Goal: Task Accomplishment & Management: Complete application form

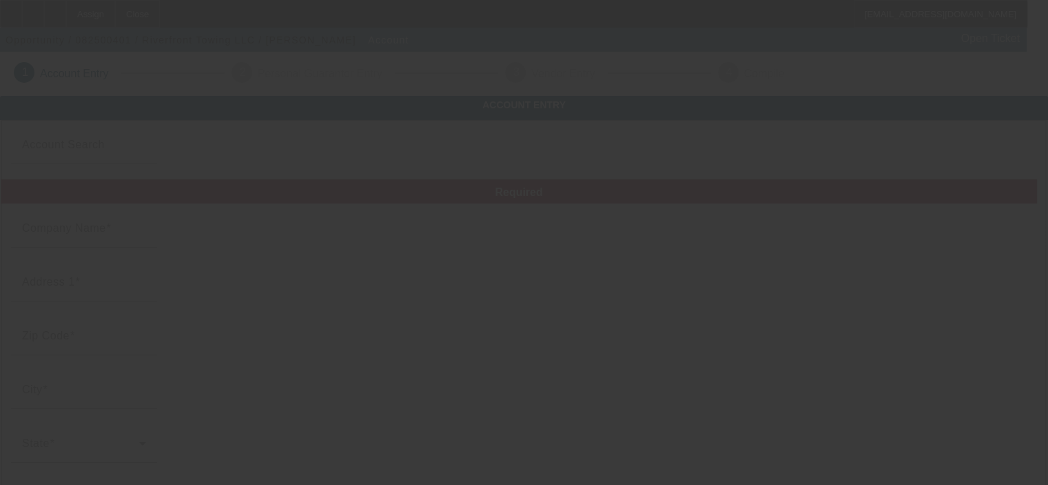
type input "Riverfront Towing LLC"
type input "5035 Staas Rd"
type input "45002"
type input "Cleves"
type input "(513) 389-8335"
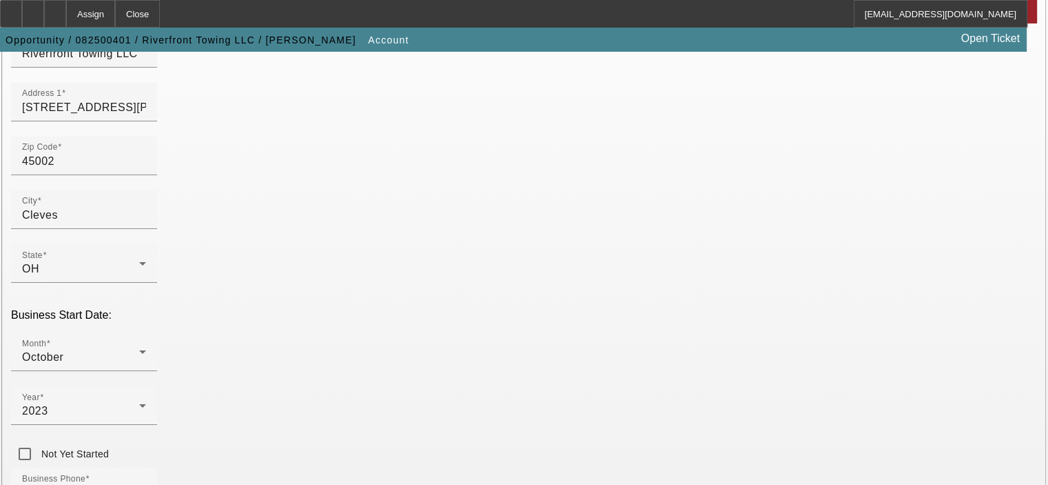
scroll to position [138, 0]
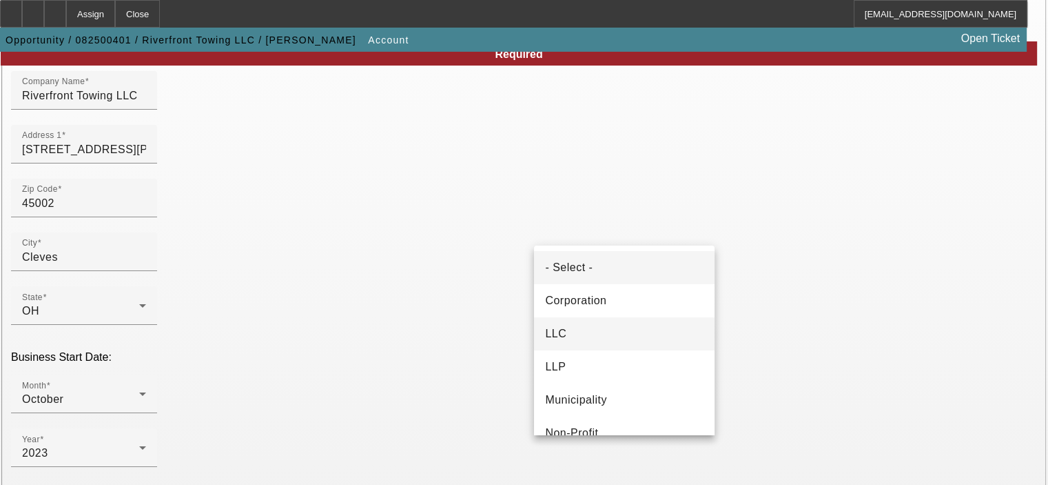
click at [604, 343] on mat-option "LLC" at bounding box center [624, 333] width 181 height 33
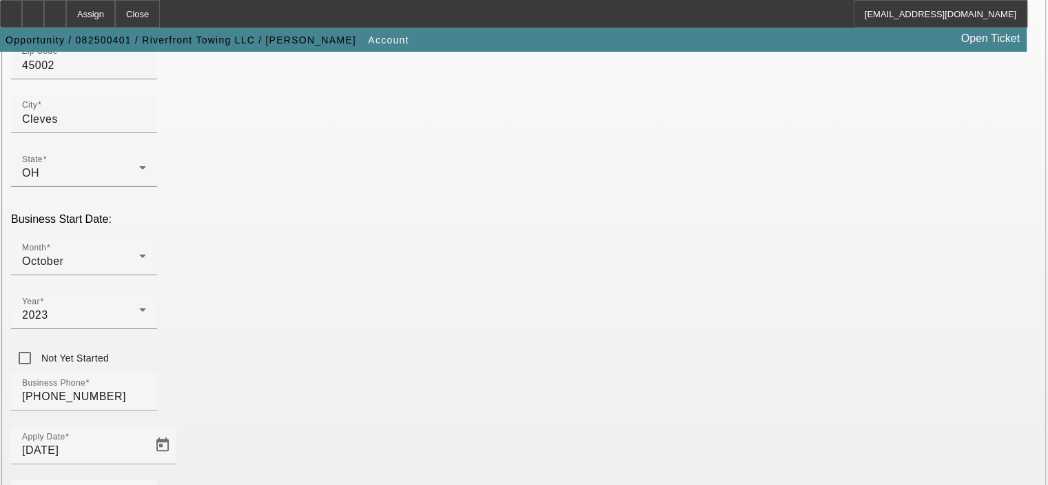
scroll to position [345, 0]
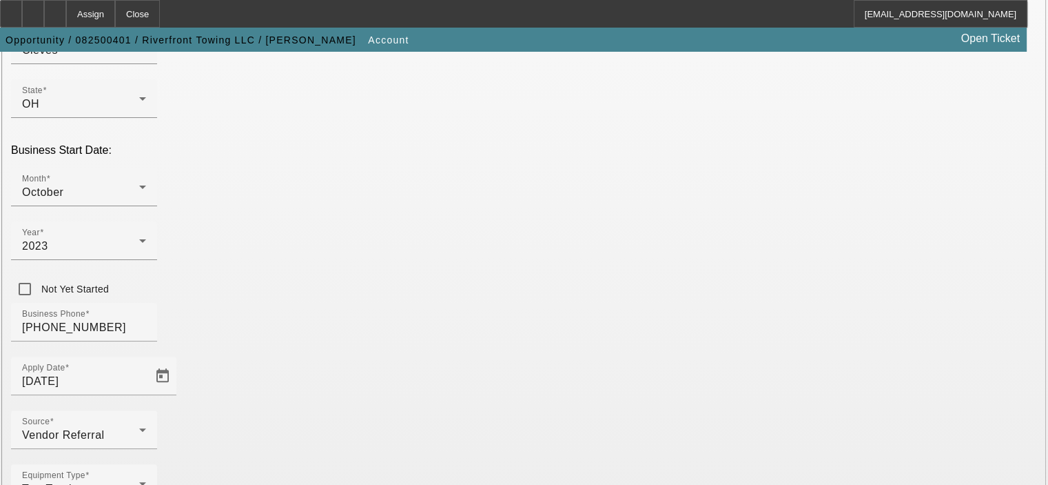
type input "933845005"
type input "Towing and Transport"
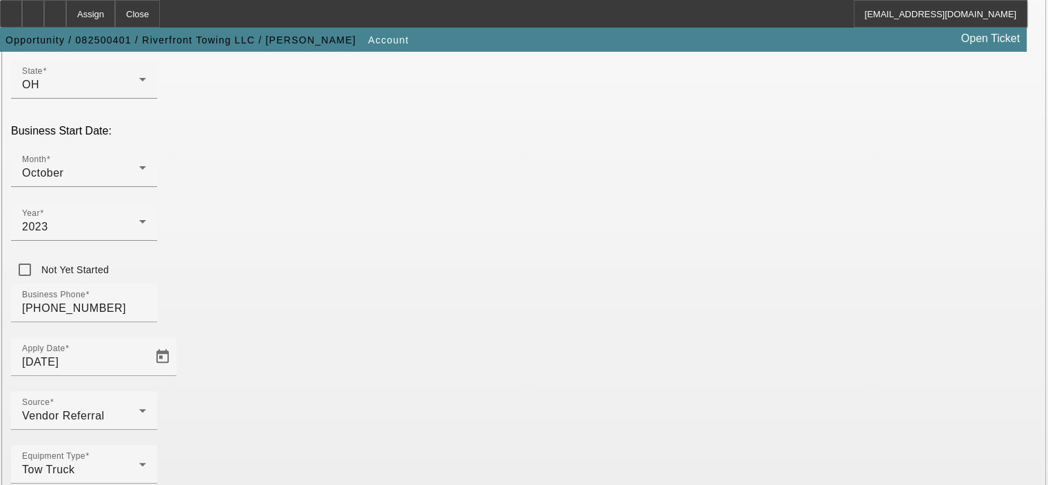
scroll to position [380, 0]
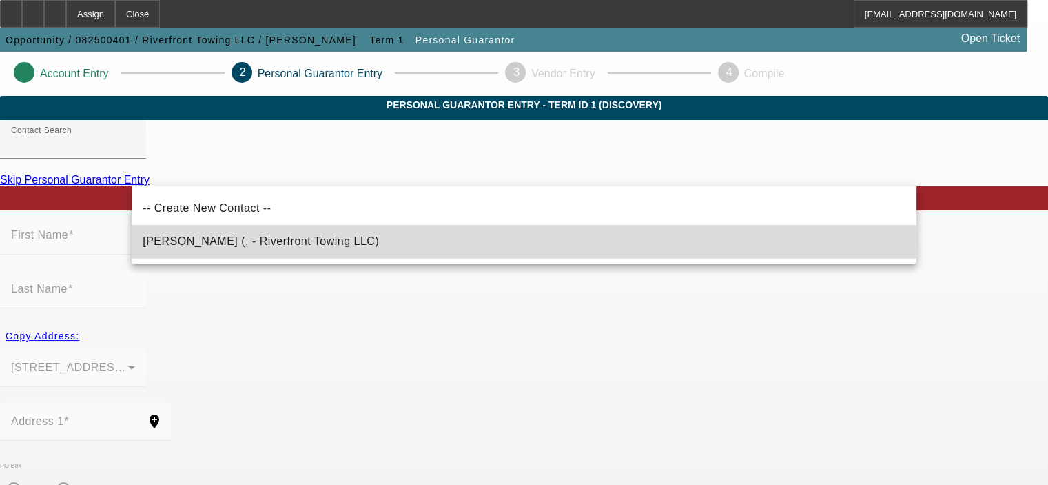
click at [206, 239] on span "Combs, Brian (, - Riverfront Towing LLC)" at bounding box center [261, 241] width 236 height 12
type input "Combs, Brian (, - Riverfront Towing LLC)"
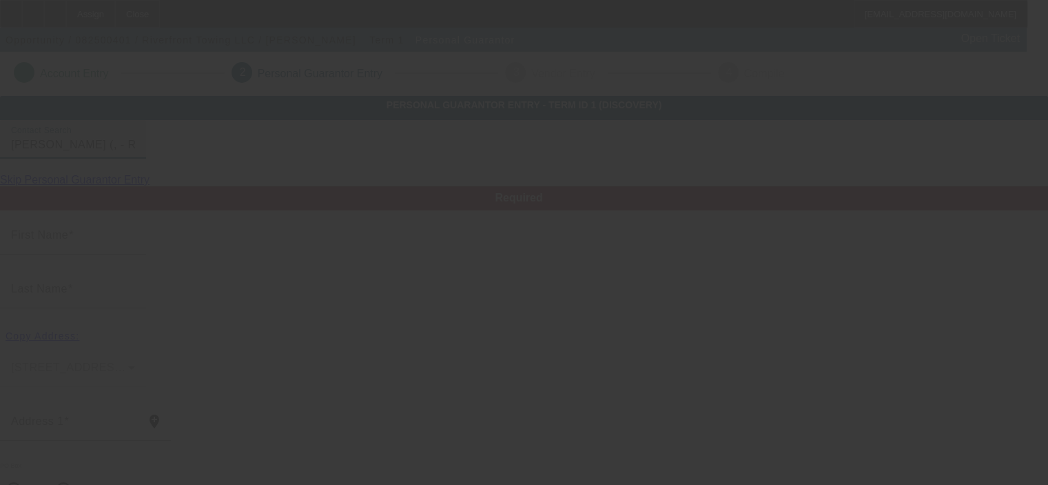
type input "Brian"
type input "Combs"
radio input "true"
type input "(513) 389-8335"
type input "riverfronttowing@gmail.com"
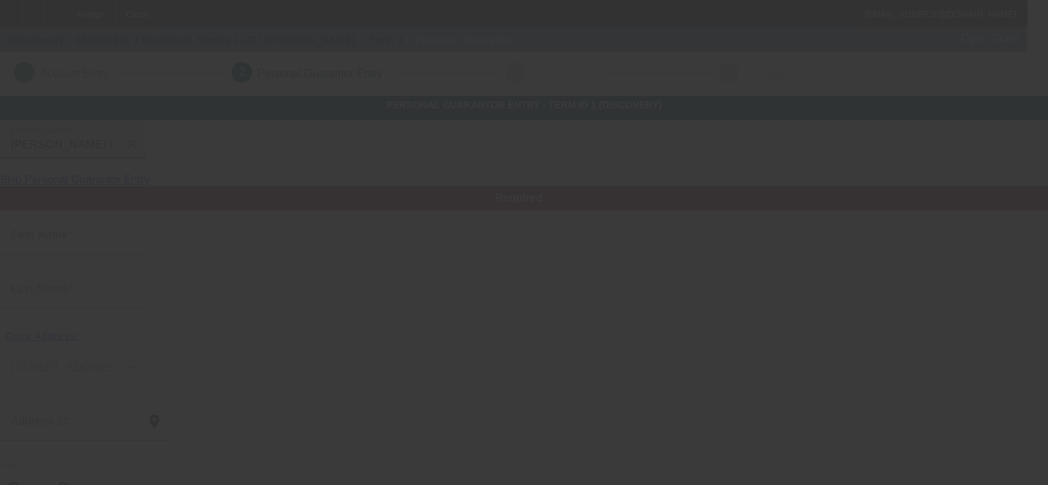
type input "(513) 328-4914"
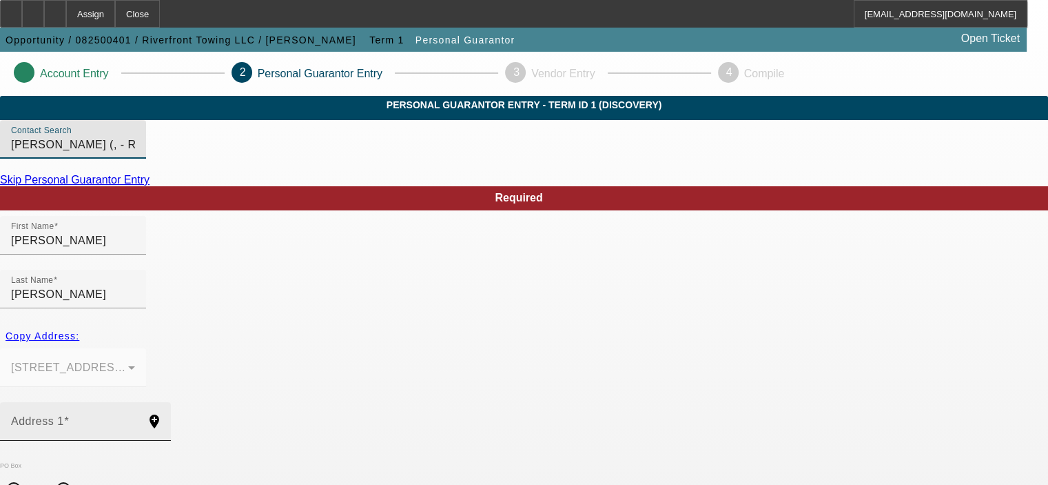
click at [64, 415] on mat-label "Address 1" at bounding box center [37, 421] width 53 height 12
click at [135, 418] on input "Address 1" at bounding box center [73, 426] width 124 height 17
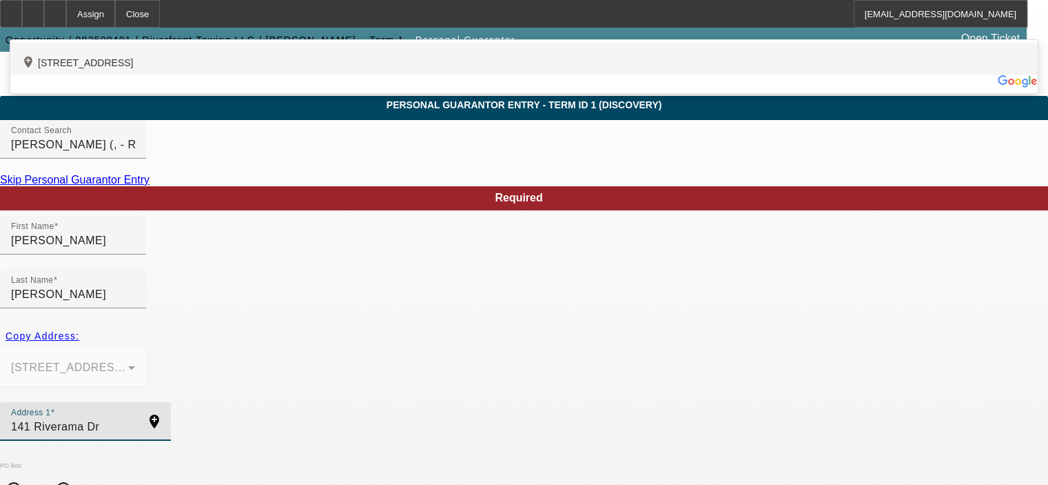
click at [271, 75] on div "add_location 141 Riverama Drive, Cincinnati, OH 45238, US" at bounding box center [524, 59] width 1028 height 32
type input "141 Riverama Drive"
type input "45238"
type input "Cincinnati"
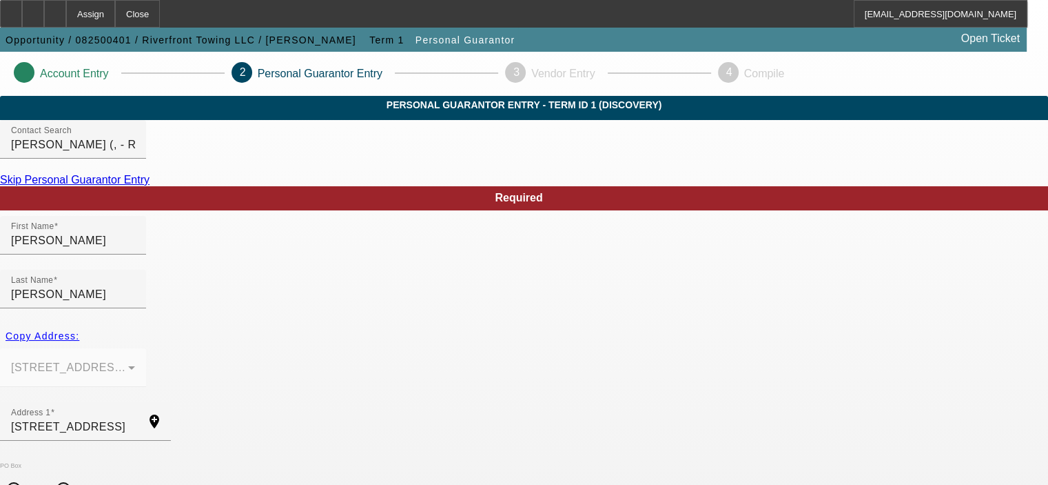
scroll to position [69, 0]
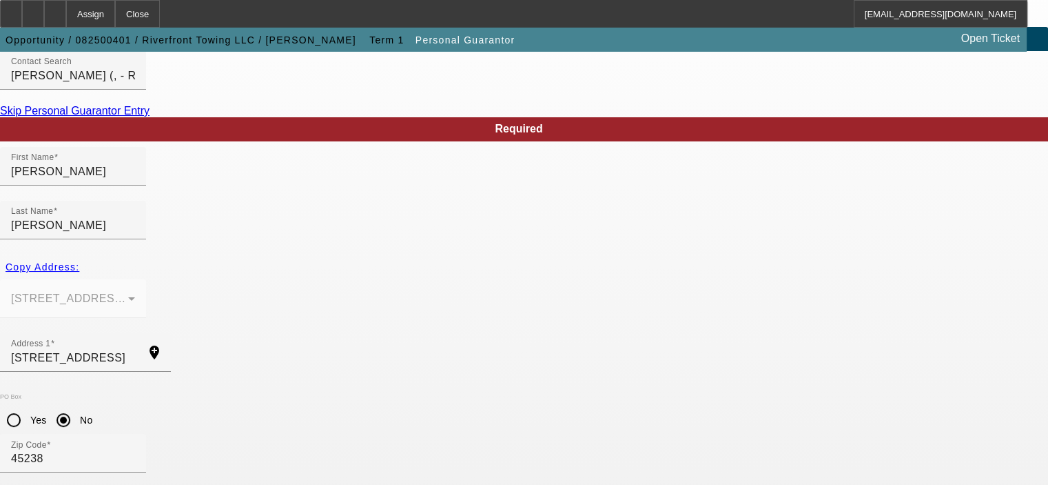
click at [554, 402] on span "Yes" at bounding box center [554, 404] width 19 height 17
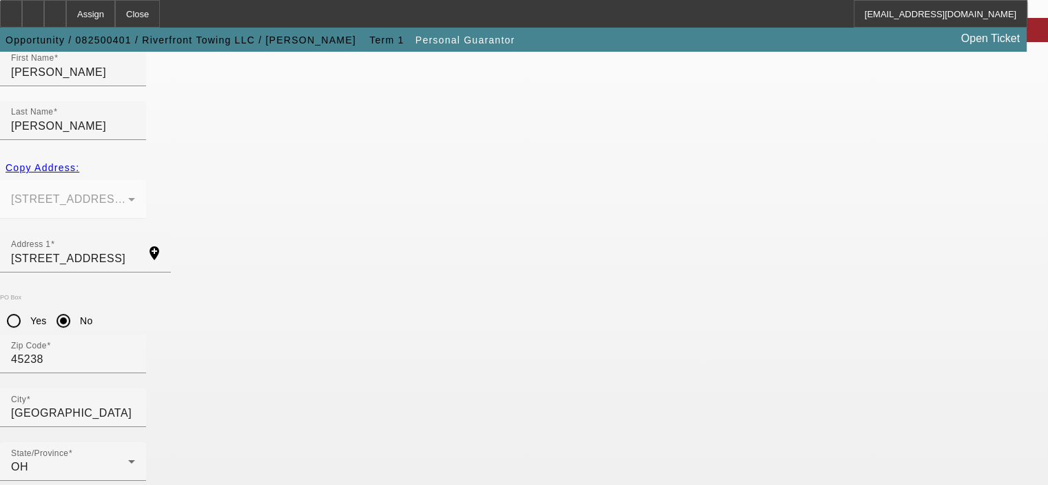
scroll to position [185, 0]
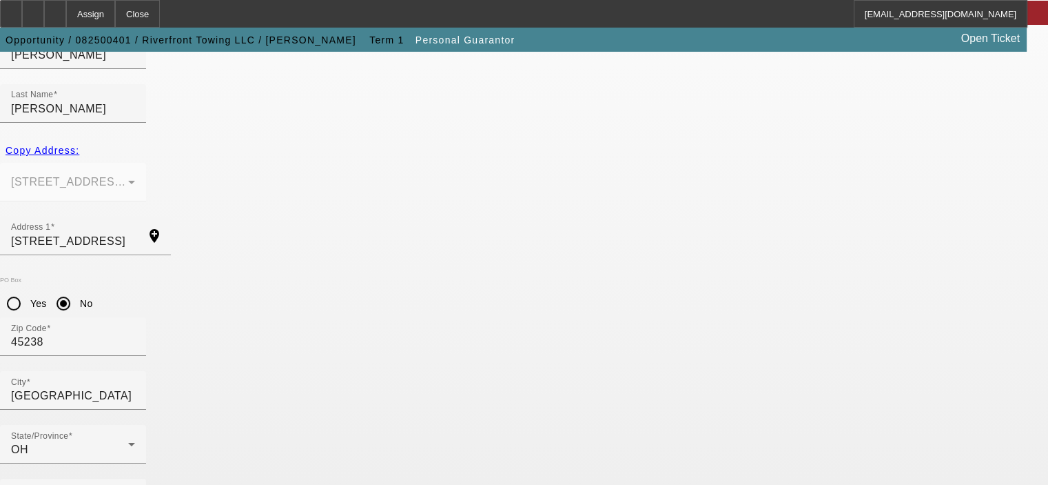
type input "50"
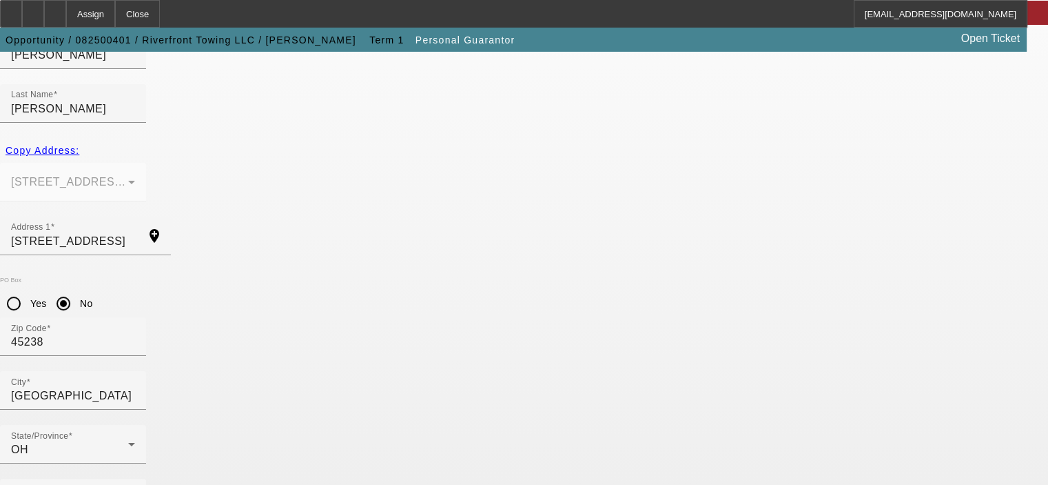
type input "302-92-5971"
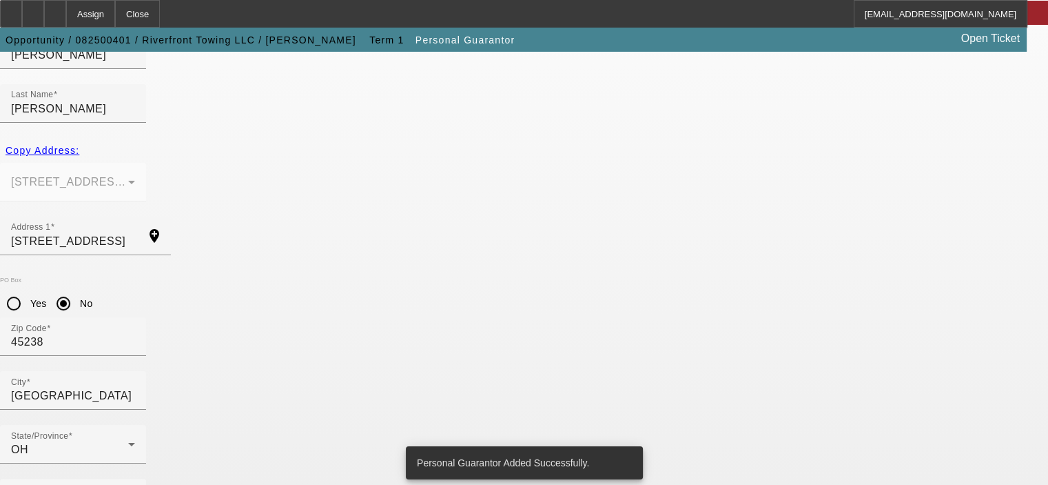
scroll to position [0, 0]
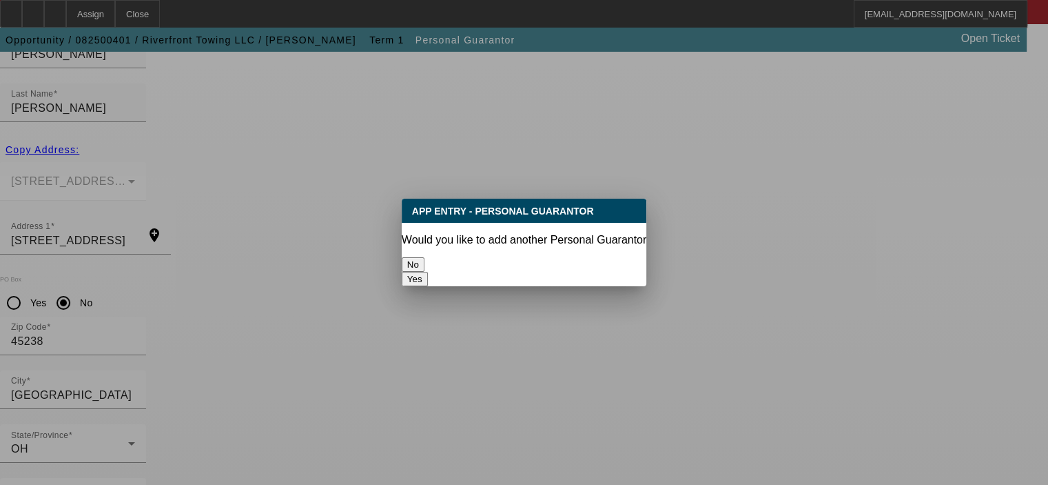
click at [425, 259] on button "No" at bounding box center [413, 264] width 23 height 14
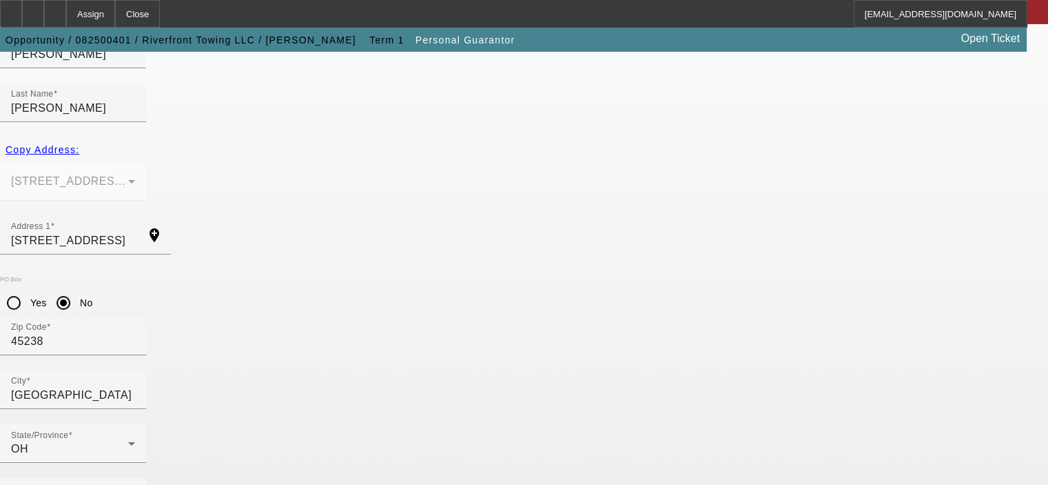
scroll to position [185, 0]
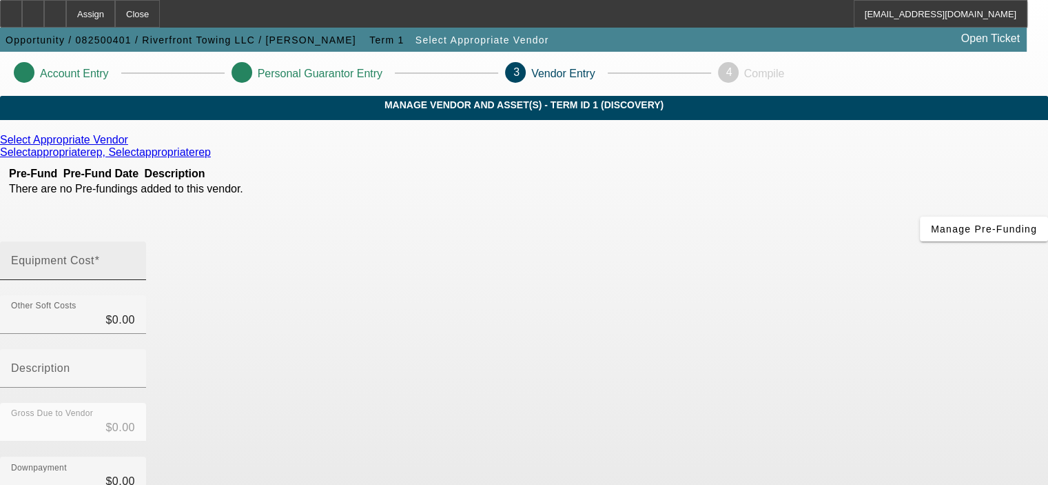
click at [135, 258] on input "Equipment Cost" at bounding box center [73, 266] width 124 height 17
type input "1"
type input "$1.00"
type input "11"
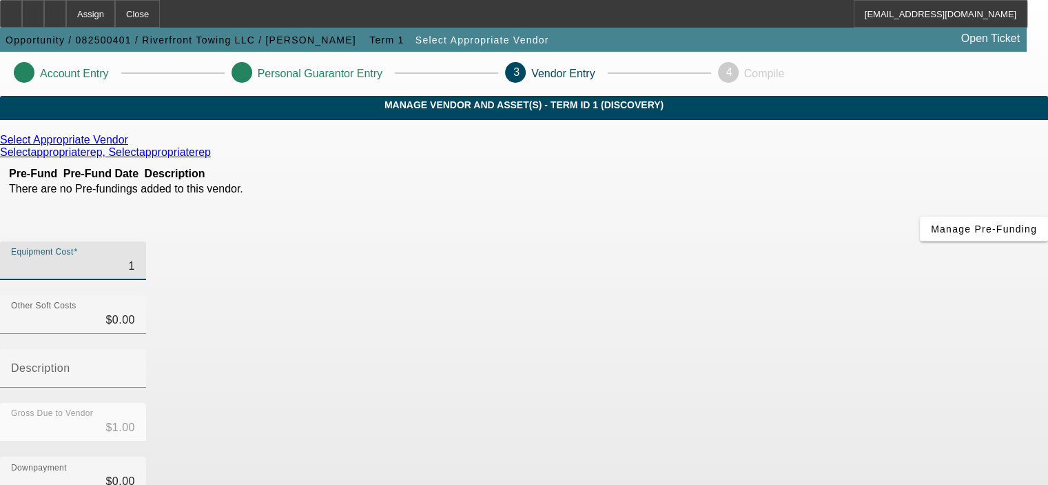
type input "$11.00"
type input "118"
type input "$118.00"
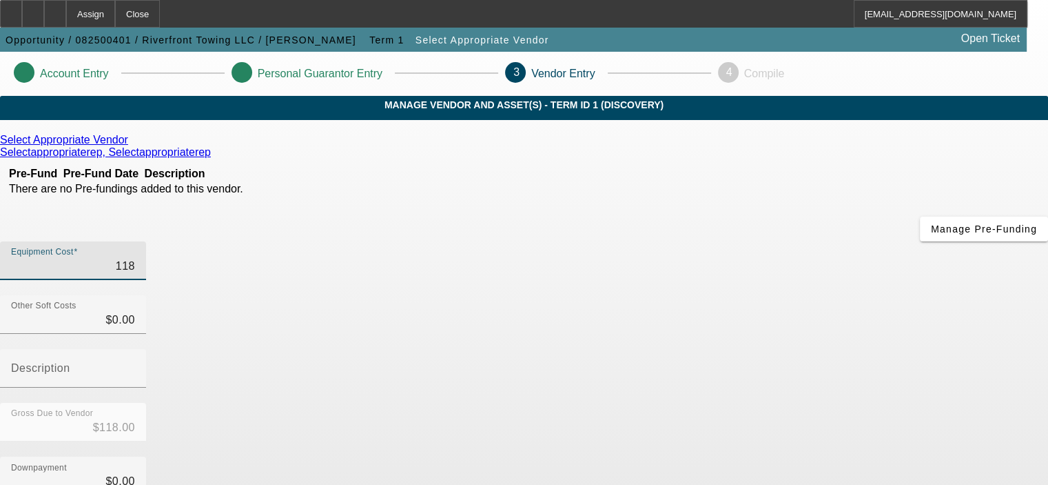
type input "1180"
type input "$1,180.00"
type input "11800"
type input "$11,800.00"
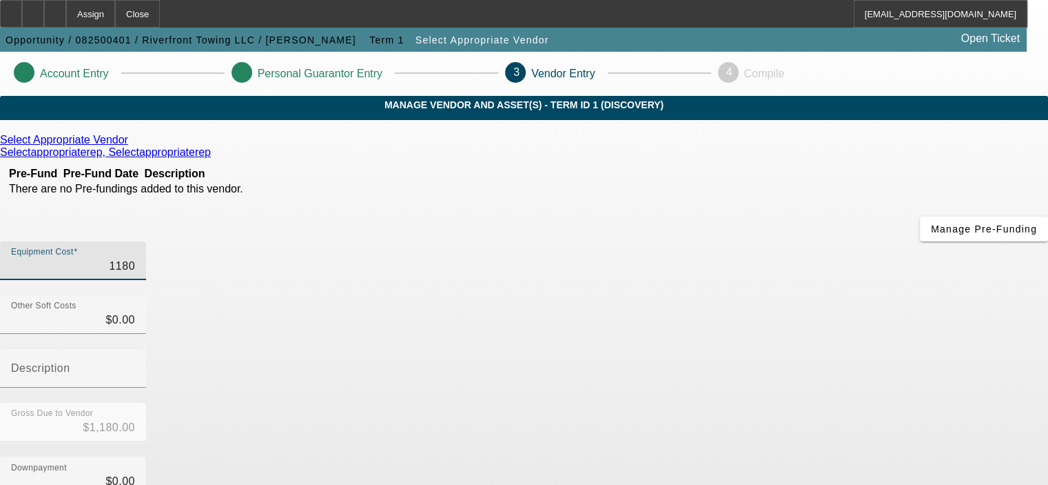
type input "$11,800.00"
type input "118000"
type input "$118,000.00"
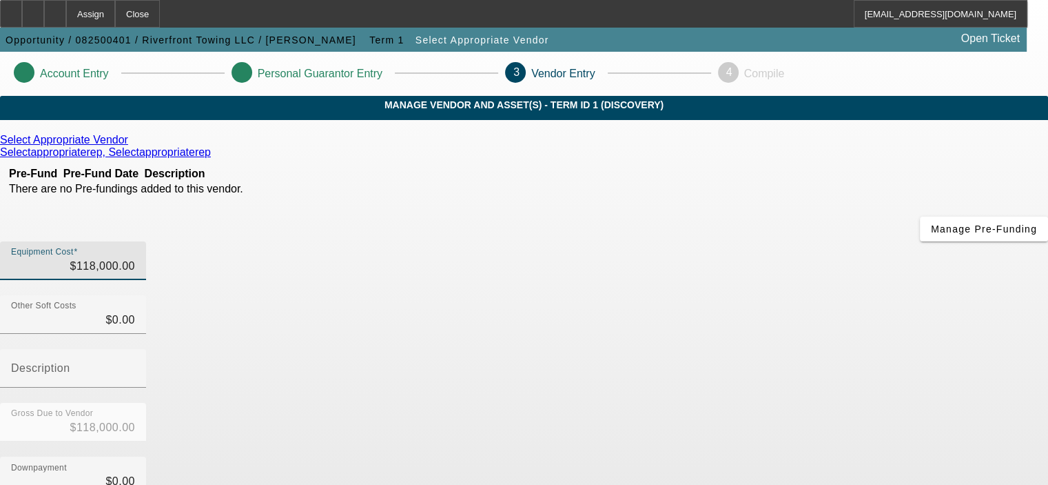
click at [792, 456] on div "Downpayment $0.00" at bounding box center [524, 483] width 1048 height 54
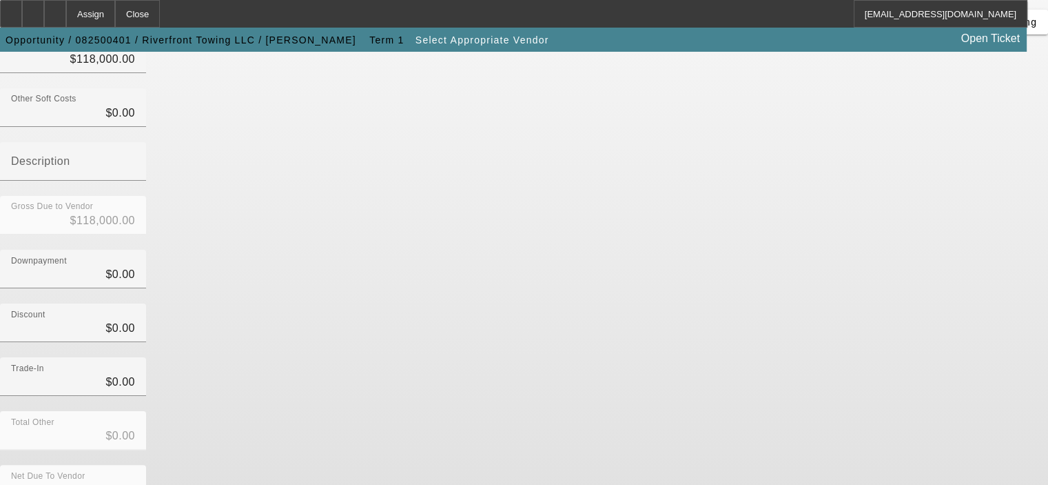
scroll to position [210, 0]
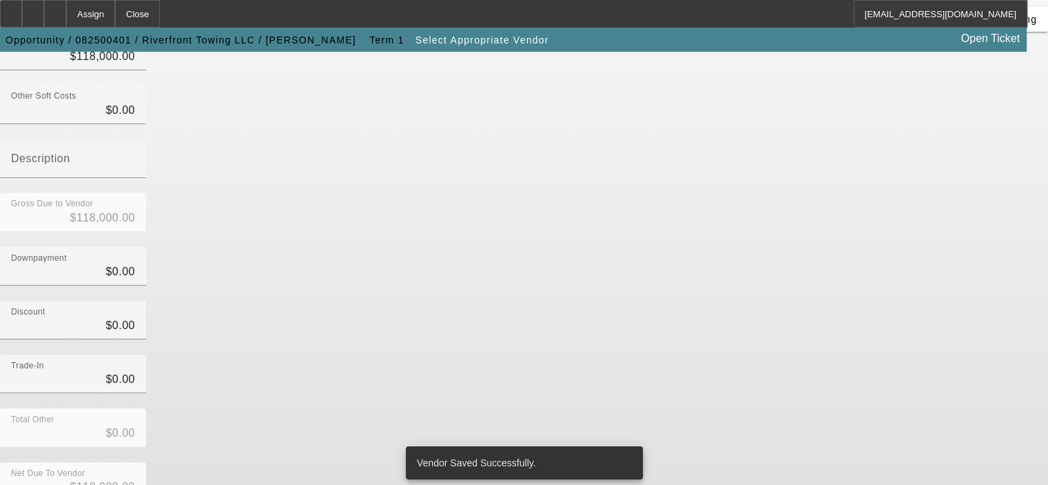
scroll to position [0, 0]
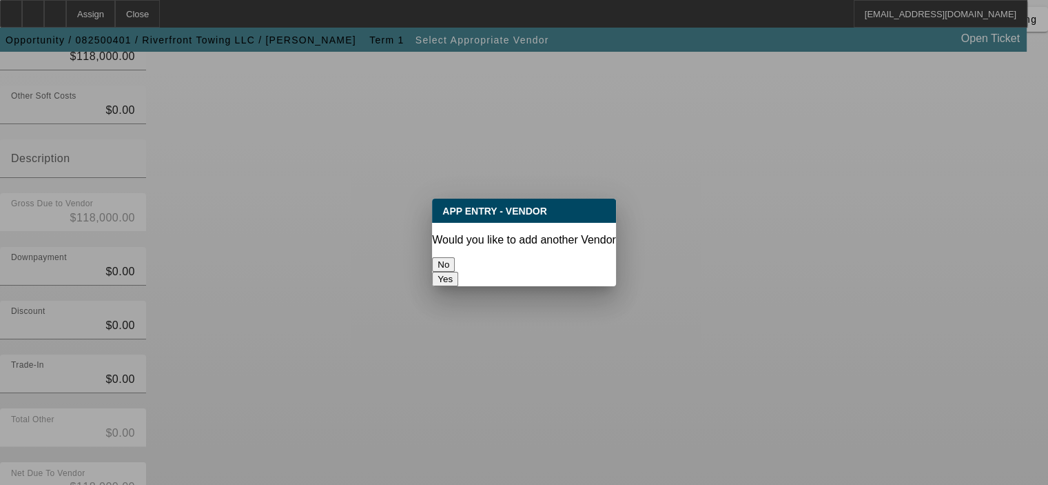
click at [455, 258] on button "No" at bounding box center [443, 264] width 23 height 14
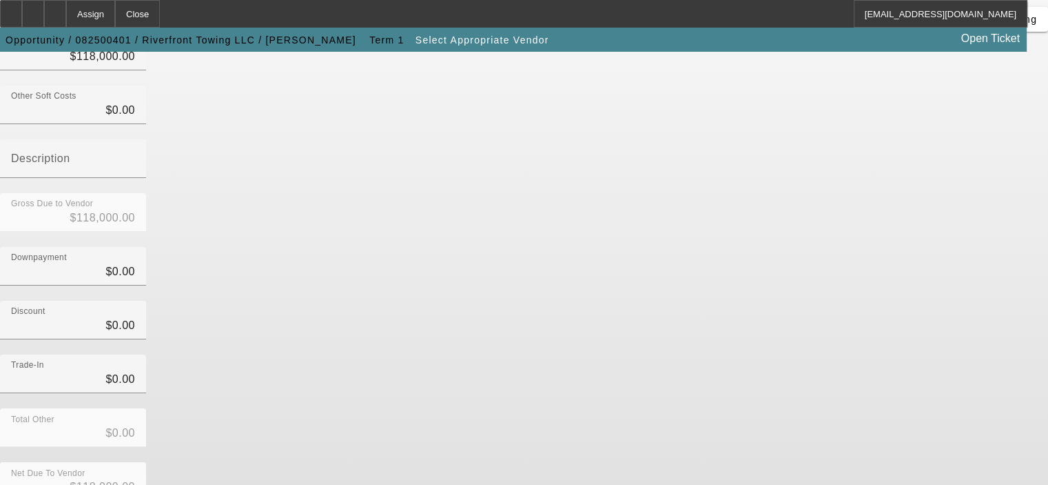
scroll to position [210, 0]
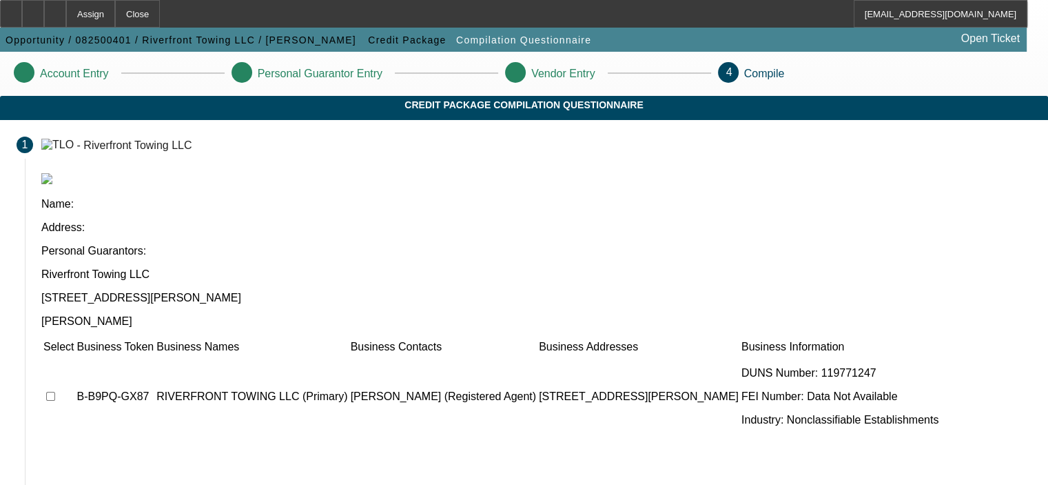
click at [55, 391] on input "checkbox" at bounding box center [50, 395] width 9 height 9
checkbox input "true"
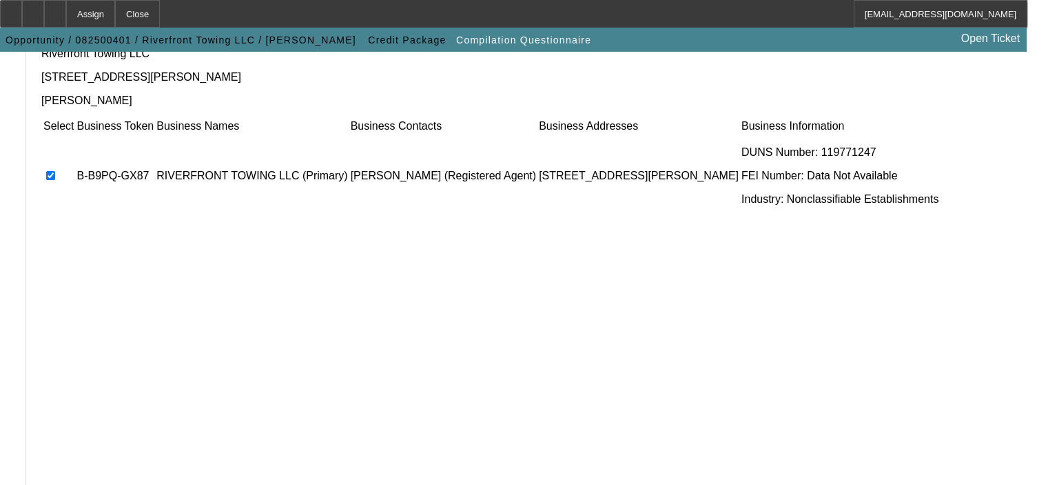
scroll to position [228, 0]
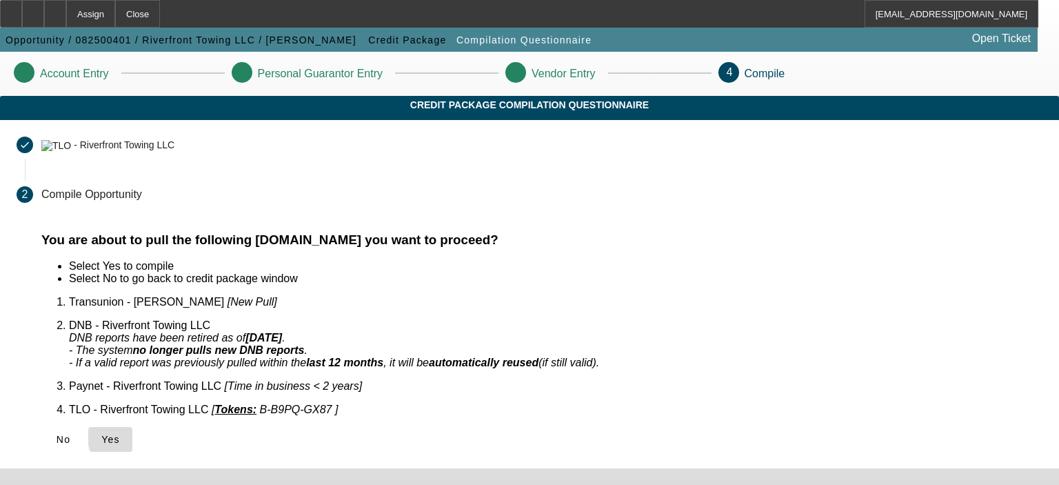
click at [120, 434] on span "Yes" at bounding box center [110, 439] width 19 height 11
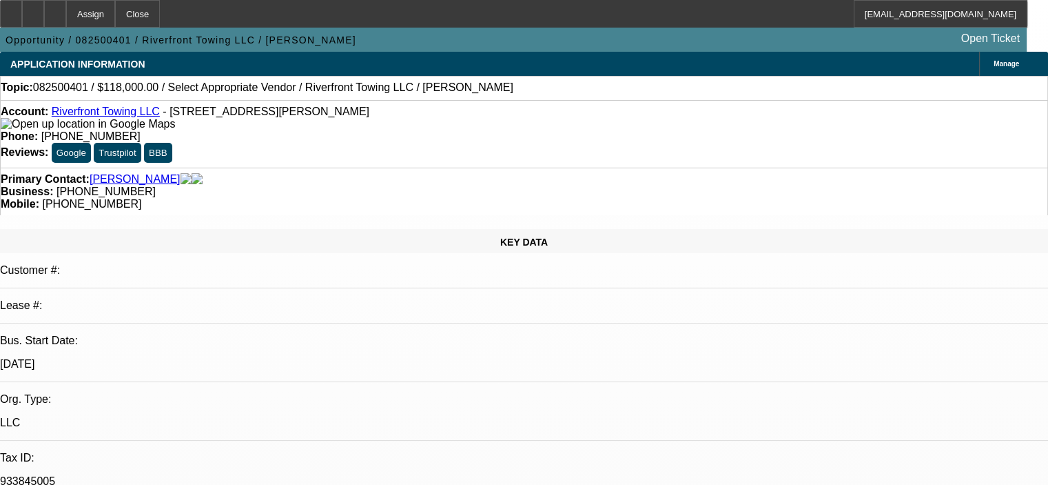
select select "0"
select select "2"
select select "0.1"
select select "4"
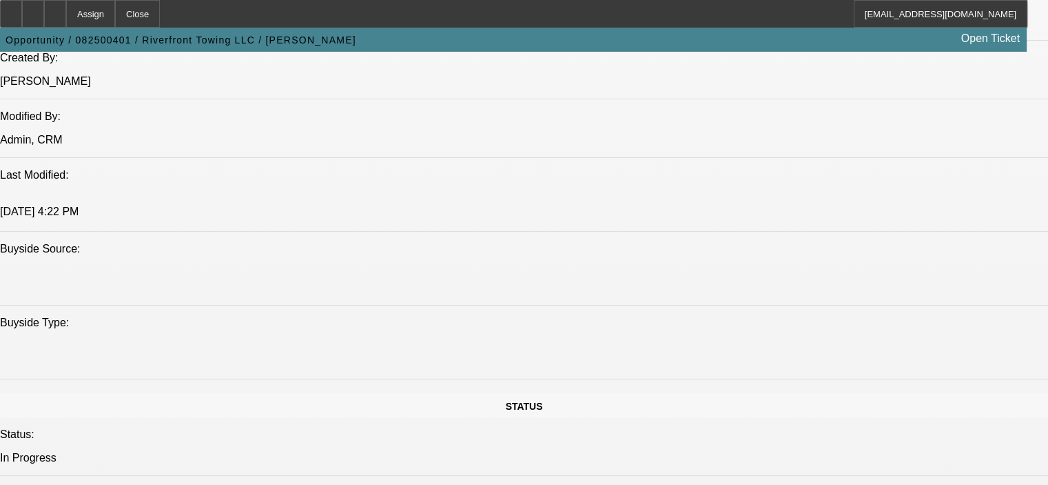
scroll to position [896, 0]
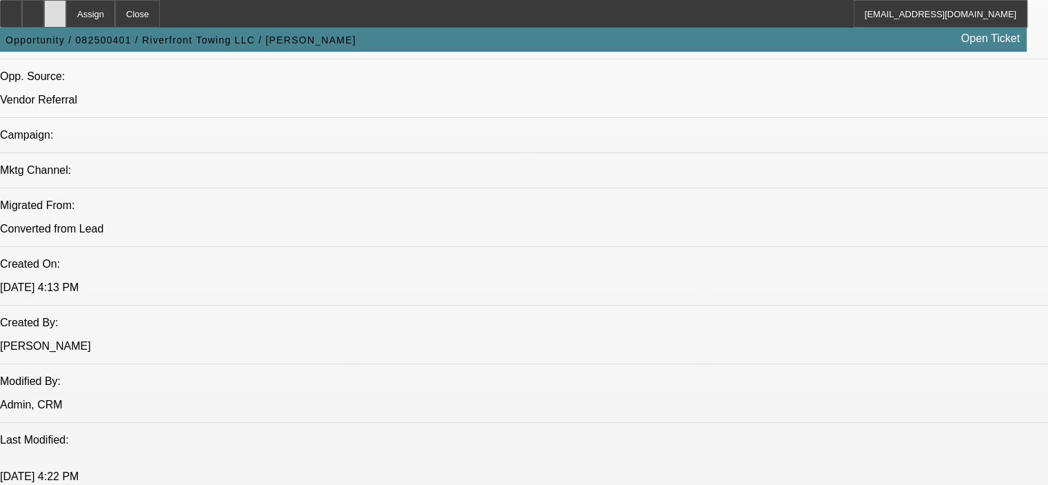
click at [66, 10] on div at bounding box center [55, 14] width 22 height 28
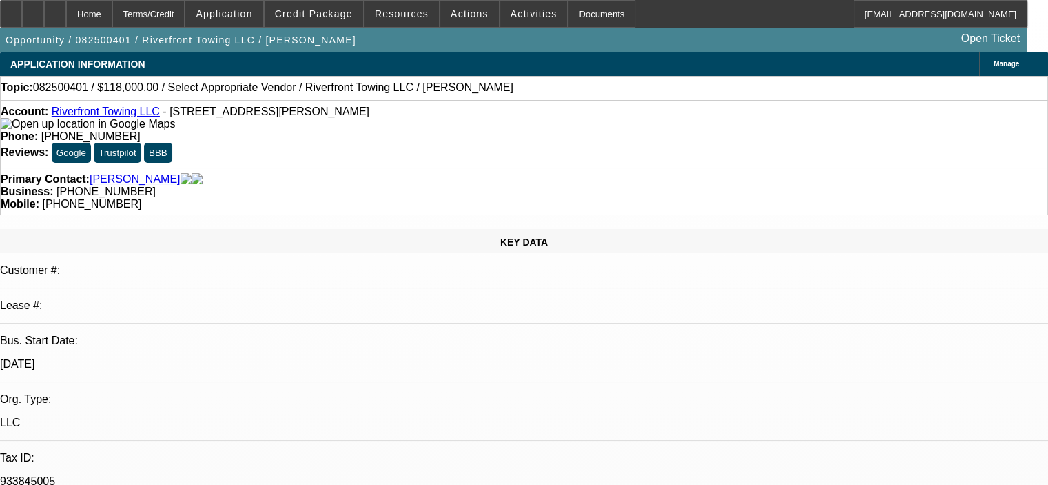
select select "0"
select select "2"
select select "0.1"
select select "4"
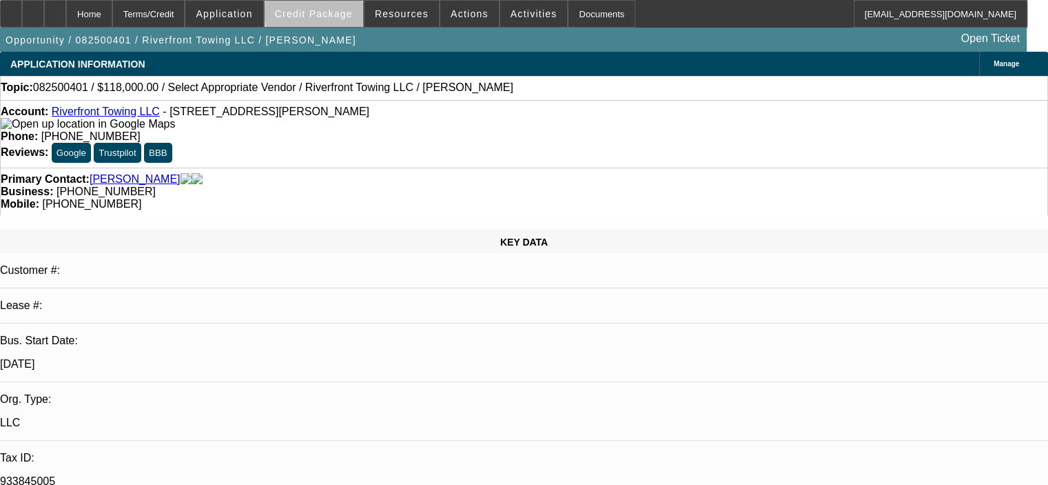
click at [336, 12] on span "Credit Package" at bounding box center [314, 13] width 78 height 11
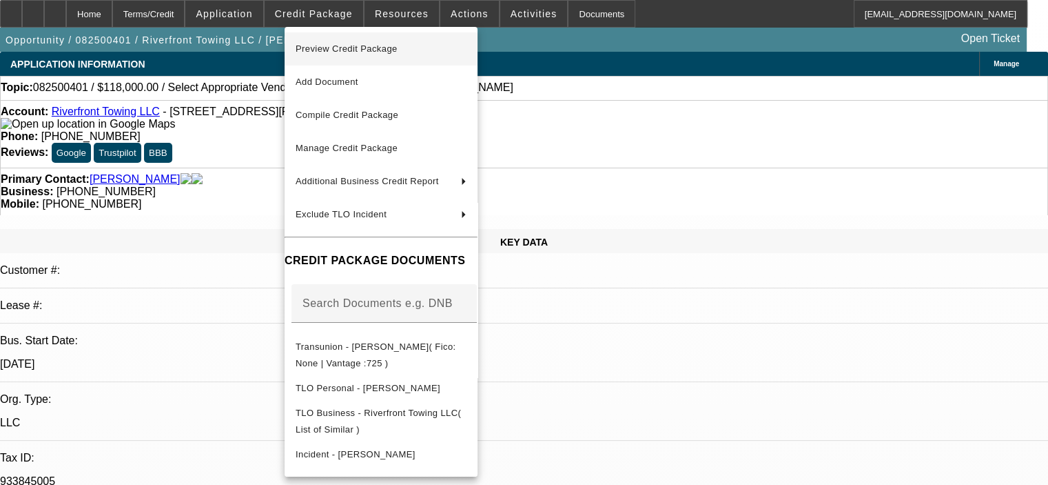
click at [342, 50] on span "Preview Credit Package" at bounding box center [347, 48] width 102 height 10
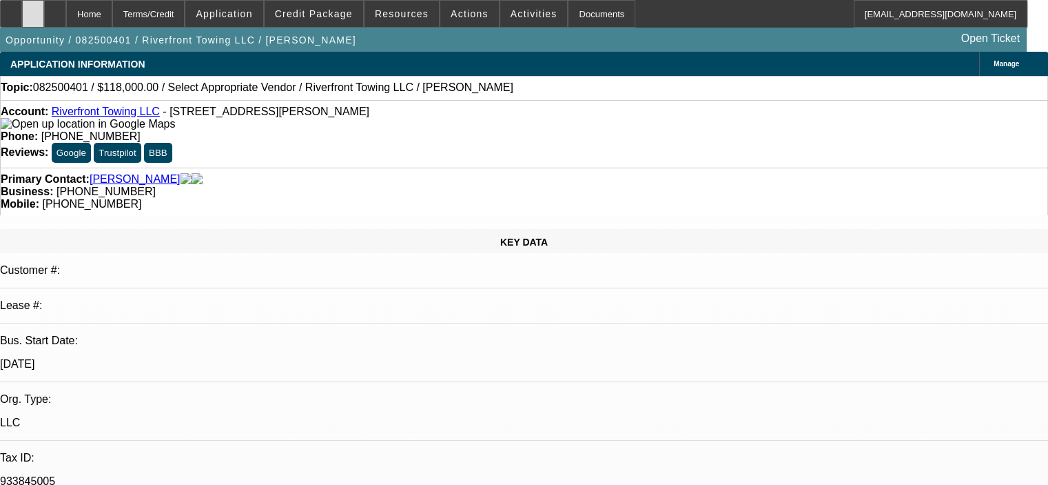
click at [33, 9] on icon at bounding box center [33, 9] width 0 height 0
click at [55, 9] on icon at bounding box center [55, 9] width 0 height 0
select select "0"
select select "2"
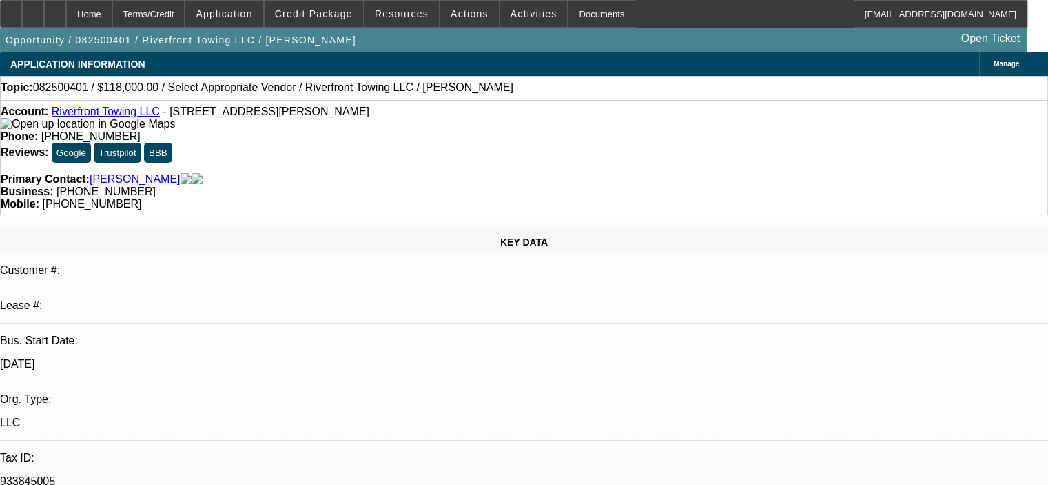
select select "0.1"
select select "4"
select select "0"
select select "2"
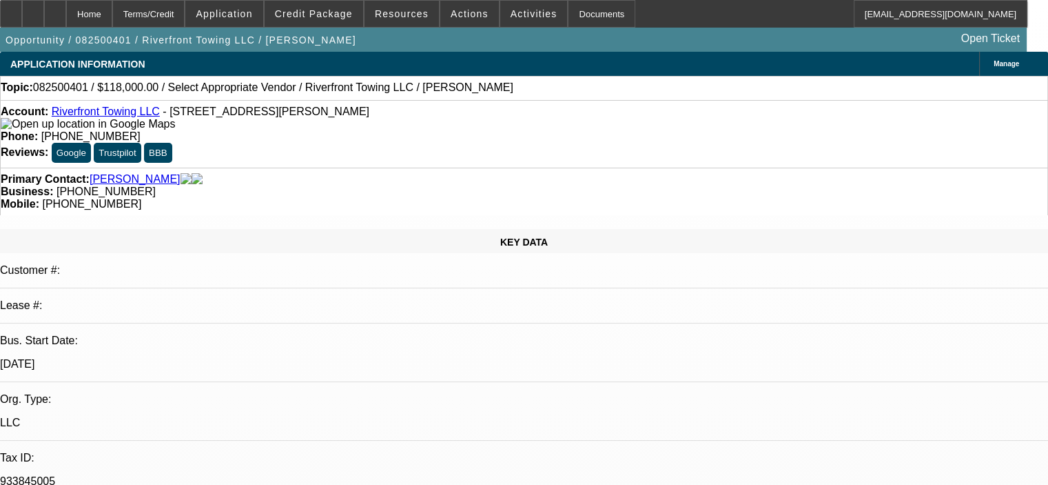
select select "0.1"
select select "4"
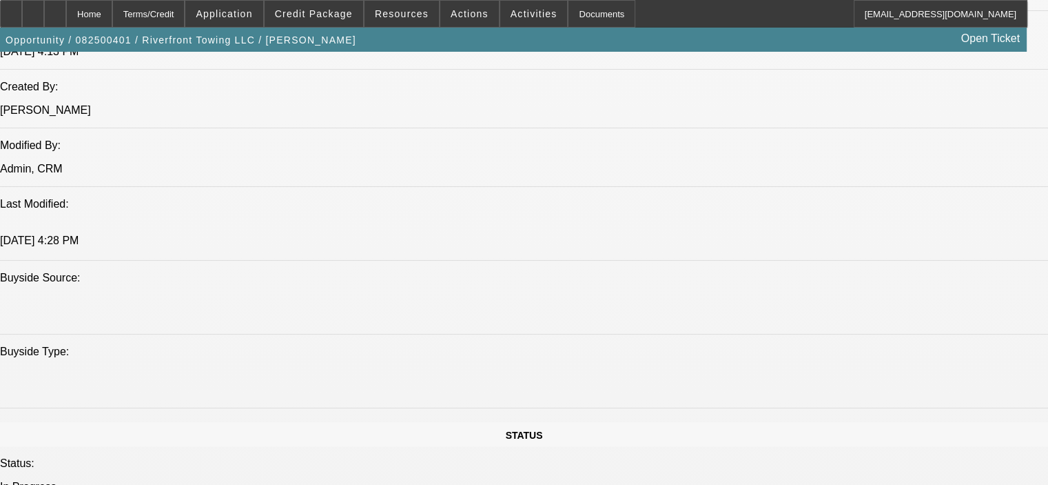
scroll to position [1172, 0]
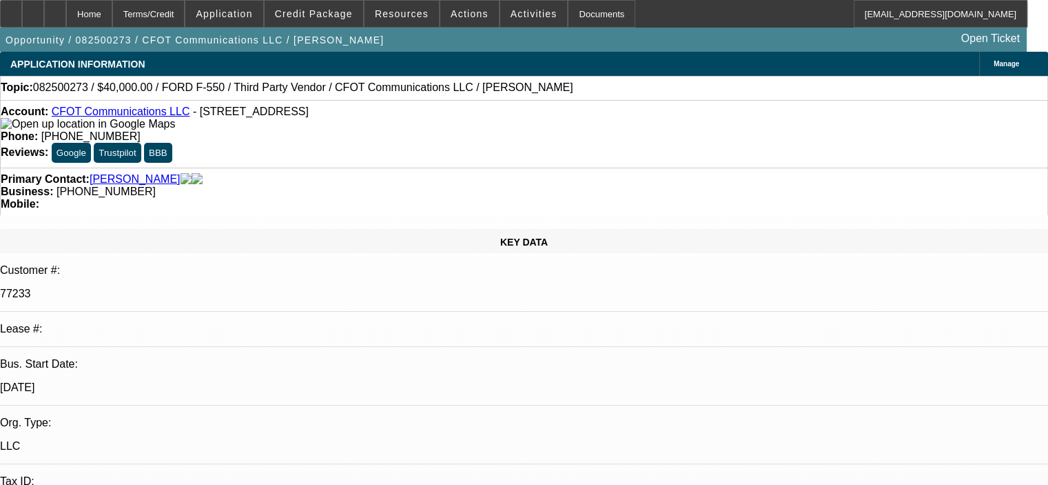
select select "0"
select select "2"
select select "0.1"
select select "4"
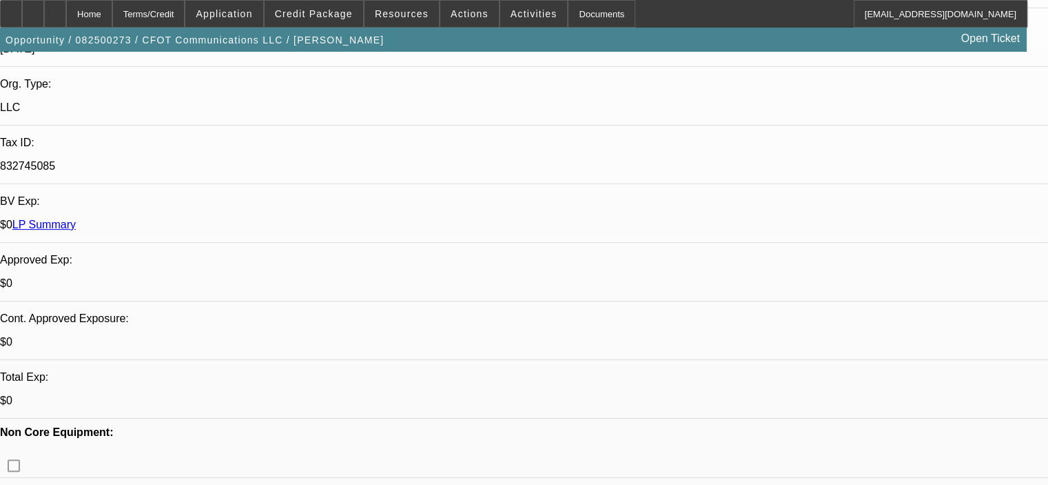
scroll to position [345, 0]
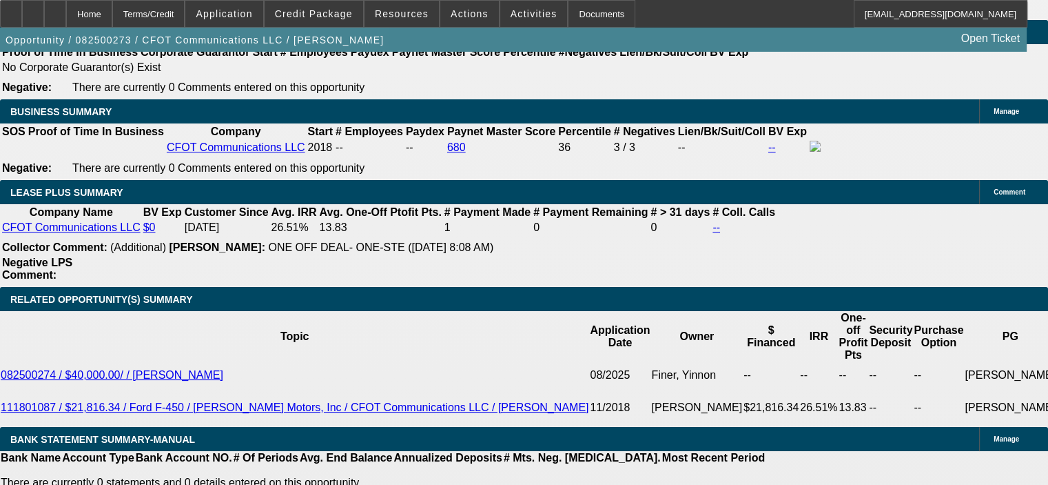
scroll to position [2274, 0]
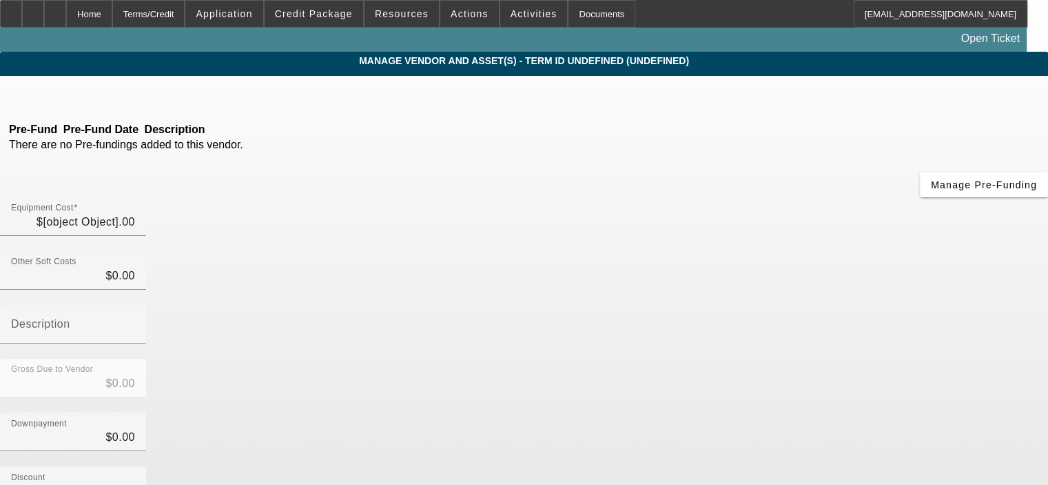
type input "$40,000.00"
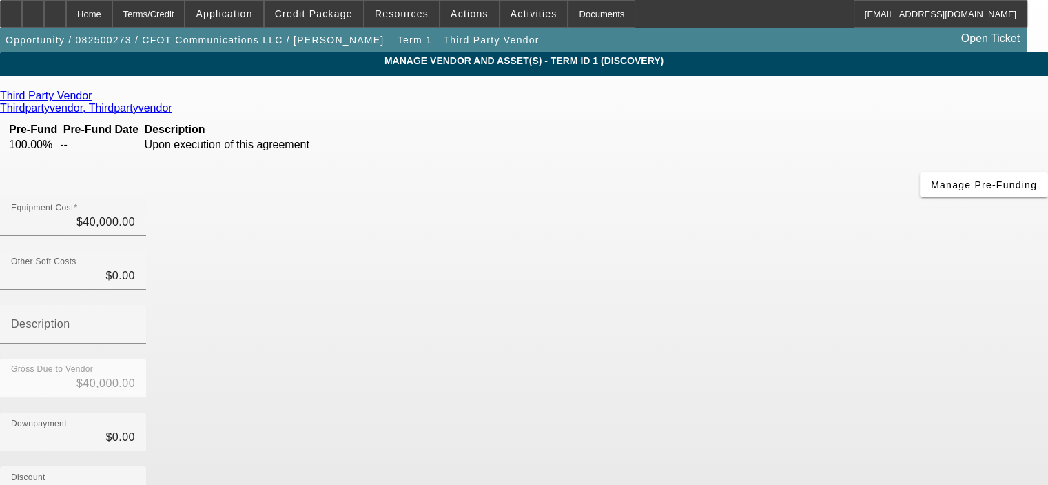
click at [219, 94] on div "Third Party Vendor" at bounding box center [524, 96] width 1048 height 12
click at [95, 99] on icon at bounding box center [95, 96] width 0 height 12
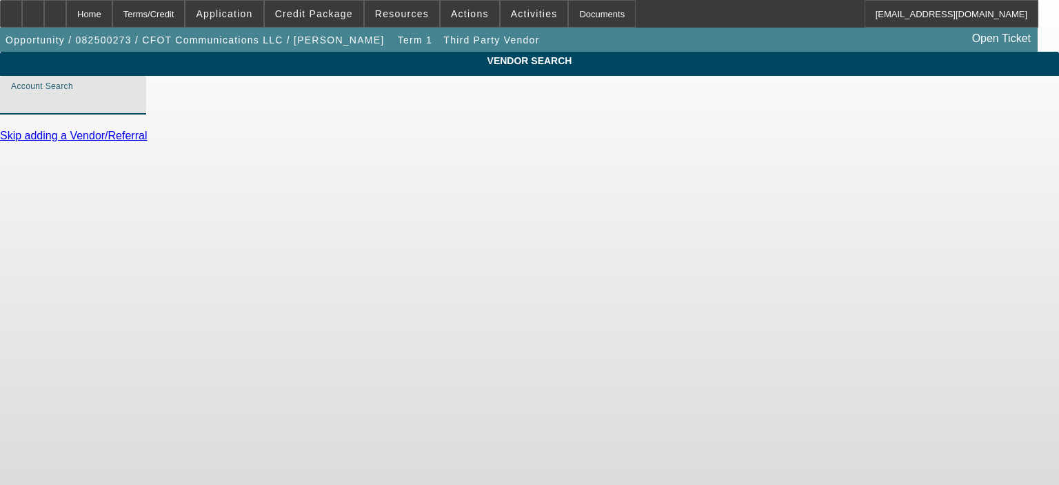
click at [135, 109] on input "Account Search" at bounding box center [73, 100] width 124 height 17
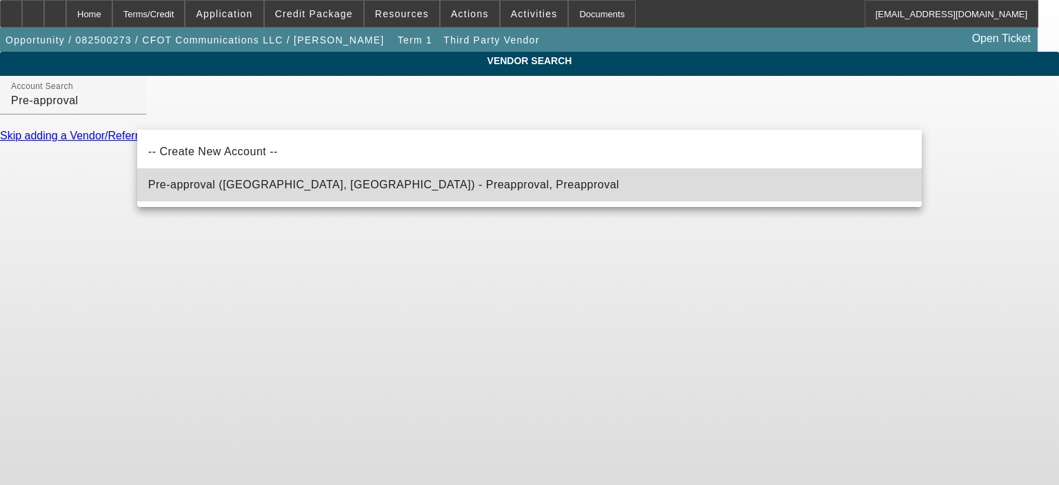
click at [276, 187] on span "Pre-approval ([GEOGRAPHIC_DATA], [GEOGRAPHIC_DATA]) - Preapproval, Preapproval" at bounding box center [383, 185] width 471 height 12
type input "Pre-approval ([GEOGRAPHIC_DATA], [GEOGRAPHIC_DATA]) - Preapproval, Preapproval"
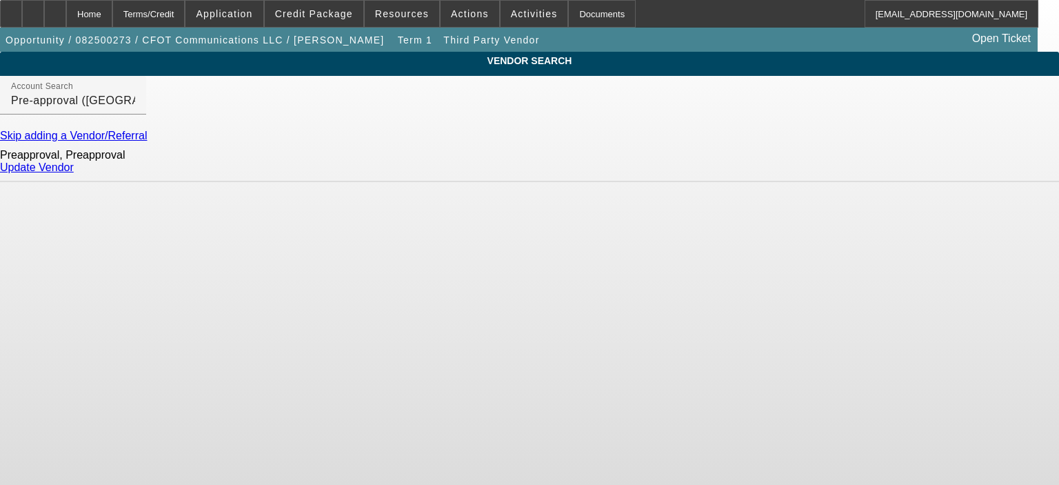
click at [74, 173] on link "Update Vendor" at bounding box center [37, 167] width 74 height 12
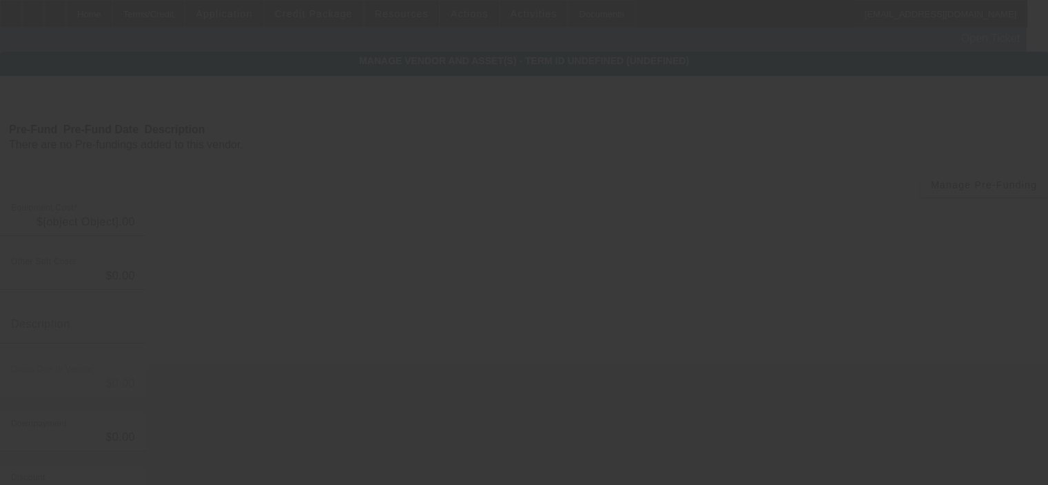
type input "$40,000.00"
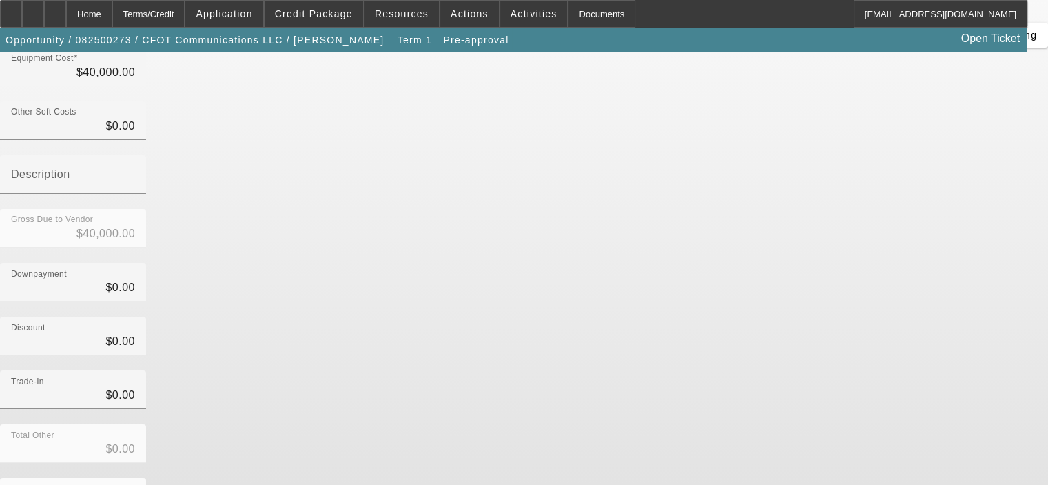
scroll to position [158, 0]
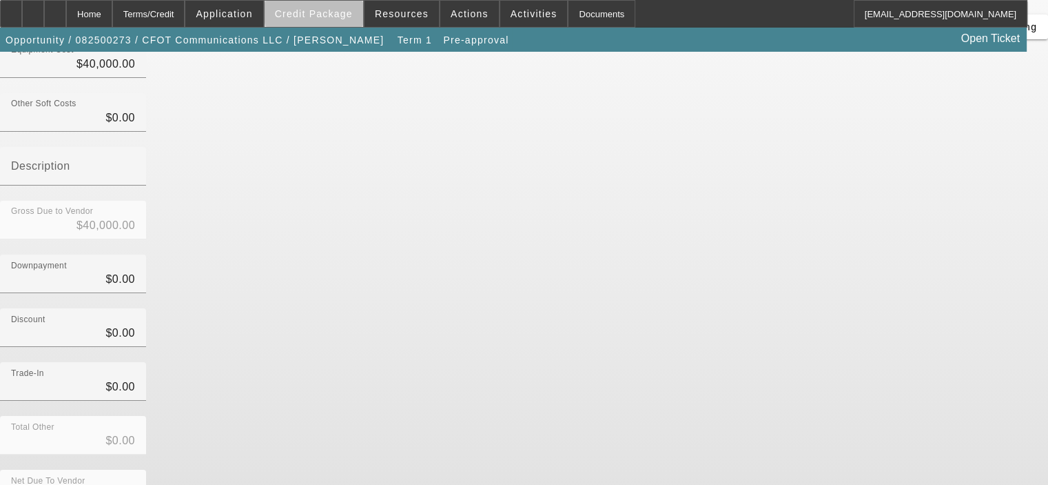
click at [343, 13] on span "Credit Package" at bounding box center [314, 13] width 78 height 11
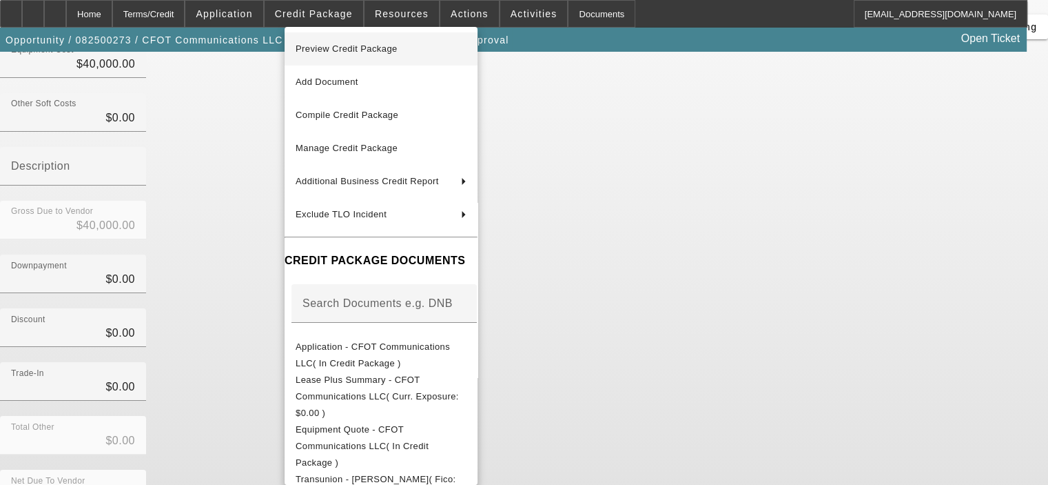
click at [354, 51] on span "Preview Credit Package" at bounding box center [347, 48] width 102 height 10
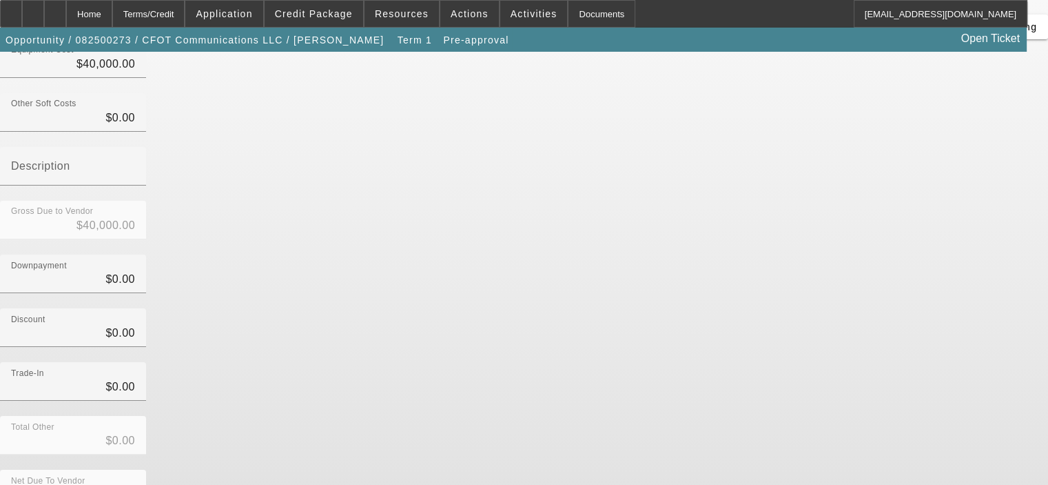
scroll to position [0, 0]
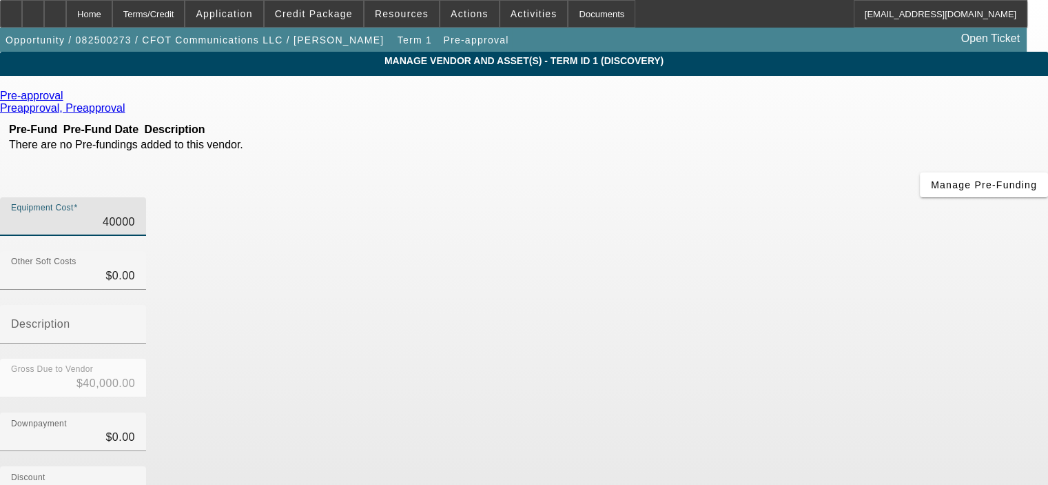
drag, startPoint x: 653, startPoint y: 114, endPoint x: 749, endPoint y: 110, distance: 95.9
click at [746, 197] on div "Equipment Cost 40000" at bounding box center [524, 224] width 1048 height 54
type input "5"
type input "$5.00"
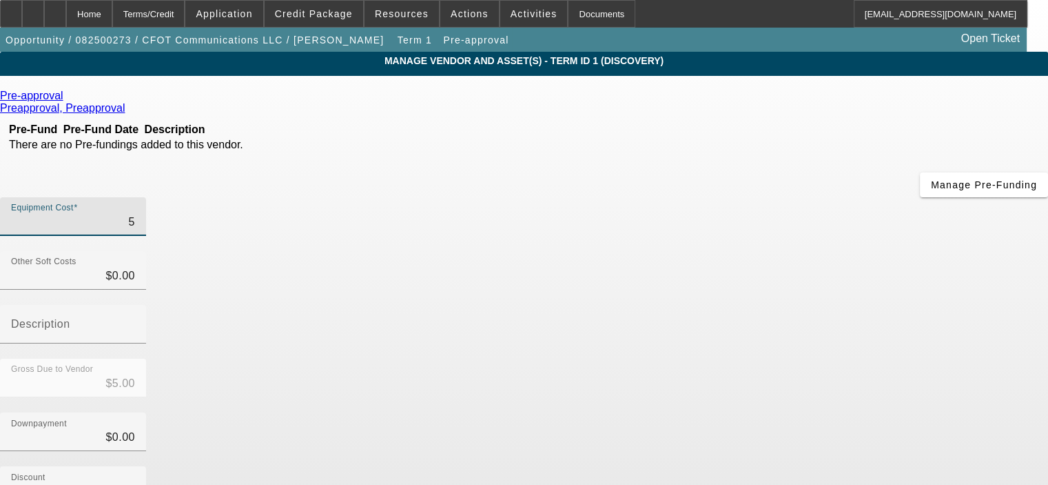
type input "50"
type input "$50.00"
type input "500"
type input "$500.00"
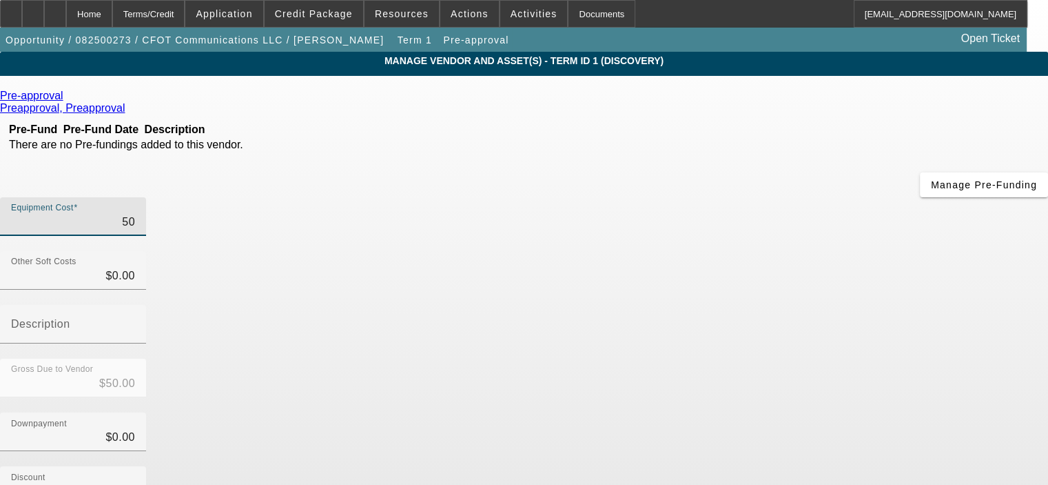
type input "$500.00"
type input "5000"
type input "$5,000.00"
type input "50000"
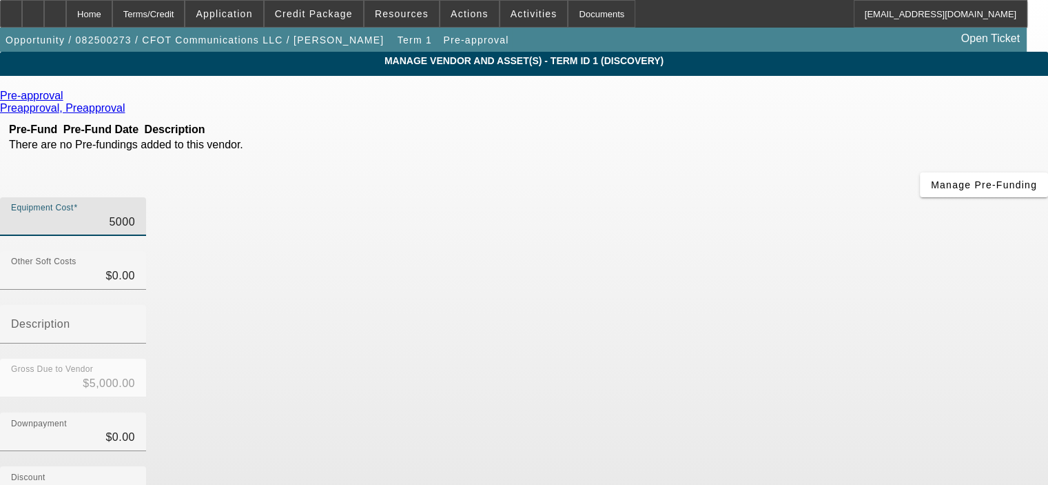
type input "$50,000.00"
click at [788, 358] on div "Gross Due to Vendor $50,000.00" at bounding box center [524, 385] width 1048 height 54
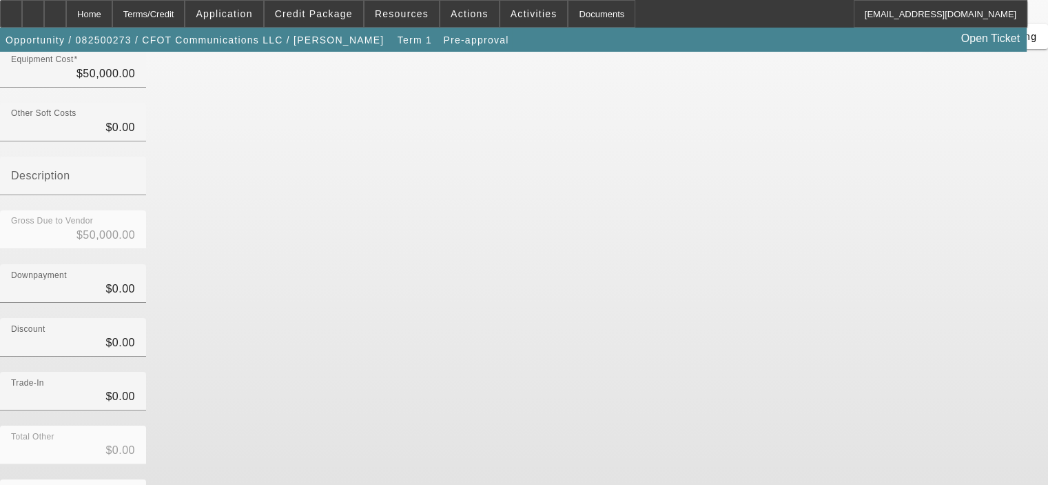
scroll to position [158, 0]
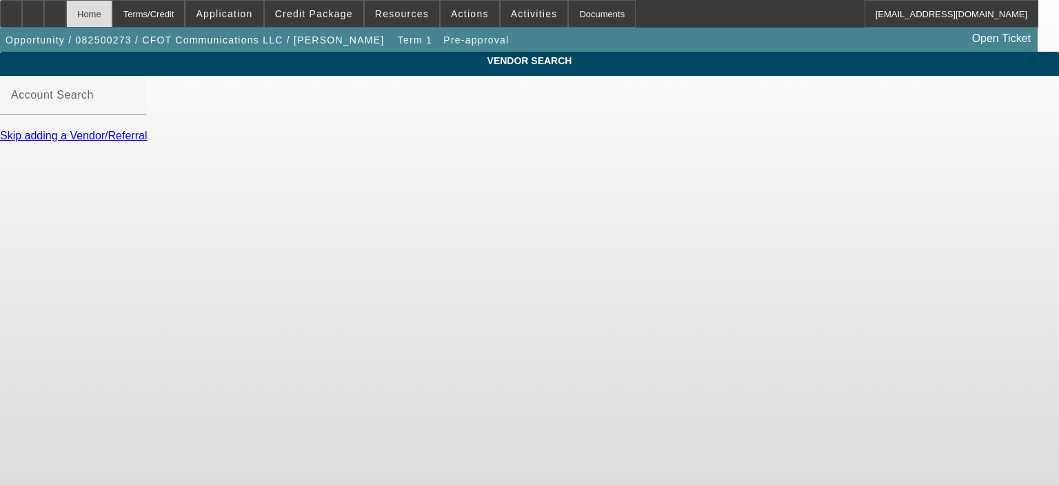
click at [112, 14] on div "Home" at bounding box center [89, 14] width 46 height 28
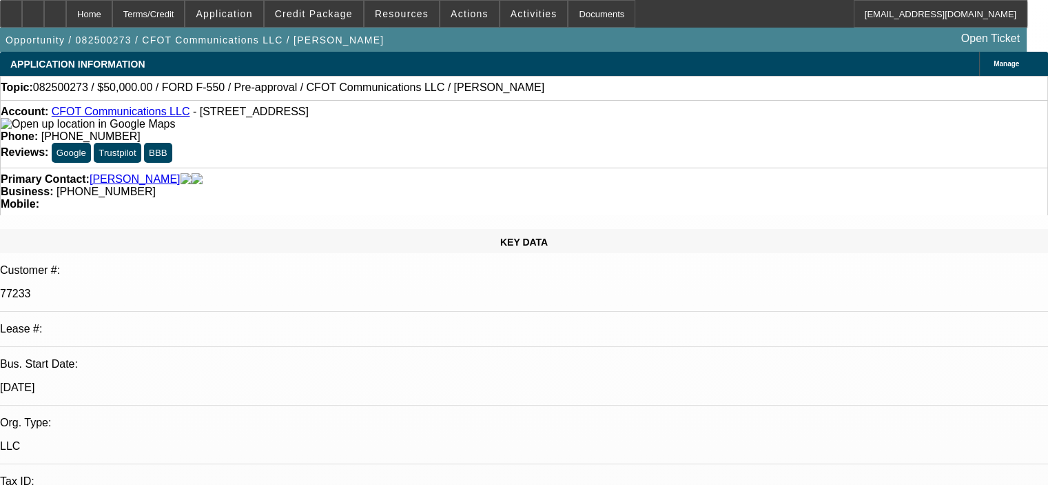
select select "0"
select select "2"
select select "0.1"
select select "4"
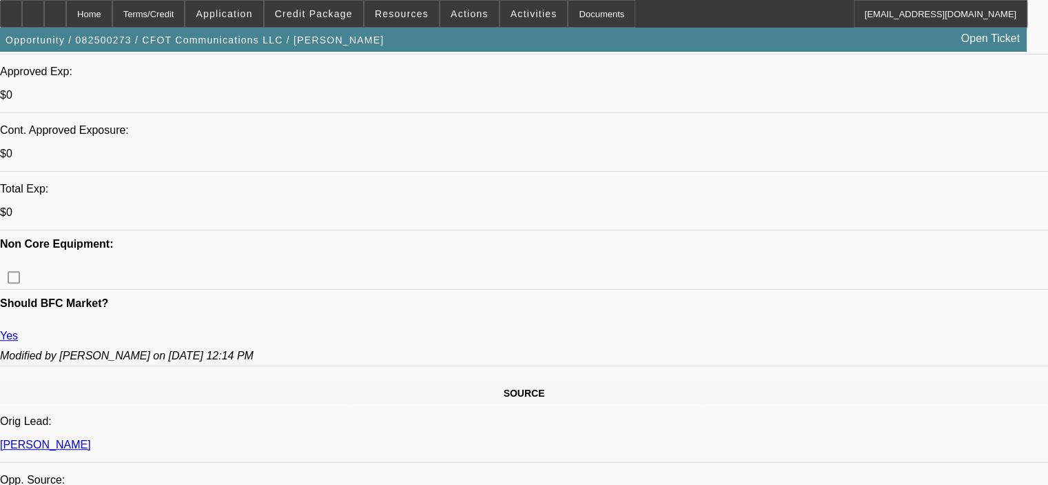
scroll to position [551, 0]
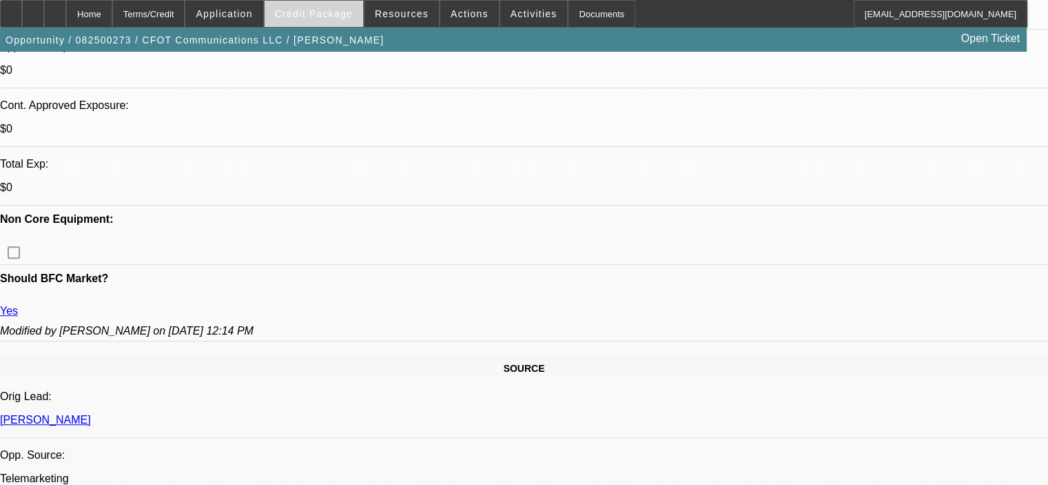
click at [323, 20] on span at bounding box center [314, 13] width 99 height 33
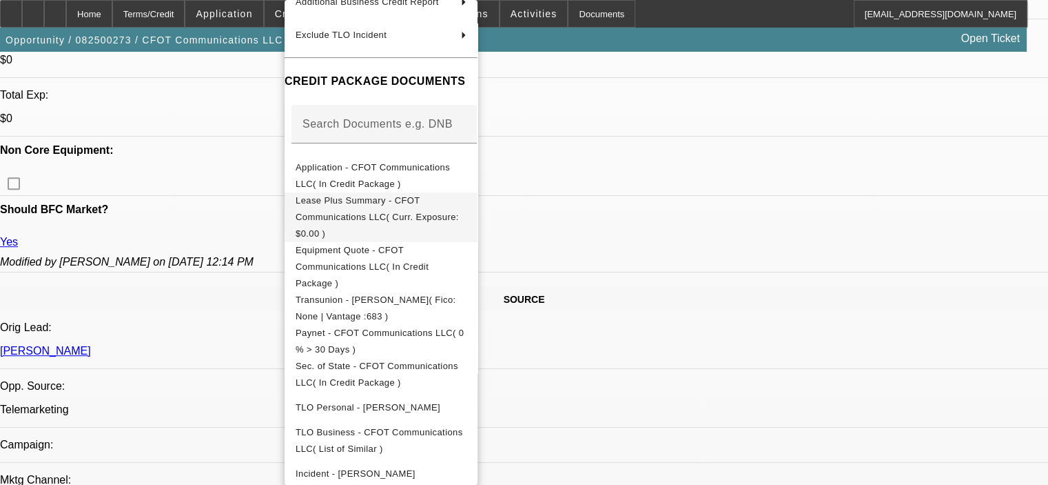
scroll to position [164, 0]
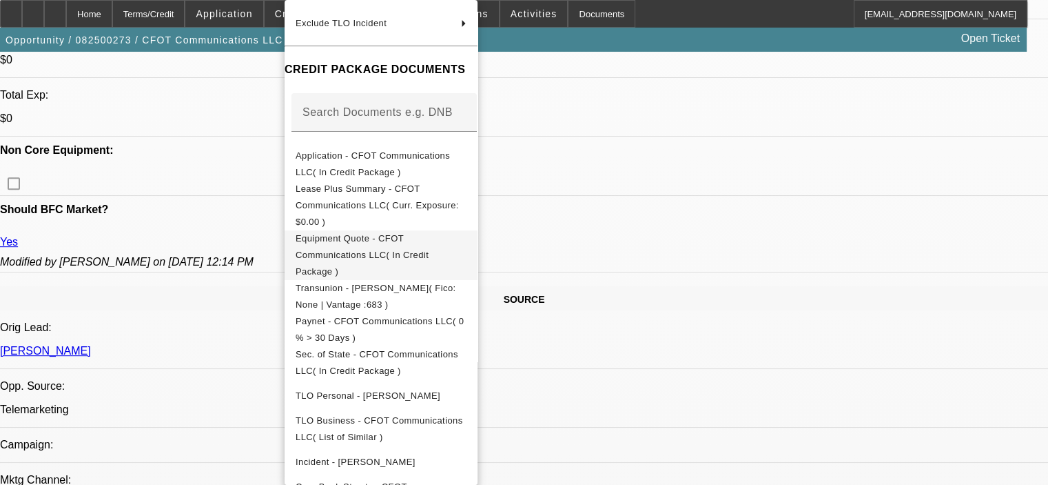
click at [429, 233] on span "Equipment Quote - CFOT Communications LLC( In Credit Package )" at bounding box center [362, 254] width 133 height 43
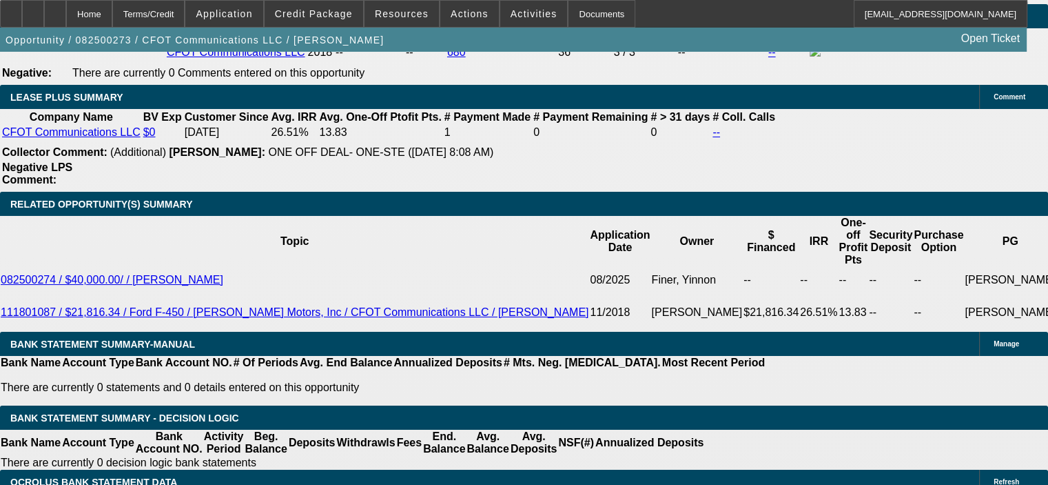
scroll to position [2343, 0]
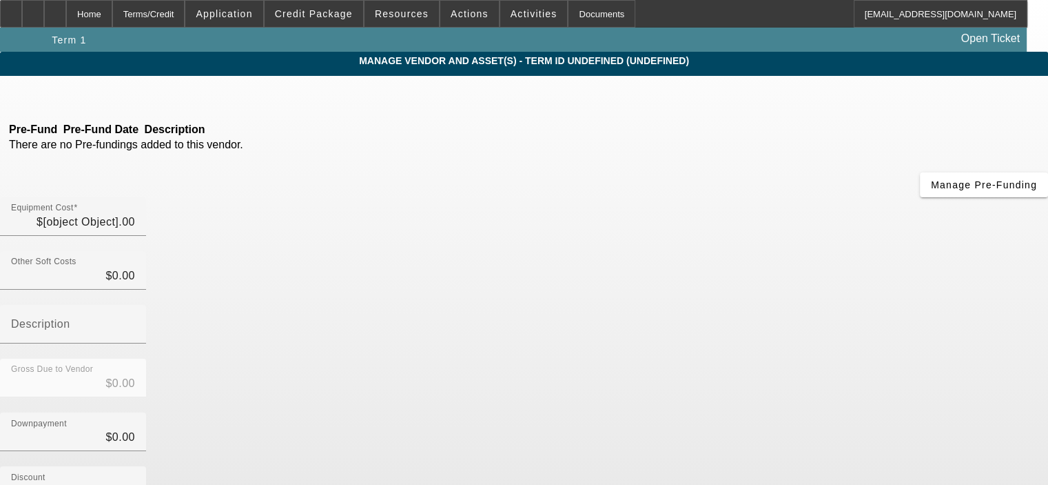
type input "$50,000.00"
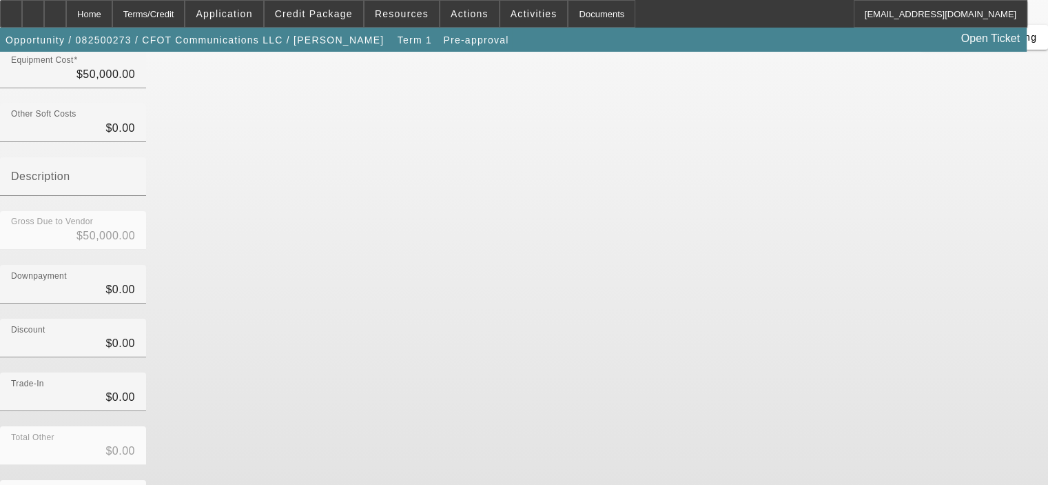
scroll to position [158, 0]
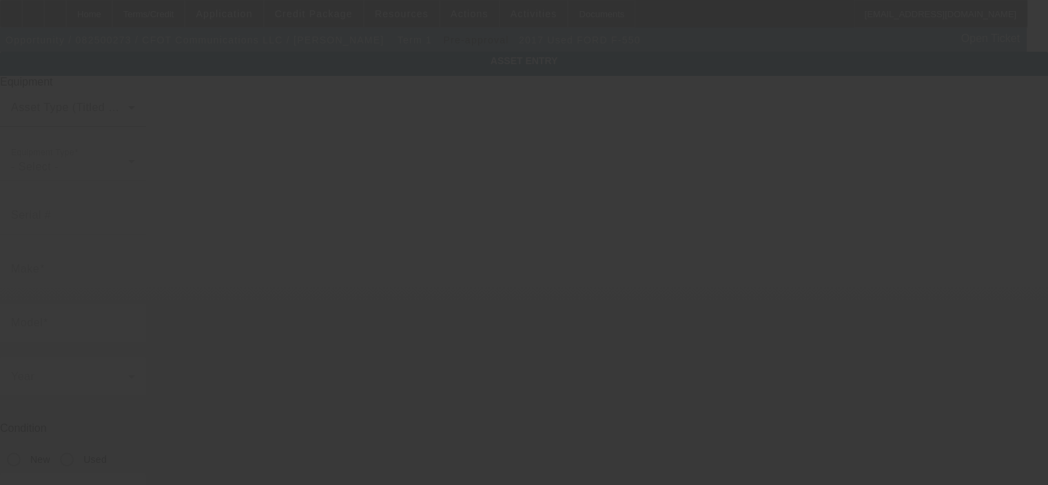
type input "[US_VEHICLE_IDENTIFICATION_NUMBER]"
type input "Ford"
type input "F-550"
radio input "true"
type input "[STREET_ADDRESS]"
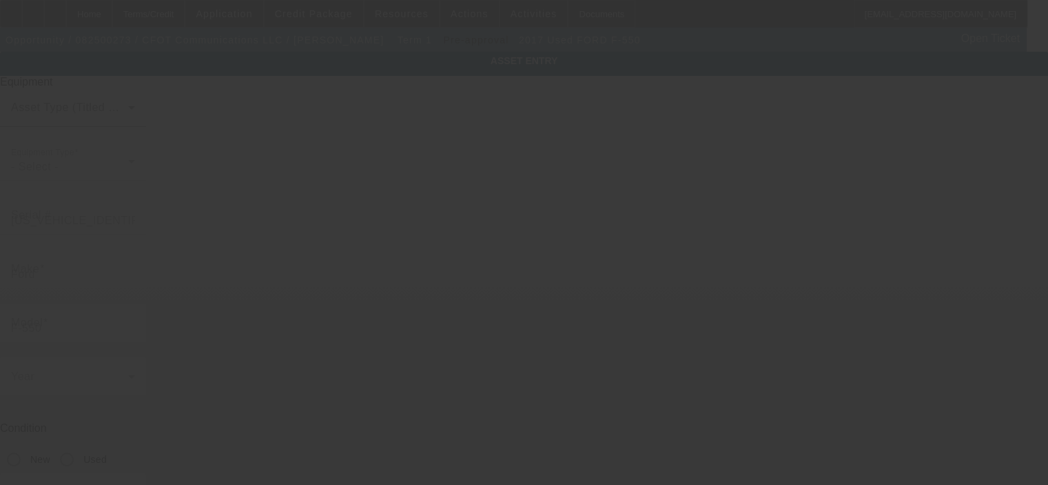
type input "Hollywood"
type input "33021"
type input "Broward"
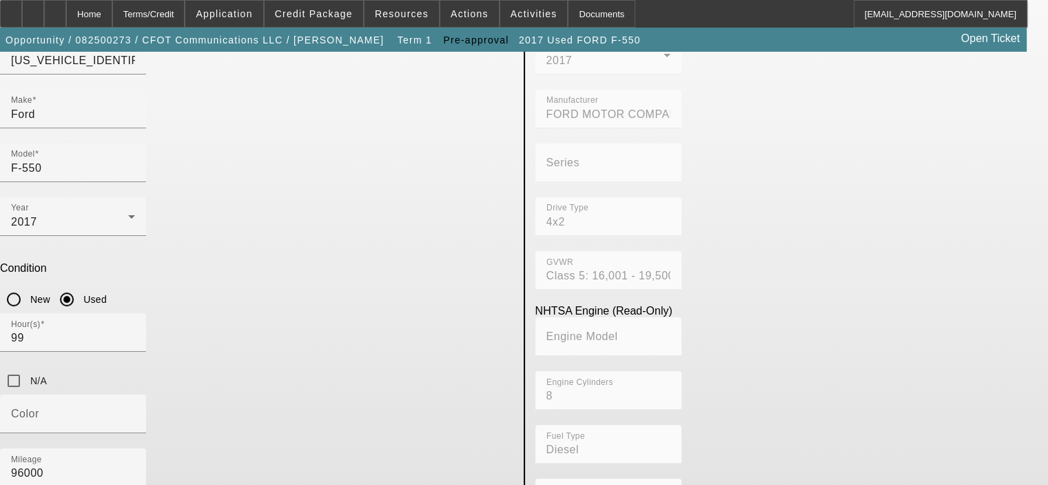
scroll to position [166, 0]
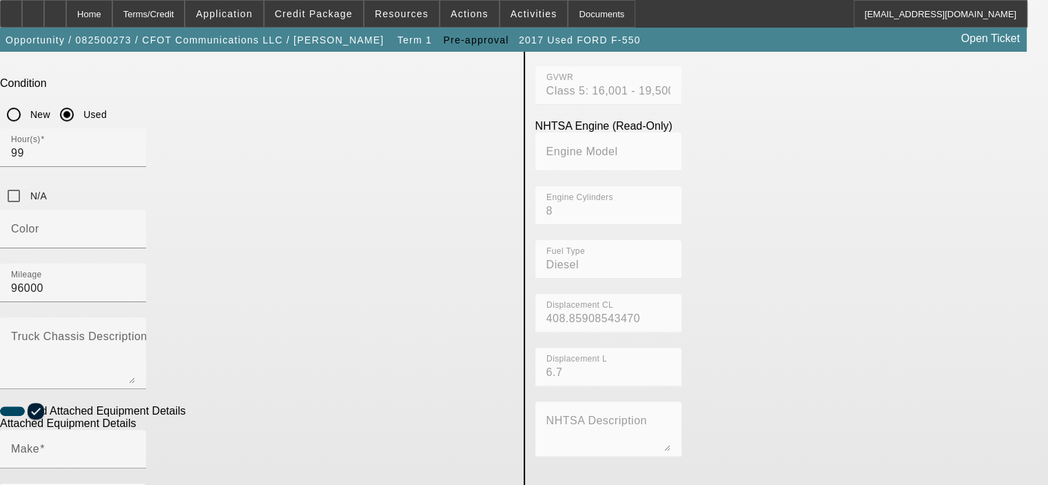
scroll to position [373, 0]
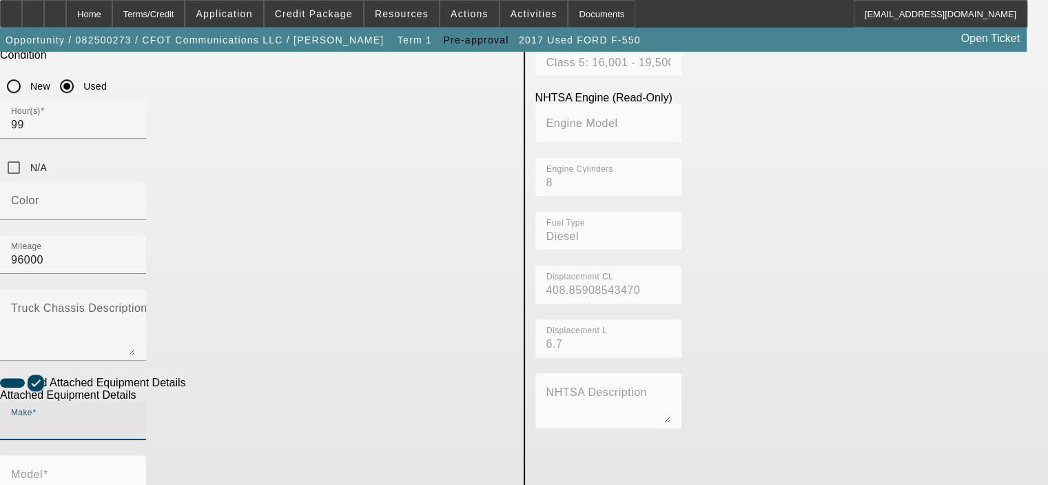
click at [135, 418] on input "Make" at bounding box center [73, 426] width 124 height 17
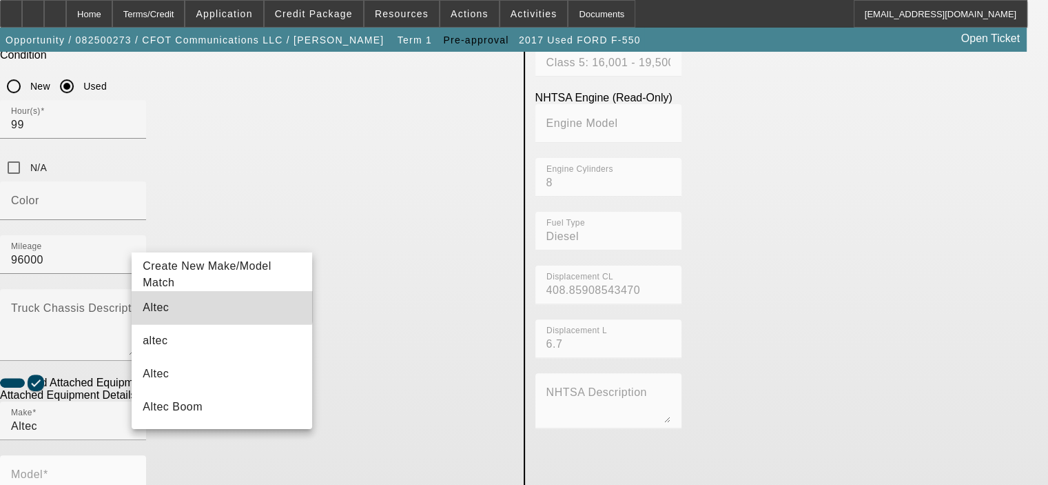
click at [200, 293] on mat-option "Altec" at bounding box center [222, 307] width 181 height 33
type input "Altec"
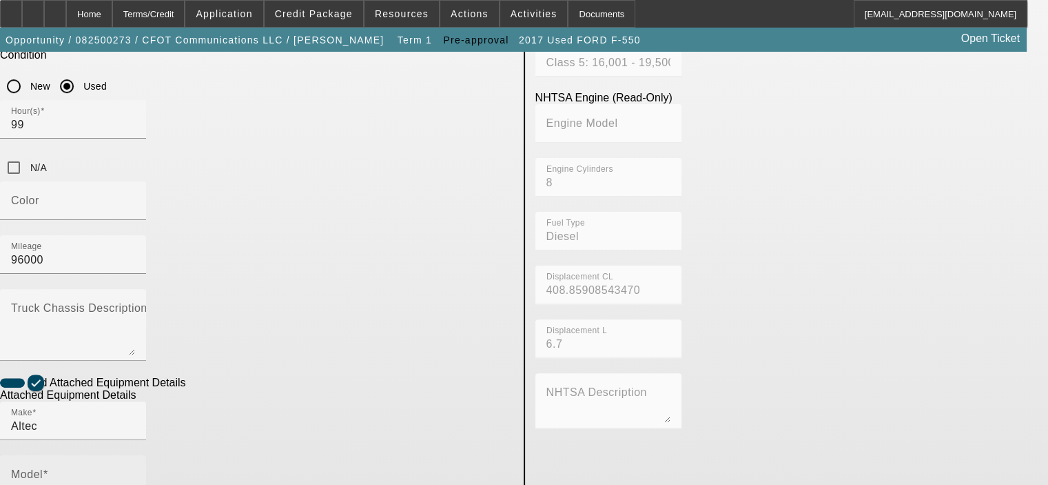
click at [48, 468] on span at bounding box center [46, 474] width 6 height 12
click at [135, 471] on input "Model" at bounding box center [73, 479] width 124 height 17
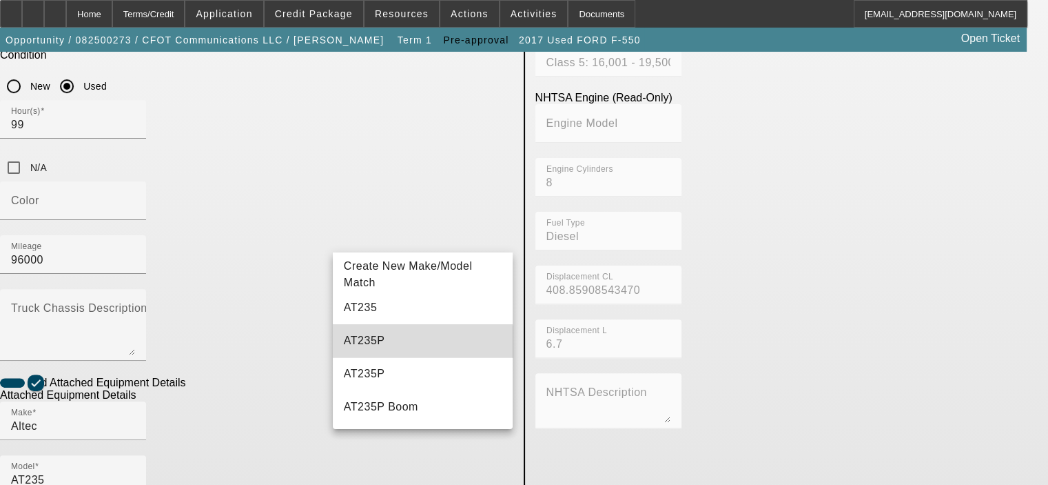
click at [422, 349] on mat-option "AT235P" at bounding box center [423, 340] width 181 height 33
type input "AT235P"
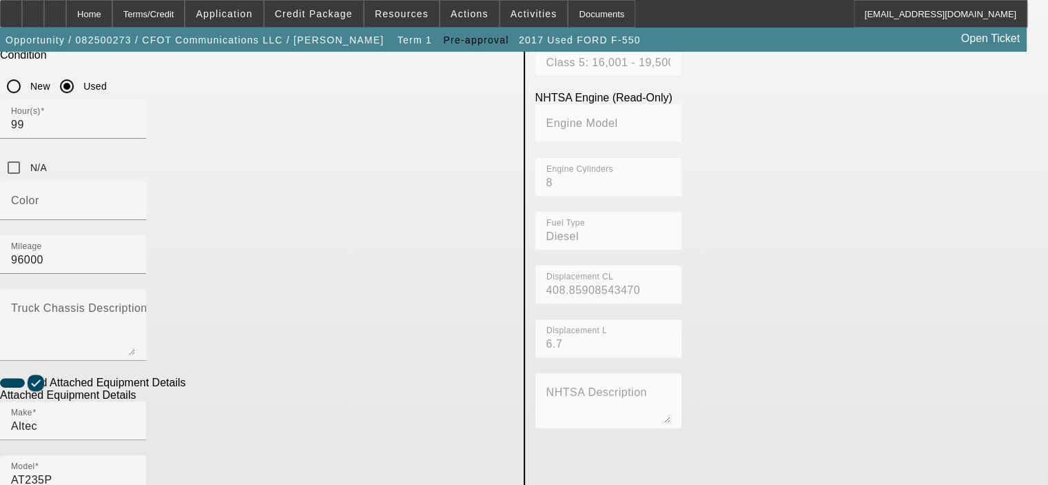
radio input "true"
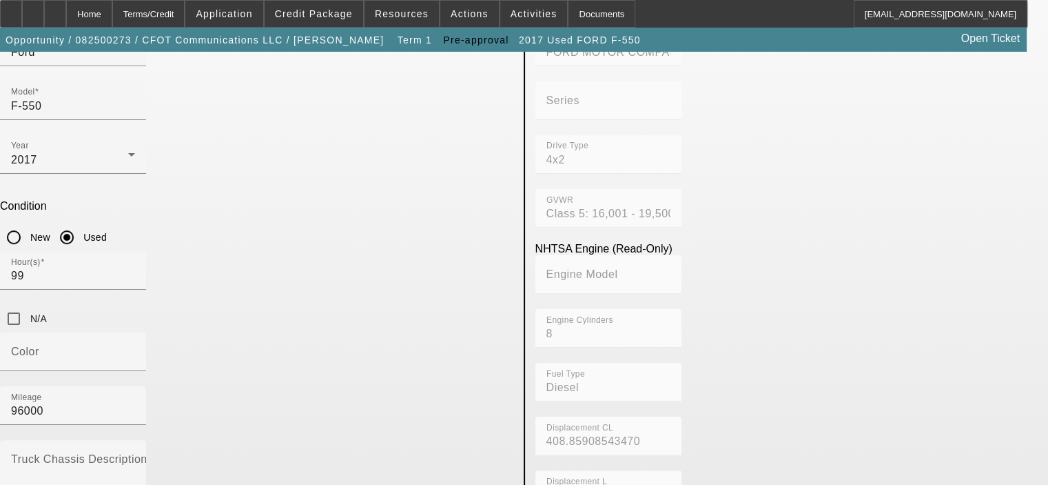
scroll to position [304, 0]
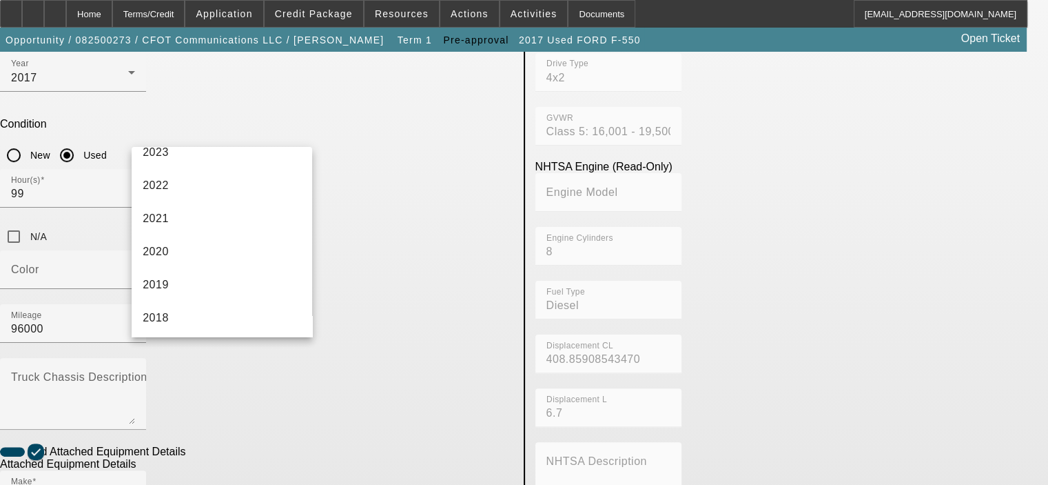
scroll to position [207, 0]
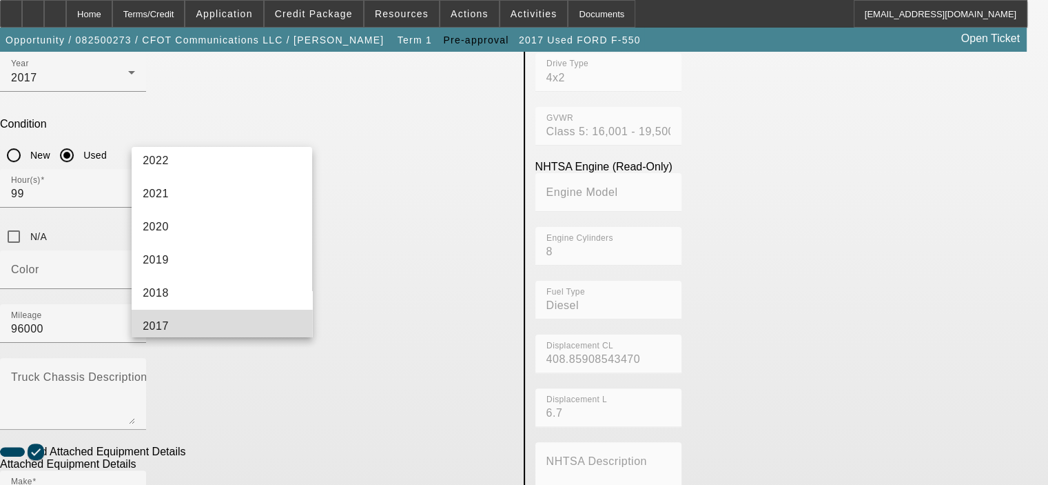
click at [231, 312] on mat-option "2017" at bounding box center [222, 325] width 181 height 33
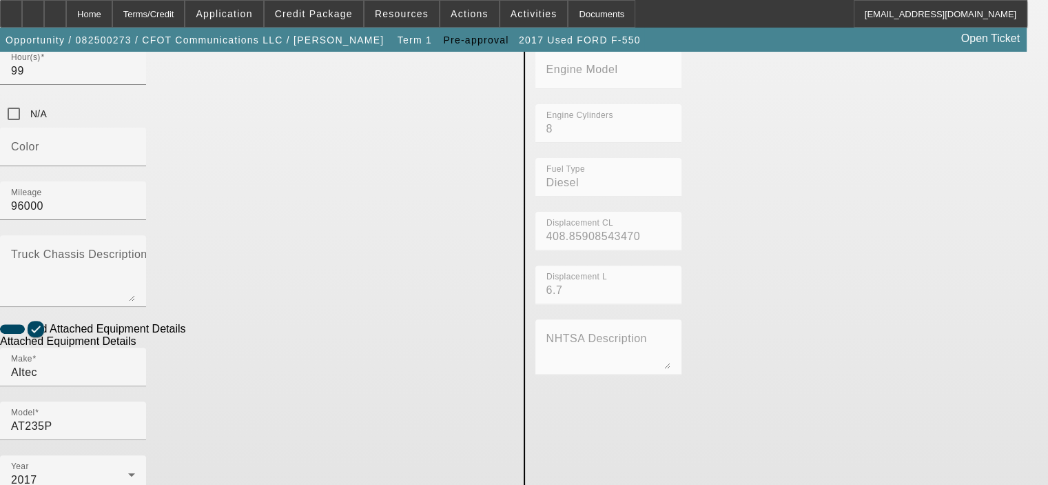
scroll to position [442, 0]
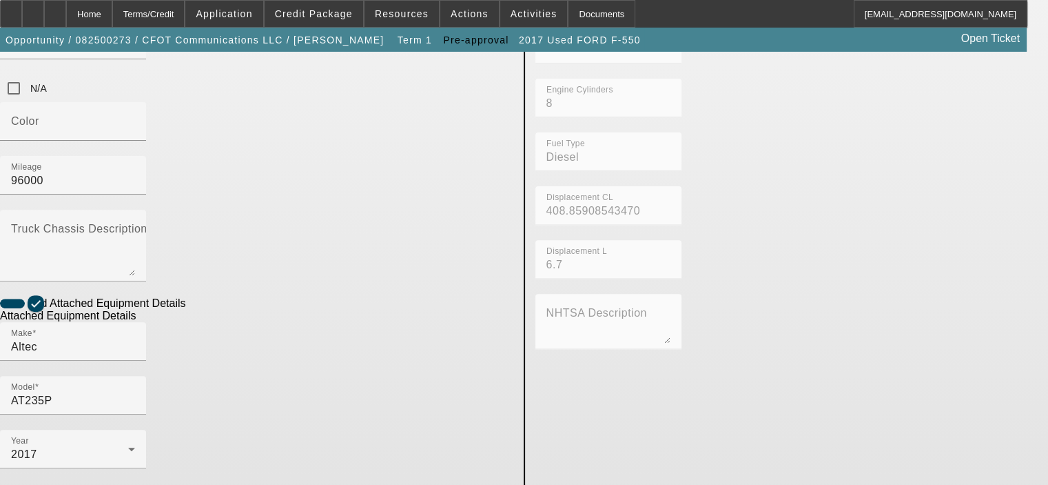
scroll to position [453, 0]
type textarea "35' Working Height Aerial Lift"
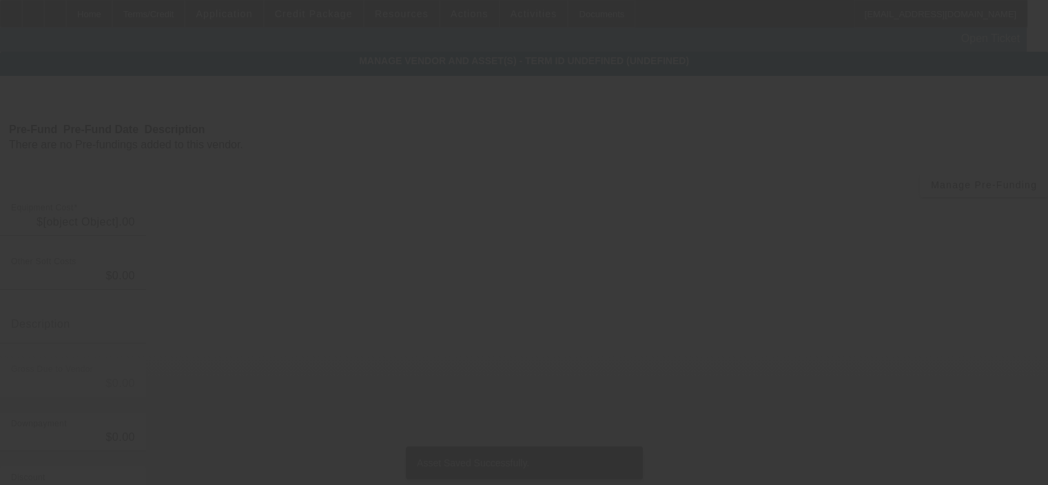
type input "$50,000.00"
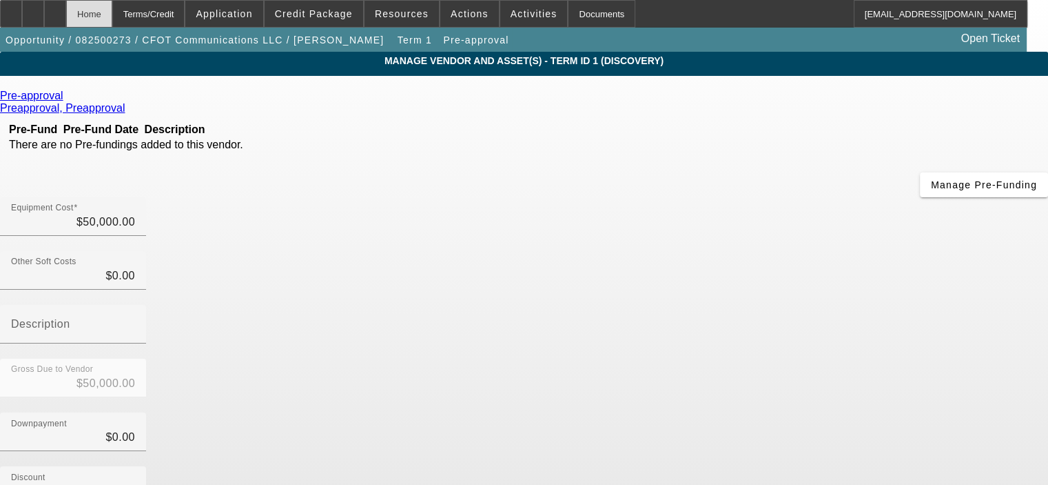
click at [112, 19] on div "Home" at bounding box center [89, 14] width 46 height 28
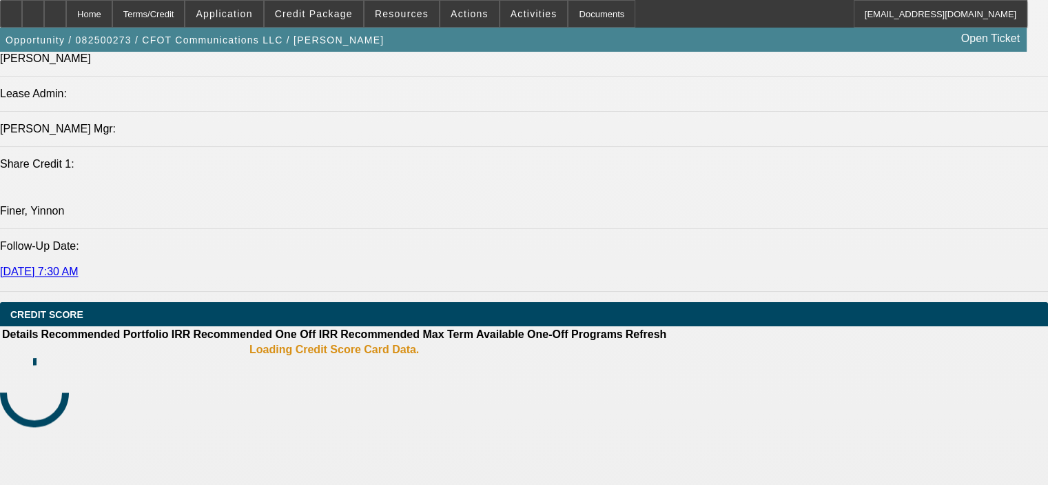
select select "0"
select select "2"
select select "0.1"
select select "4"
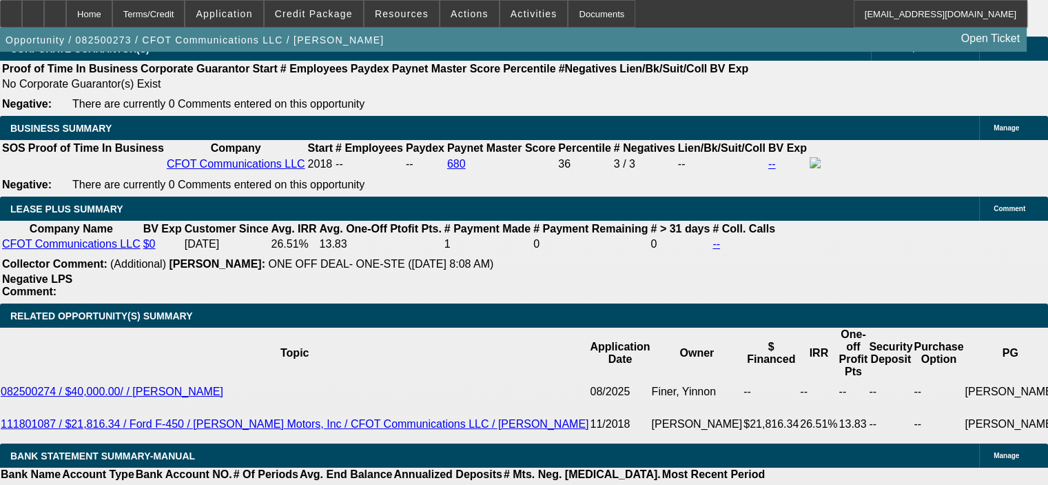
scroll to position [2057, 0]
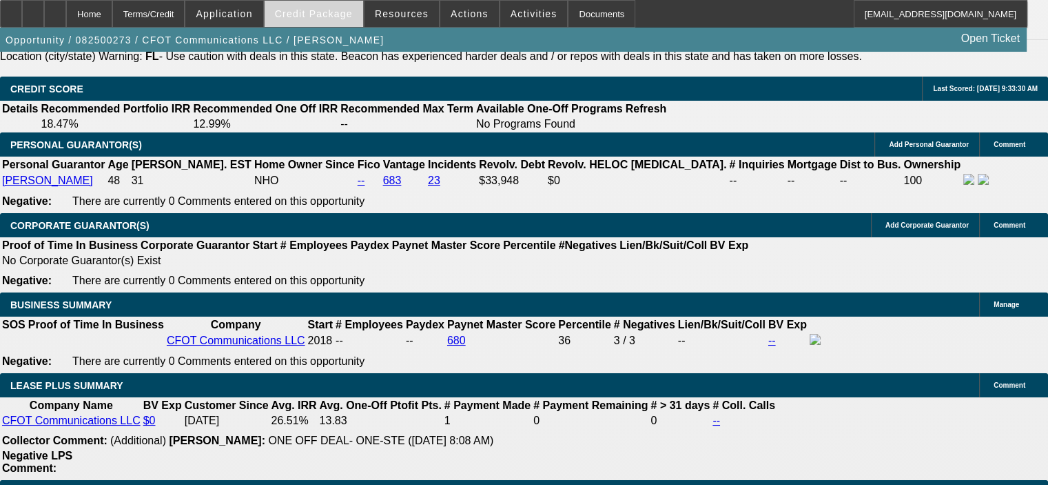
click at [326, 21] on span at bounding box center [314, 13] width 99 height 33
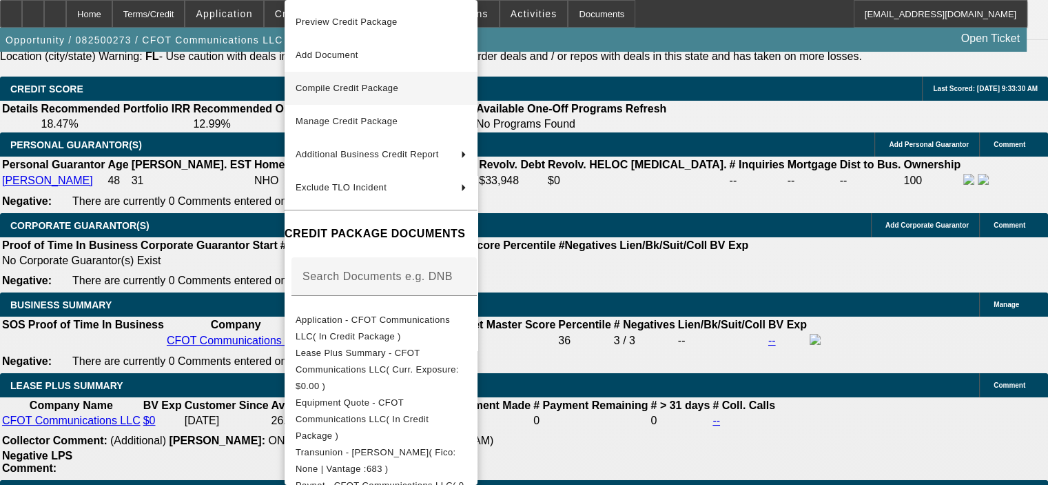
click at [341, 89] on span "Compile Credit Package" at bounding box center [347, 88] width 103 height 10
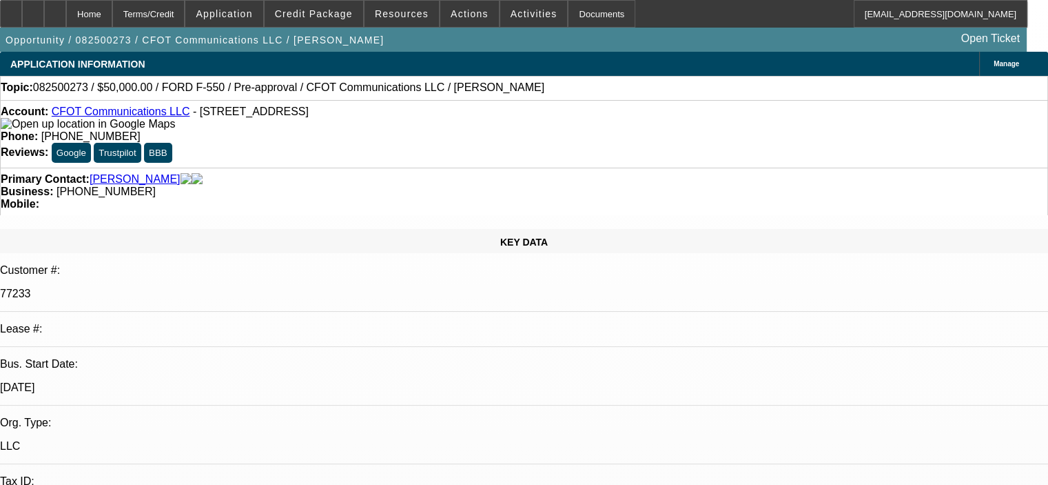
select select "0"
select select "2"
select select "0.1"
select select "4"
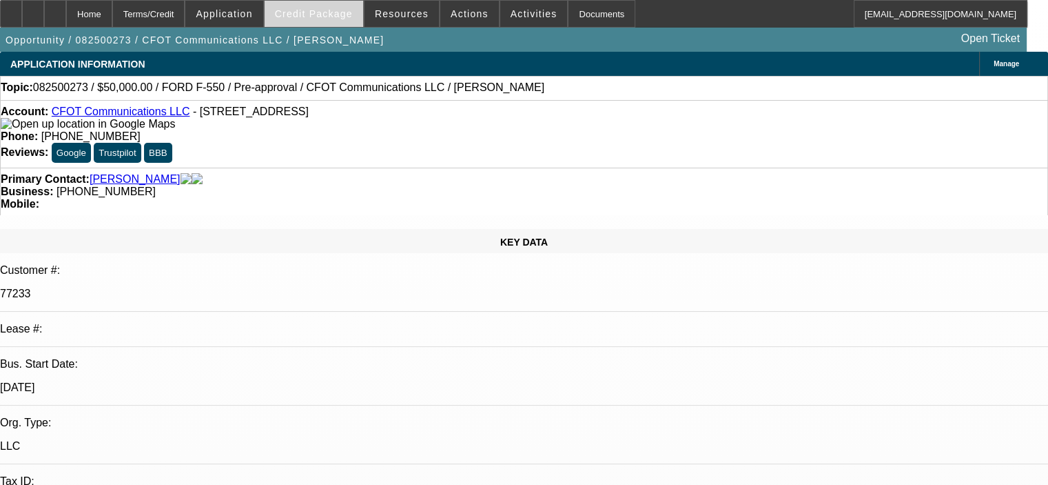
click at [339, 8] on span "Credit Package" at bounding box center [314, 13] width 78 height 11
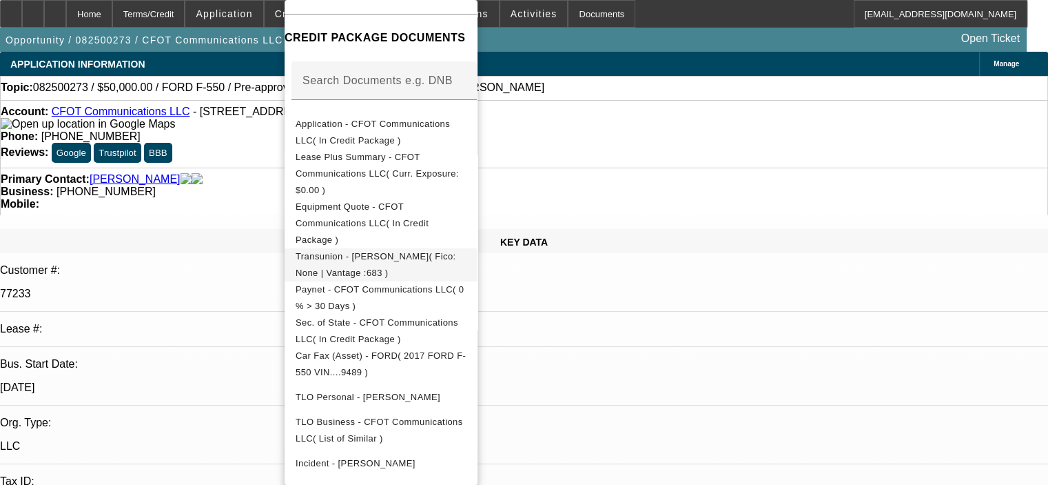
scroll to position [197, 0]
click at [369, 346] on span "Car Fax (Asset) - FORD( 2017 FORD F-550 VIN....9489 )" at bounding box center [381, 362] width 171 height 33
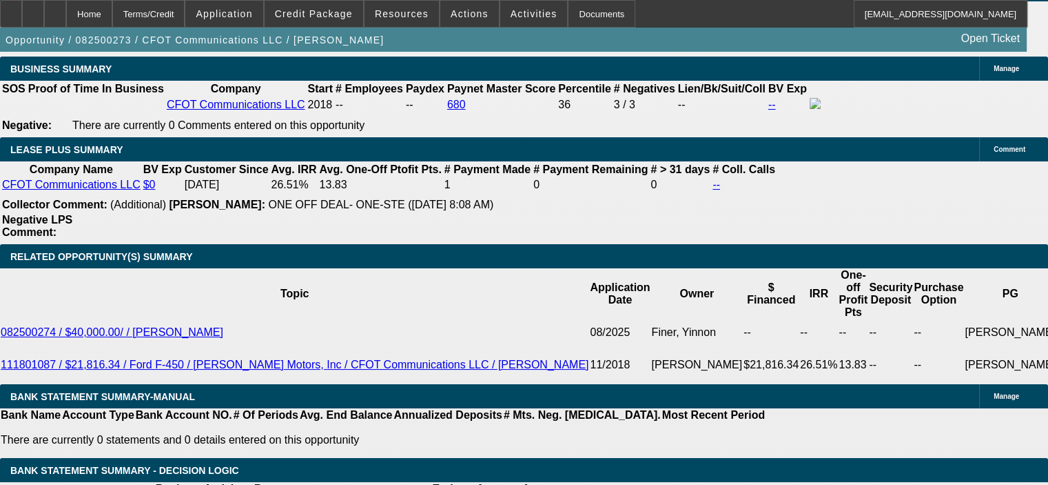
scroll to position [2343, 0]
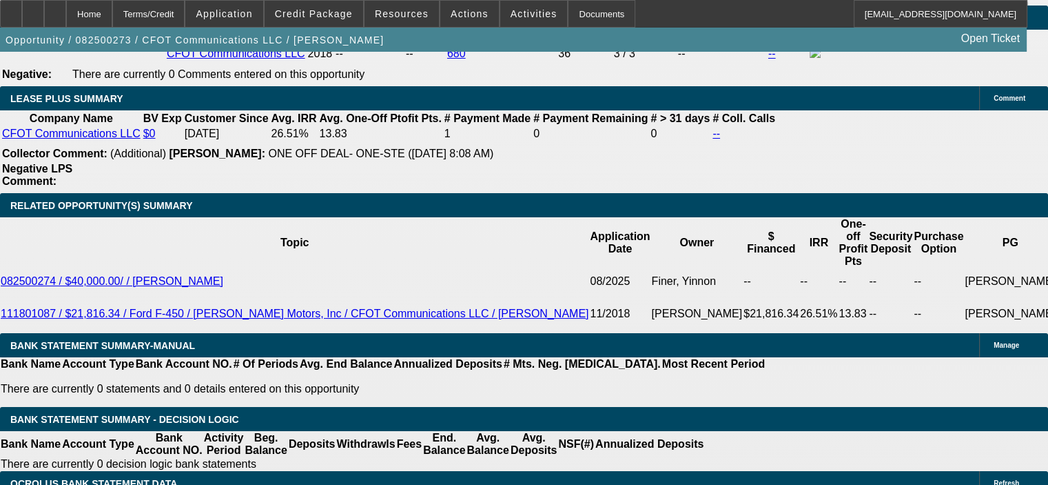
type input "$0.00"
type input "60"
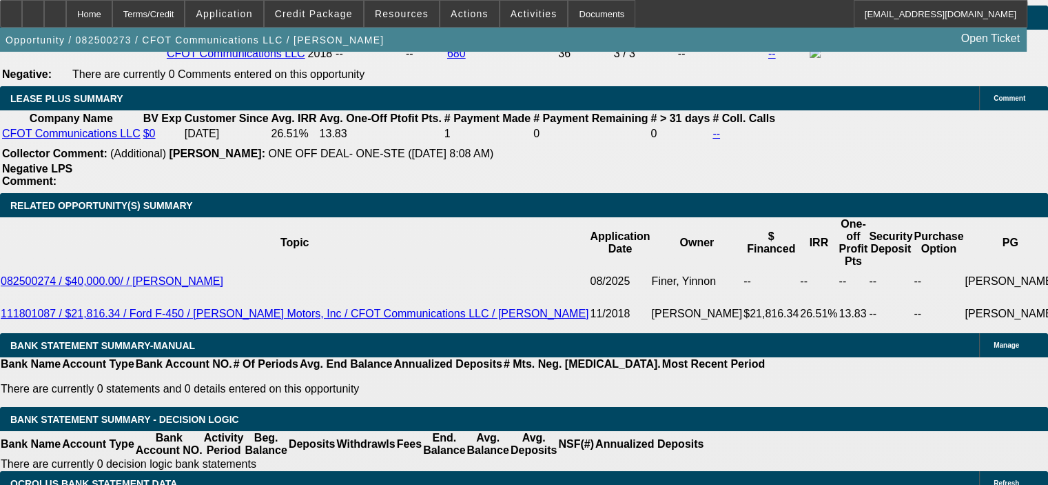
type input "9"
type input "$1,037.92"
type input "$2,075.84"
type input "9.9"
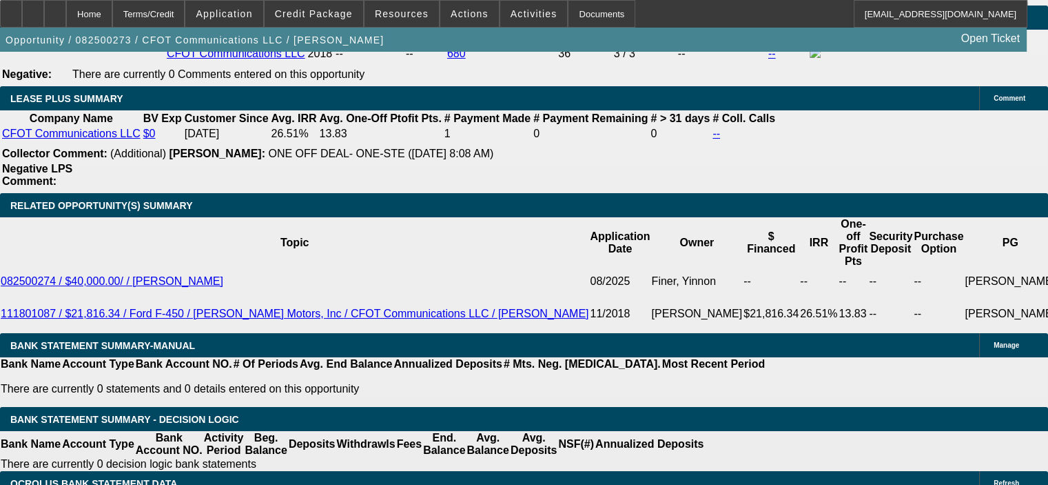
type input "$1,059.89"
type input "$2,119.78"
type input "9.9"
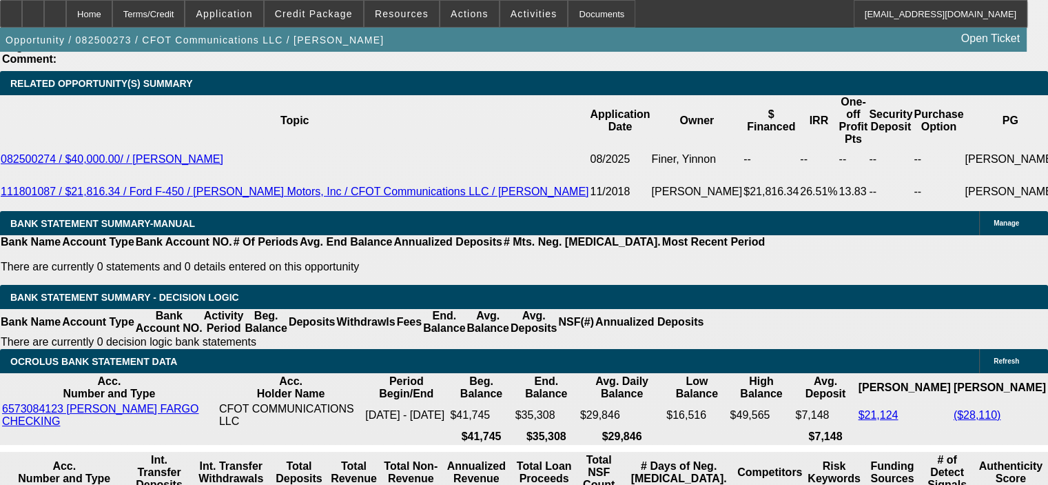
scroll to position [2481, 0]
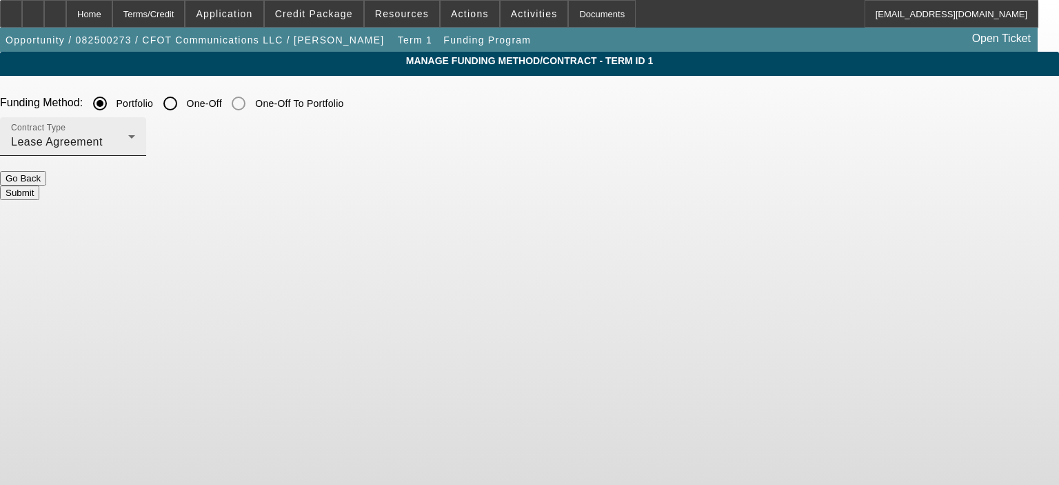
click at [128, 137] on div "Lease Agreement" at bounding box center [69, 142] width 117 height 17
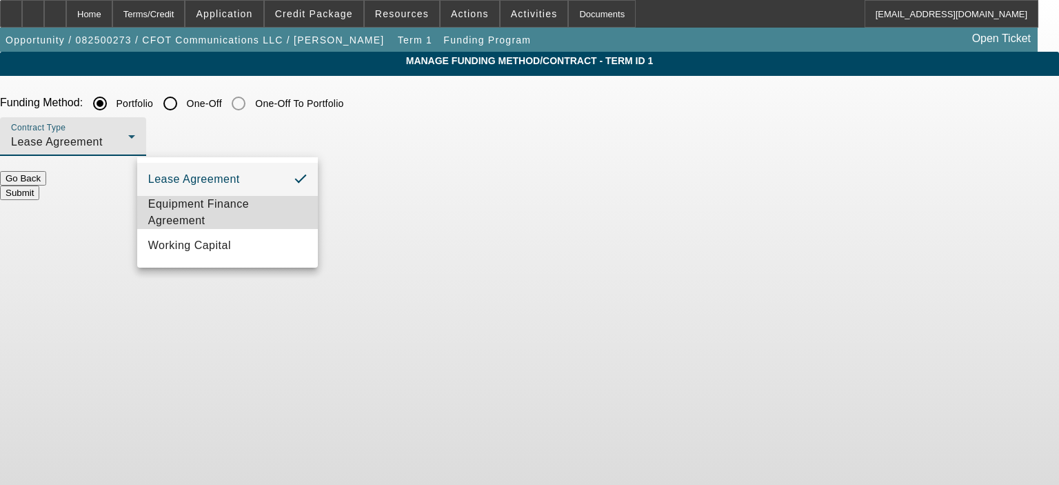
click at [221, 214] on span "Equipment Finance Agreement" at bounding box center [227, 212] width 159 height 33
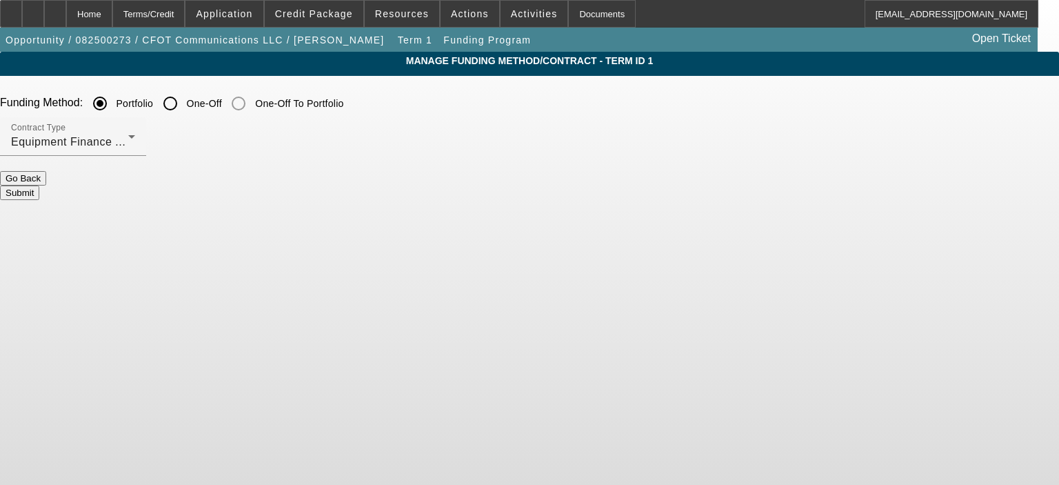
click at [39, 191] on button "Submit" at bounding box center [19, 192] width 39 height 14
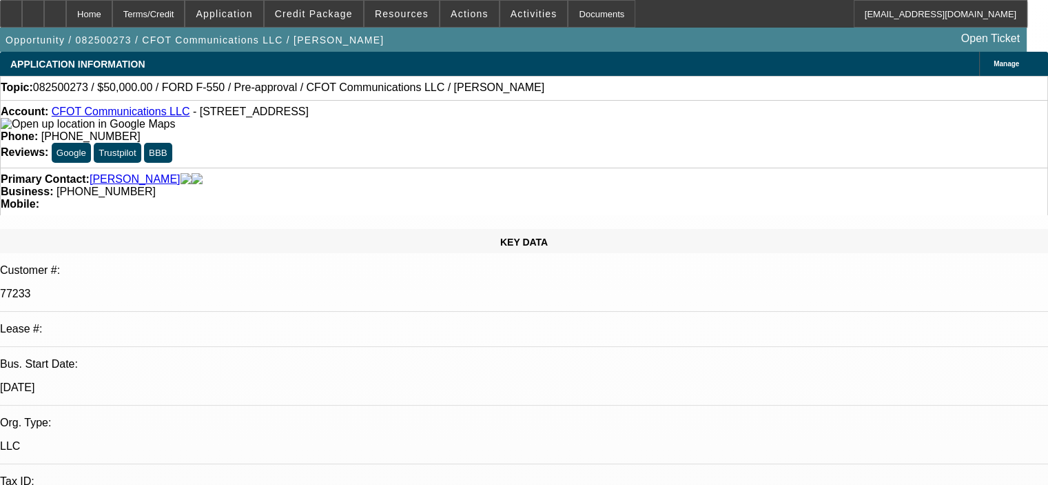
select select "0"
select select "2"
select select "0"
select select "6"
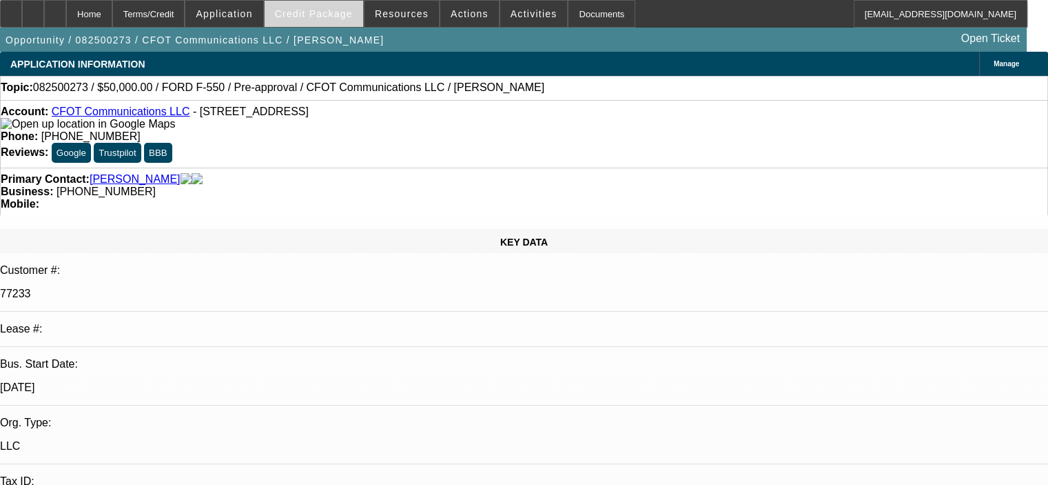
click at [307, 12] on span "Credit Package" at bounding box center [314, 13] width 78 height 11
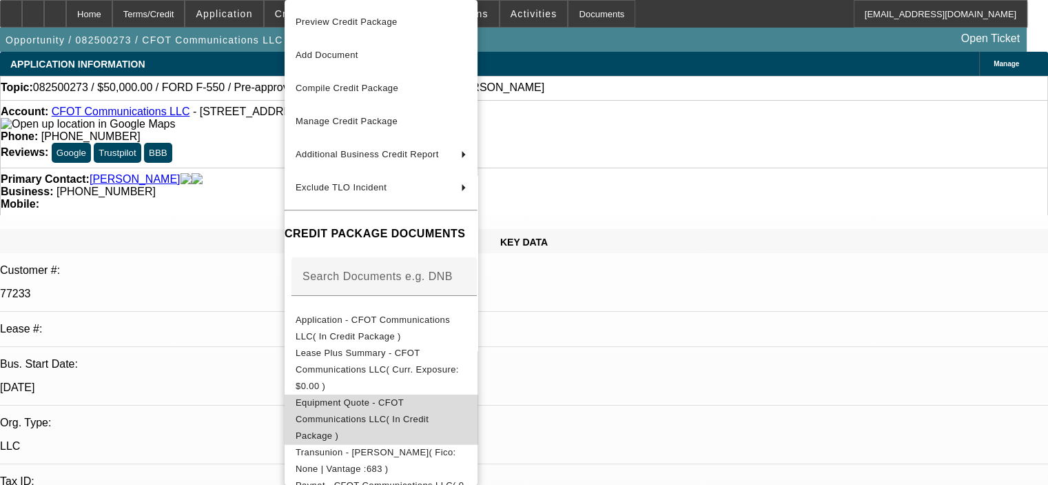
click at [400, 394] on button "Equipment Quote - CFOT Communications LLC( In Credit Package )" at bounding box center [381, 419] width 193 height 50
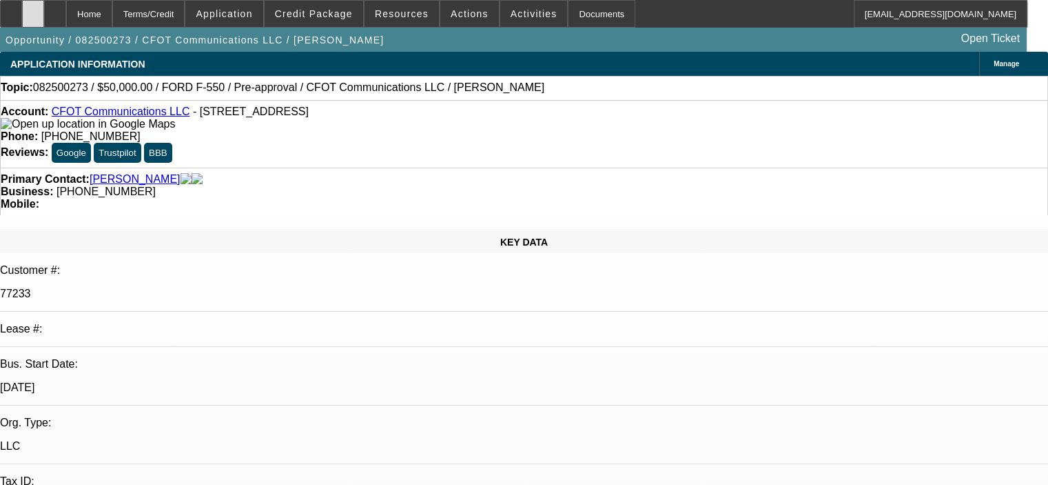
click at [44, 10] on div at bounding box center [33, 14] width 22 height 28
click at [327, 17] on span "Credit Package" at bounding box center [314, 13] width 78 height 11
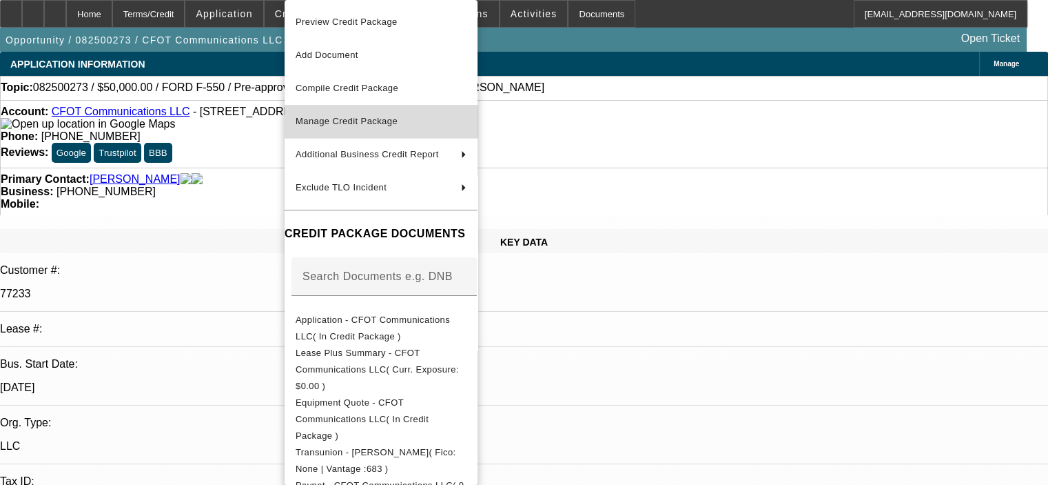
click at [343, 121] on span "Manage Credit Package" at bounding box center [347, 121] width 102 height 10
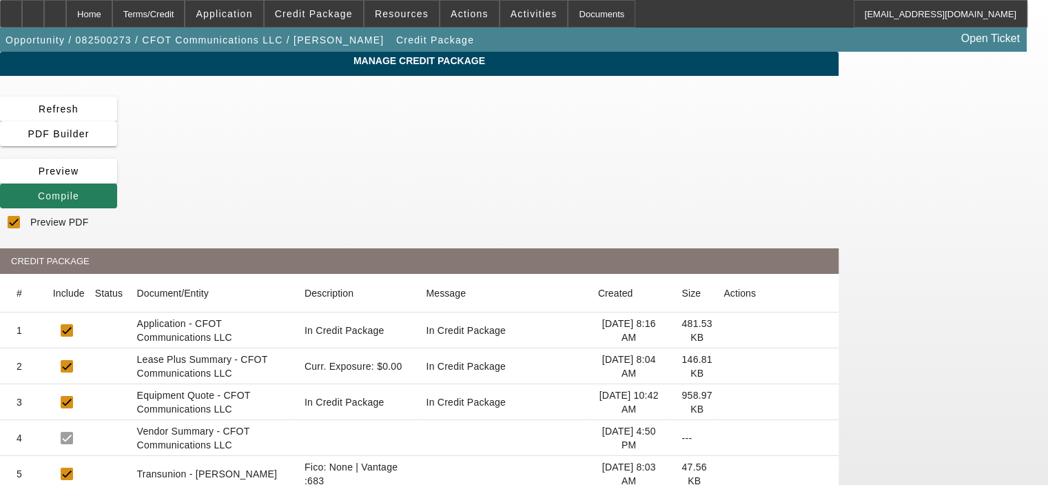
click at [79, 190] on span "Compile" at bounding box center [58, 195] width 41 height 11
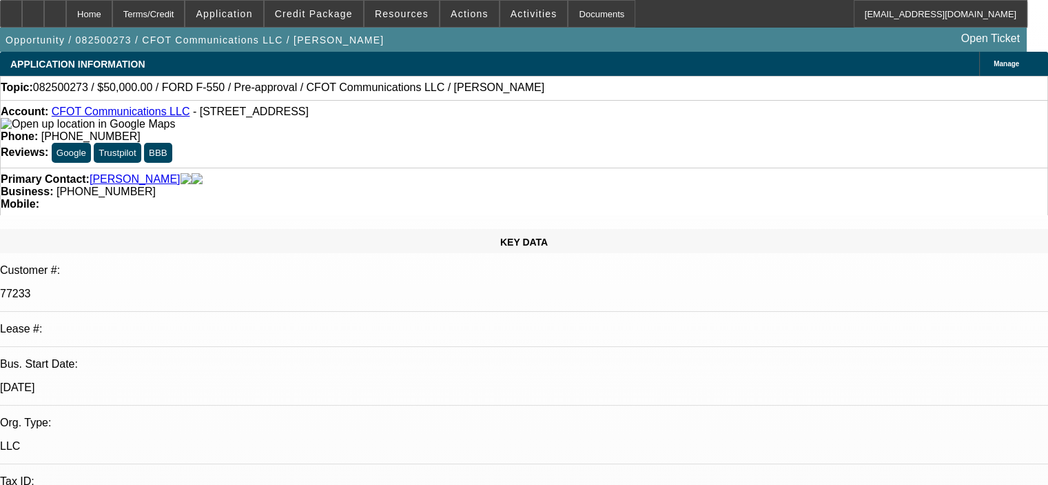
select select "0"
select select "2"
select select "0"
select select "6"
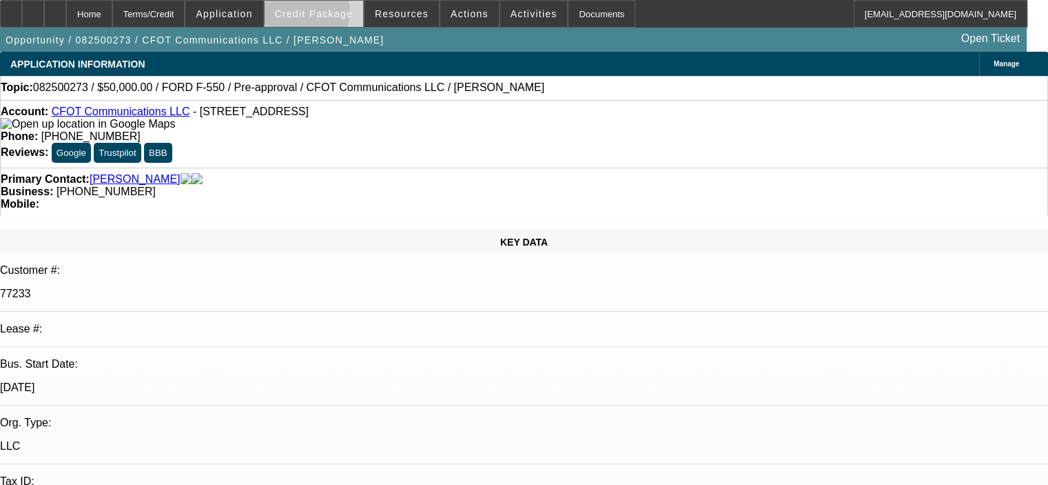
click at [327, 15] on span "Credit Package" at bounding box center [314, 13] width 78 height 11
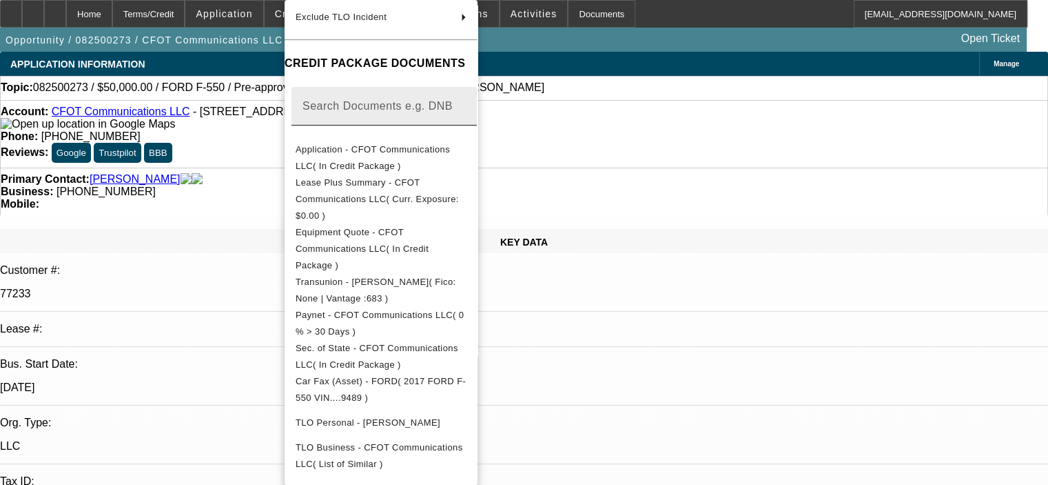
scroll to position [197, 0]
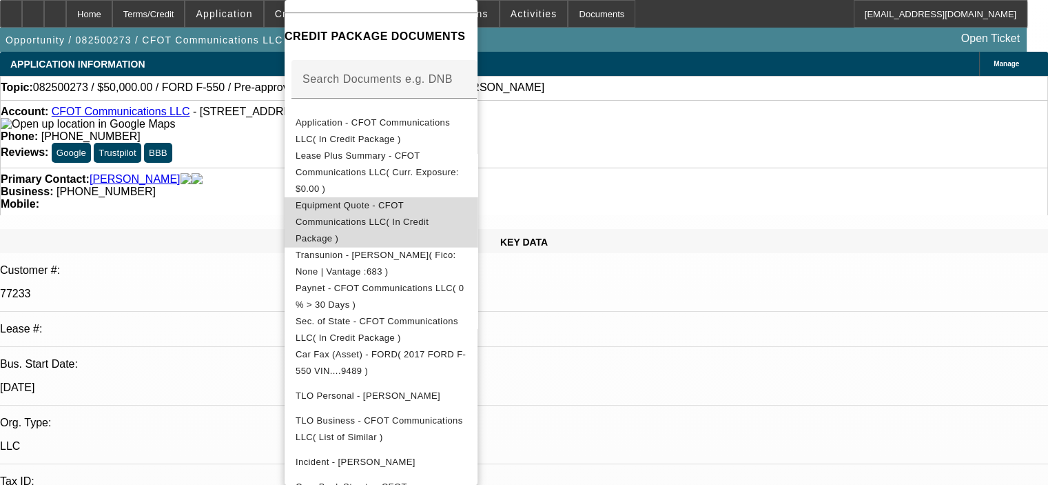
click at [387, 198] on span "Equipment Quote - CFOT Communications LLC( In Credit Package )" at bounding box center [381, 222] width 171 height 50
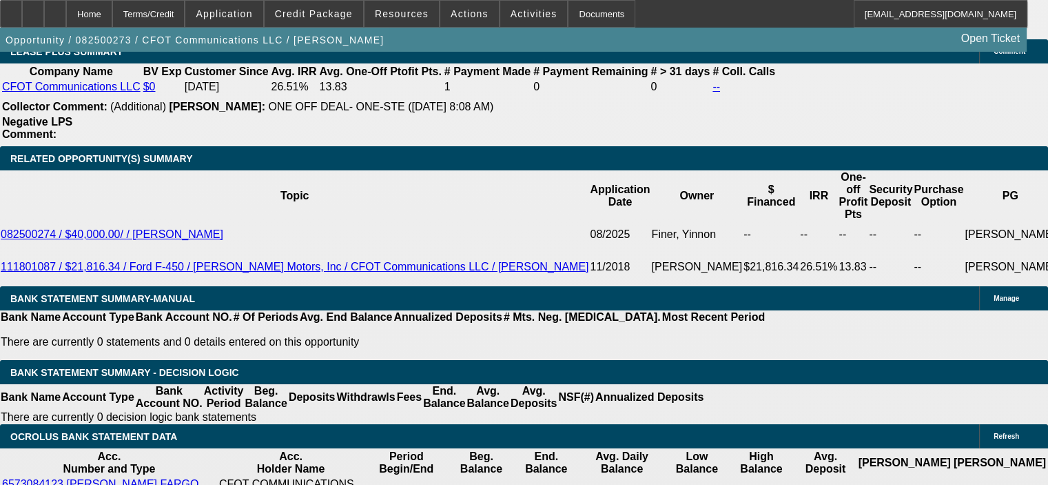
scroll to position [2412, 0]
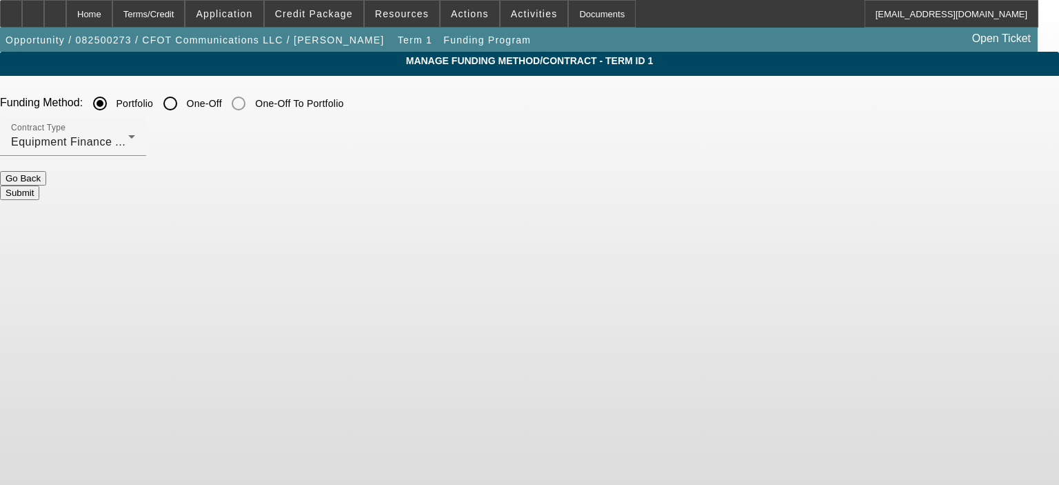
click at [184, 104] on input "One-Off" at bounding box center [170, 104] width 28 height 28
radio input "true"
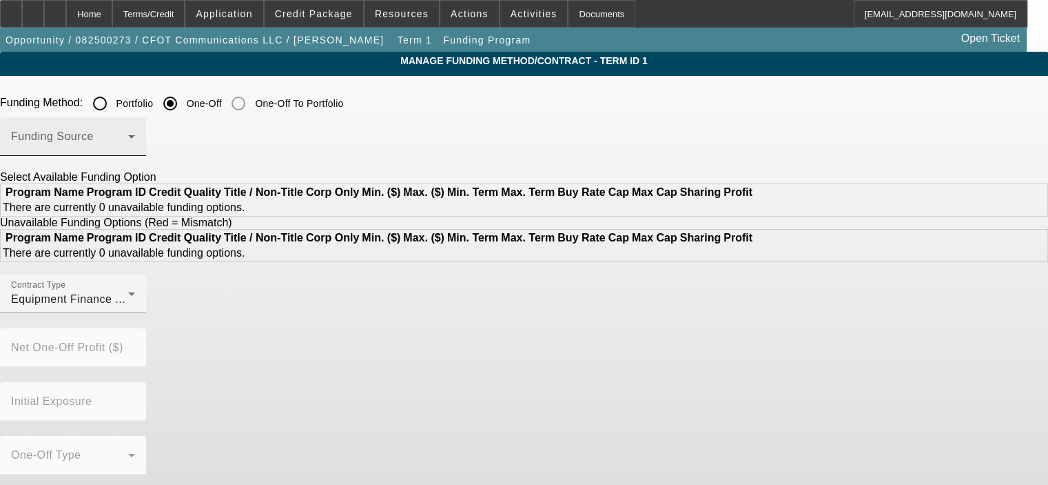
click at [128, 143] on span at bounding box center [69, 142] width 117 height 17
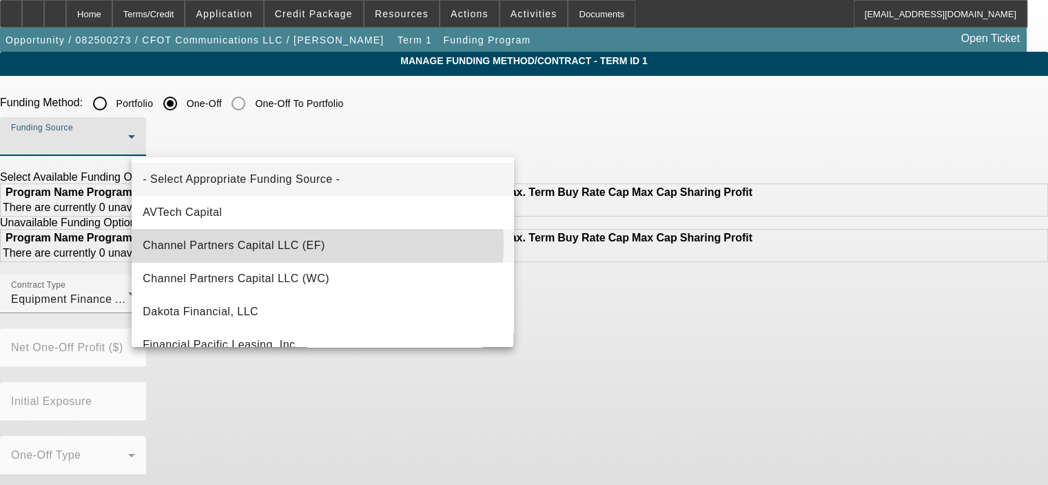
click at [304, 245] on span "Channel Partners Capital LLC (EF)" at bounding box center [234, 245] width 183 height 17
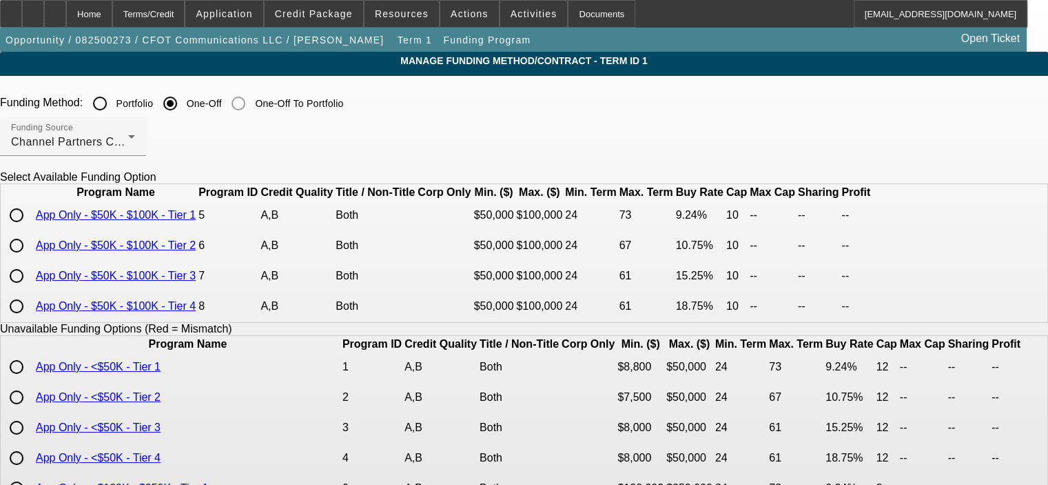
click at [30, 229] on input "radio" at bounding box center [17, 215] width 28 height 28
radio input "true"
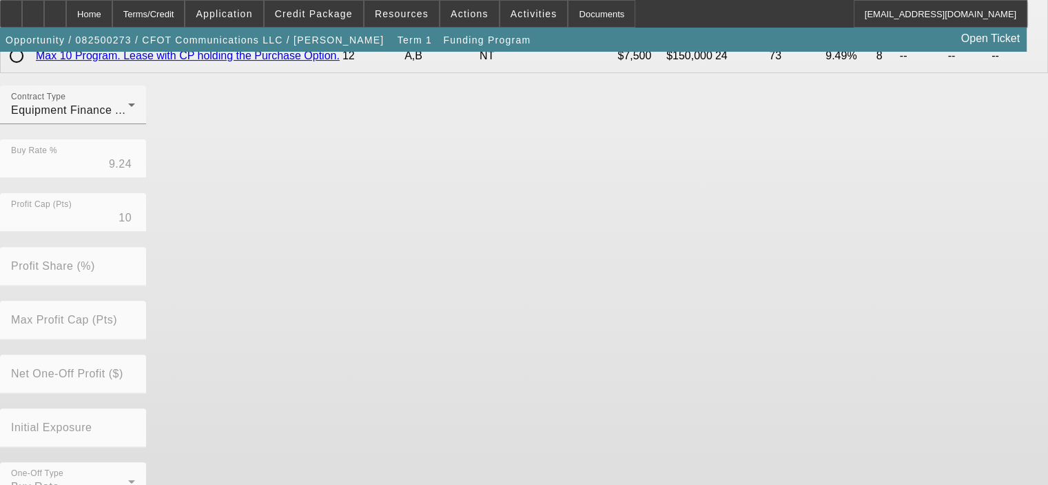
scroll to position [453, 0]
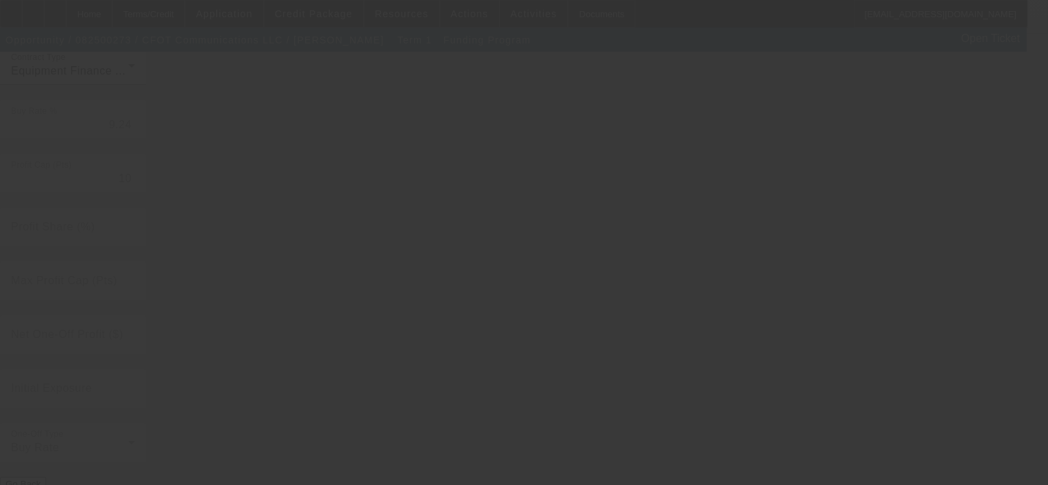
radio input "true"
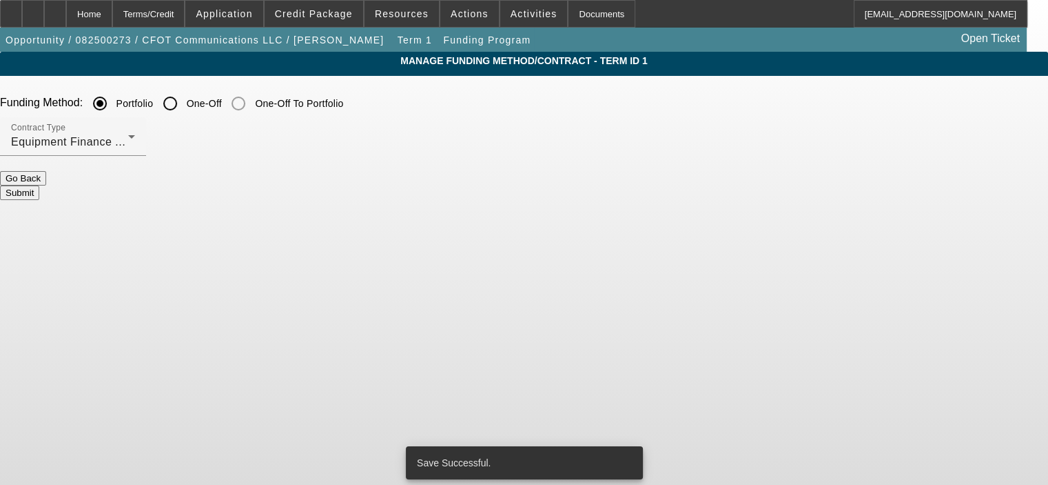
scroll to position [0, 0]
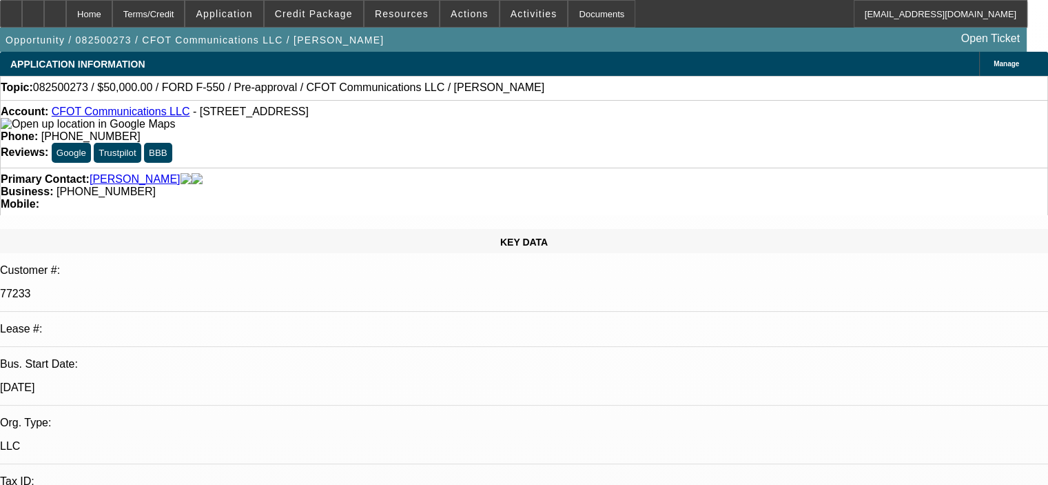
select select "0"
select select "2"
select select "0"
select select "6"
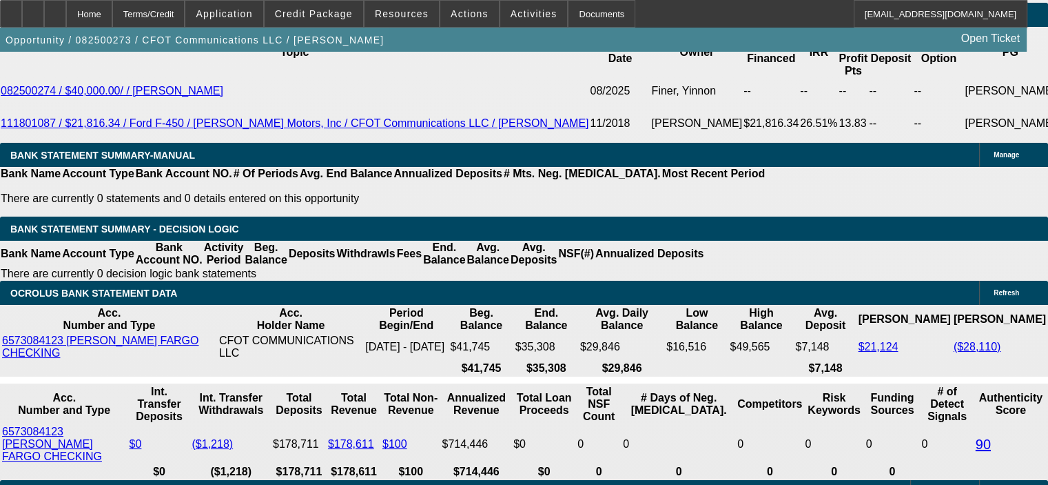
scroll to position [2550, 0]
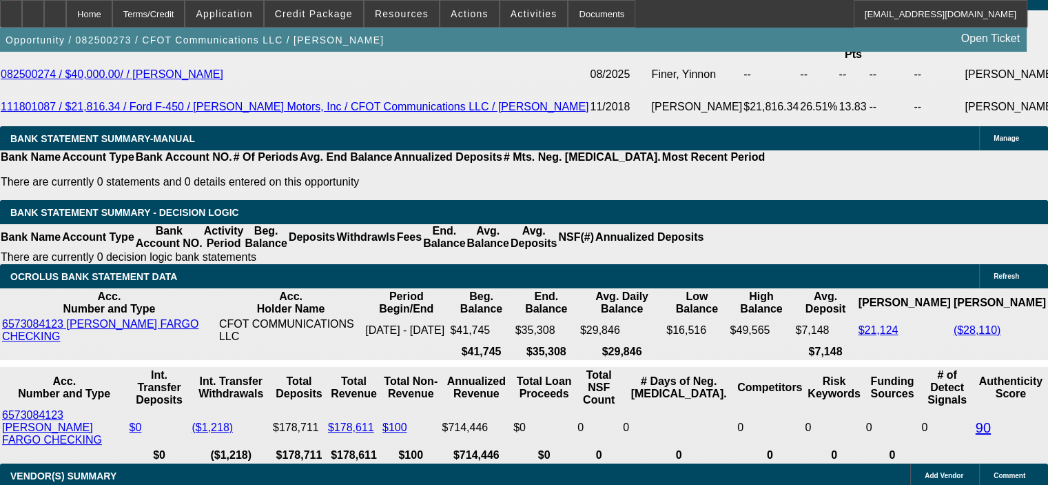
drag, startPoint x: 236, startPoint y: 198, endPoint x: 269, endPoint y: 198, distance: 32.4
type input "UNKNOWN"
type input "48"
type input "$25,517.74"
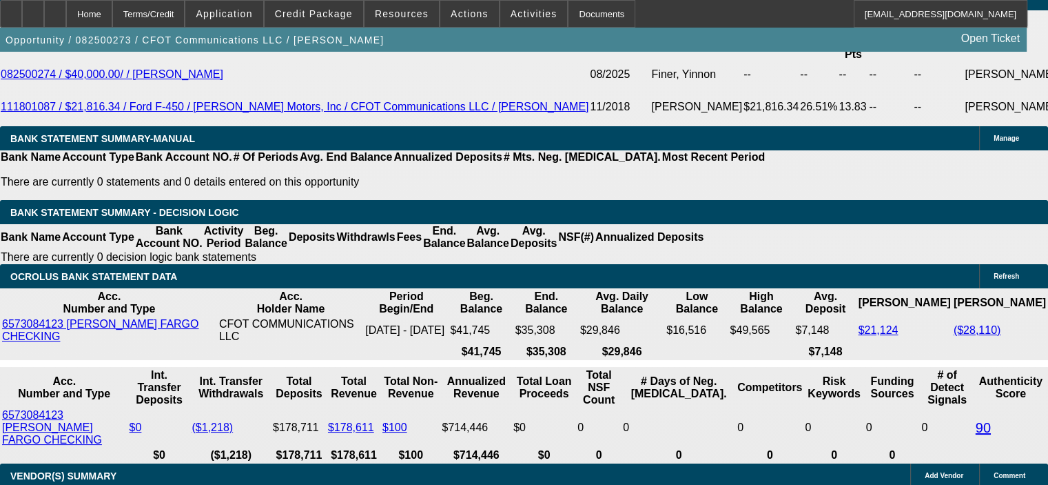
type input "$12,758.87"
type input "$2,531.46"
type input "$1,265.73"
type input "48"
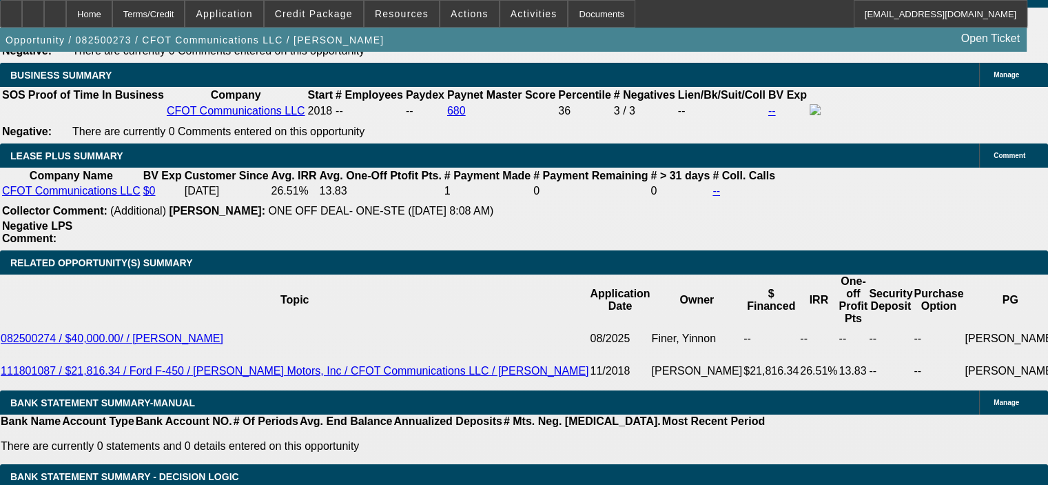
scroll to position [2274, 0]
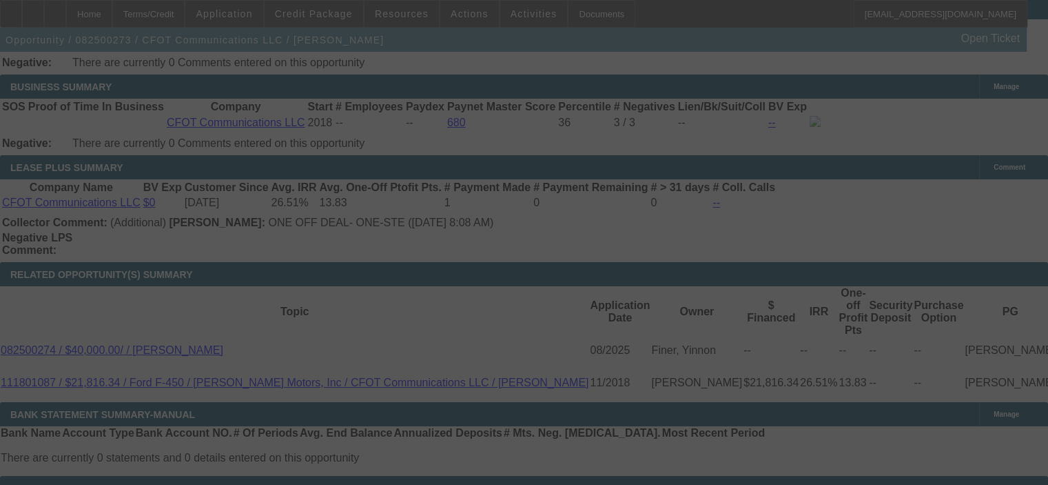
select select "0"
select select "2"
select select "0"
select select "6"
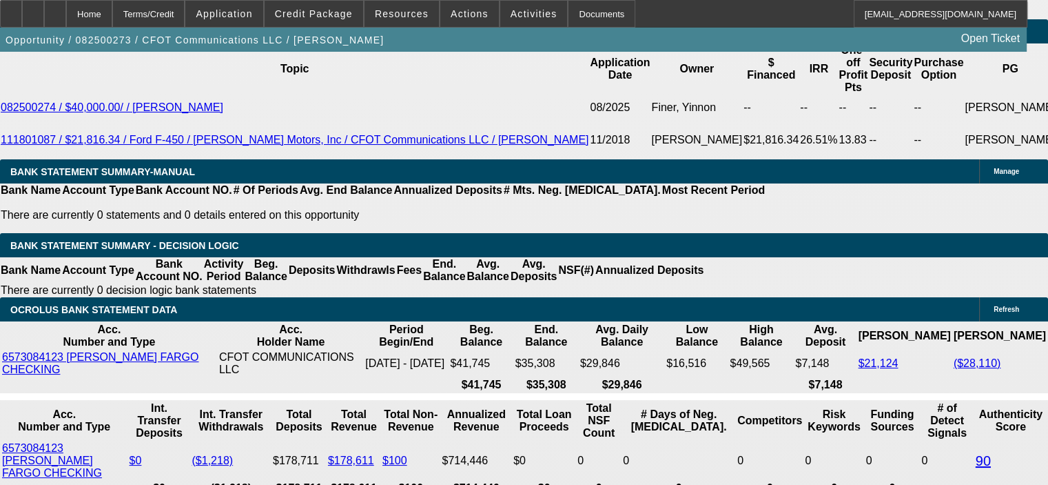
scroll to position [2550, 0]
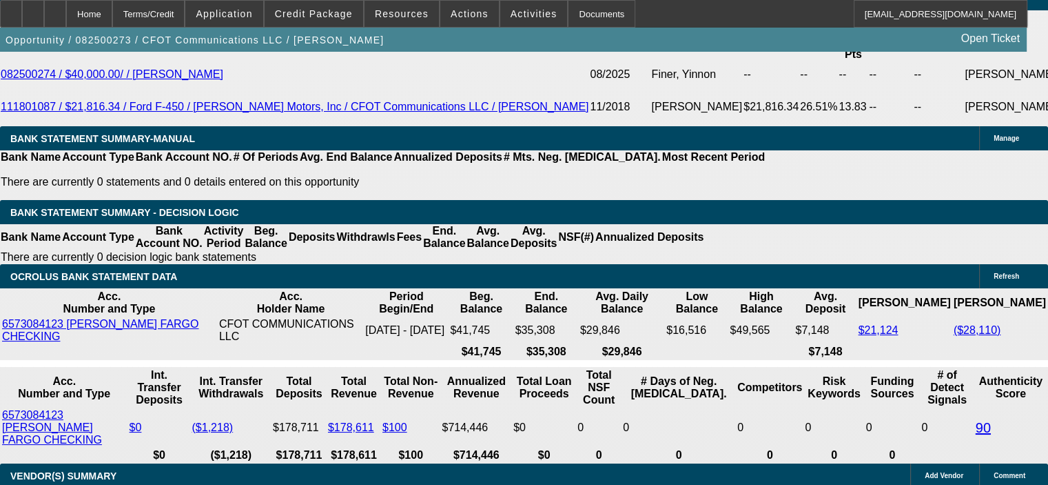
drag, startPoint x: 267, startPoint y: 196, endPoint x: 305, endPoint y: 195, distance: 37.9
type input "UNKNOWN"
type input "10"
type input "$2,126.14"
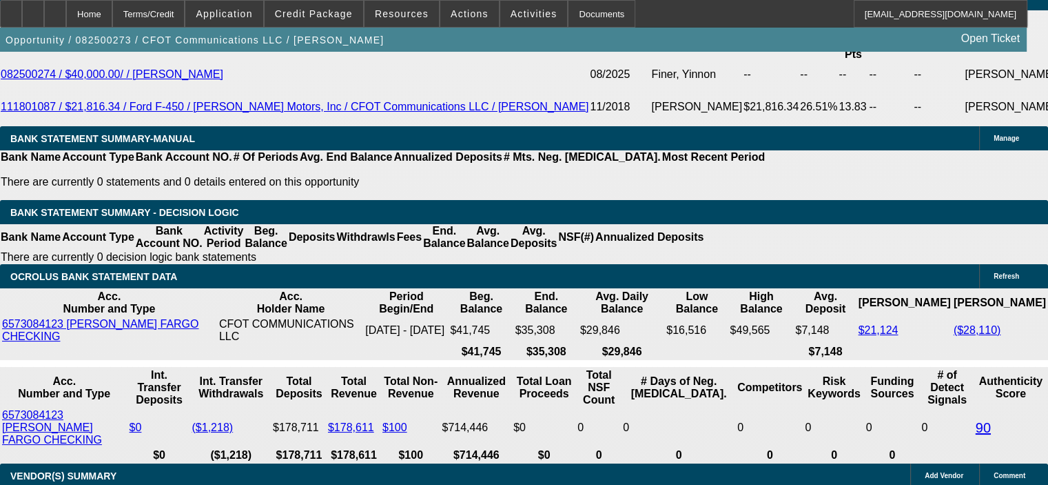
type input "$1,063.07"
type input "$2,536.26"
type input "$1,268.13"
type input "10.9"
type input "$2,579.70"
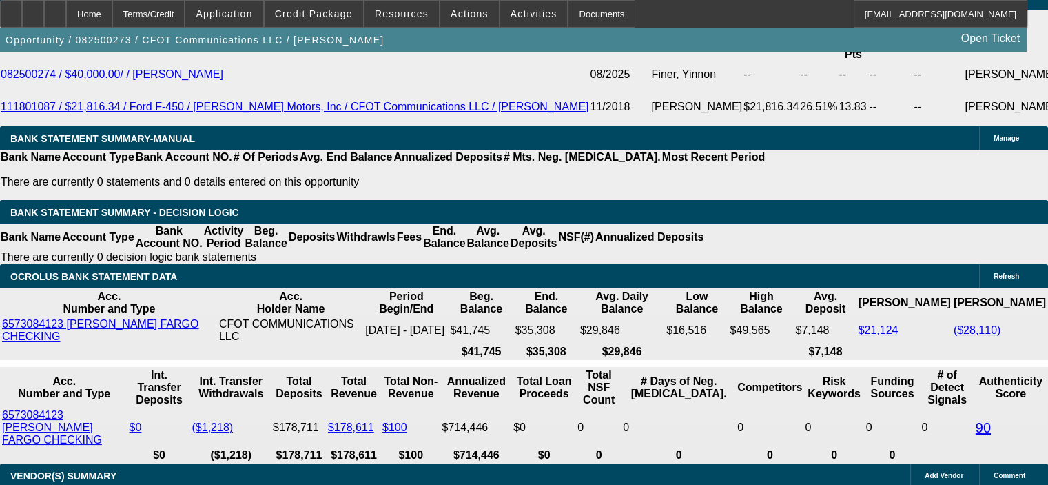
type input "$1,289.85"
type input "10.9"
drag, startPoint x: 189, startPoint y: 214, endPoint x: 241, endPoint y: 216, distance: 51.8
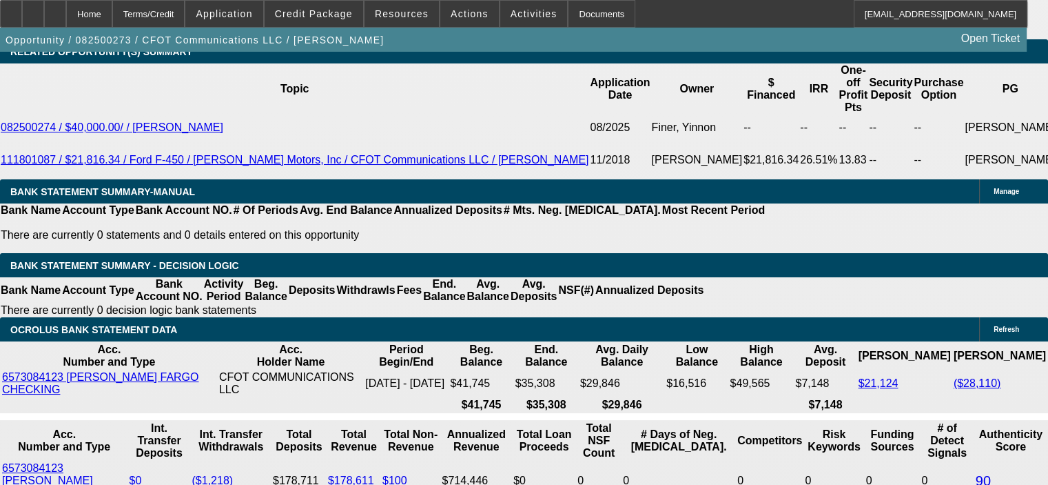
scroll to position [2412, 0]
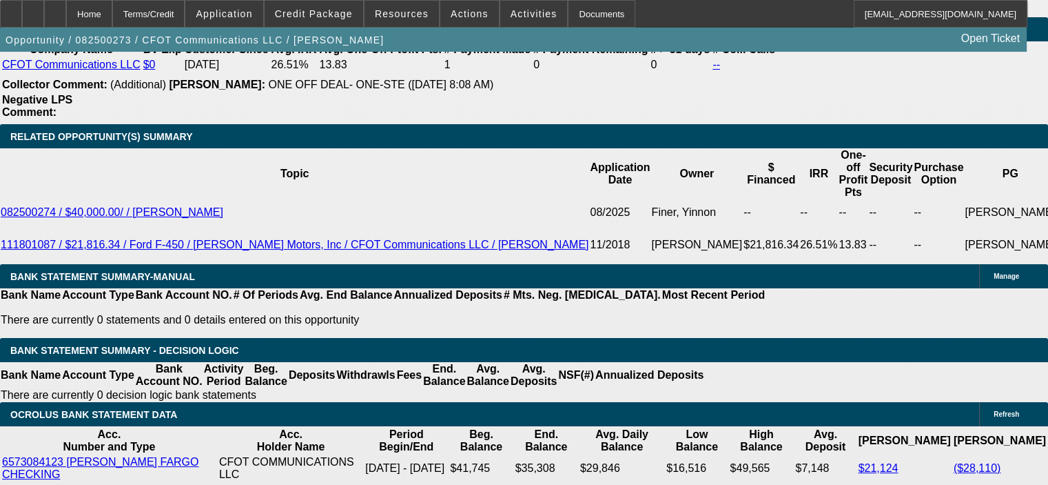
type input "$5,000.00"
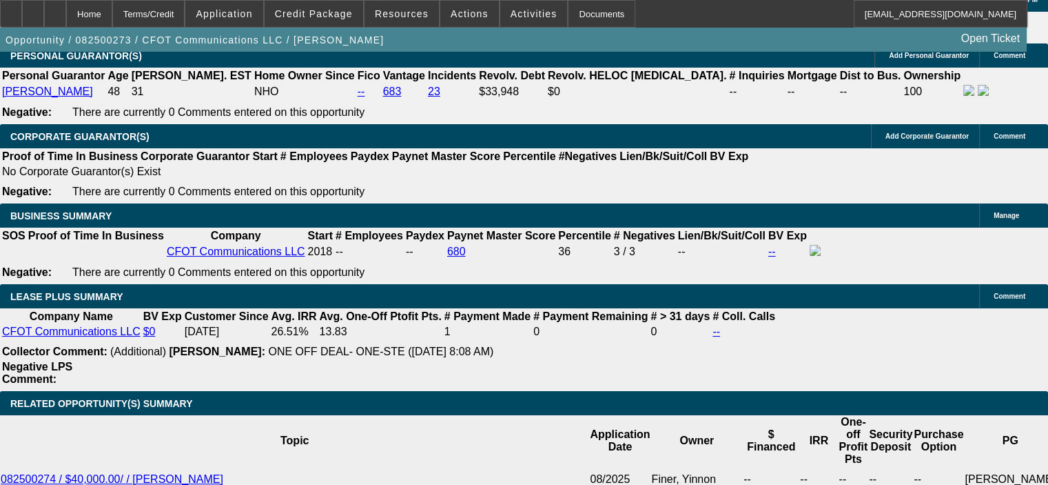
scroll to position [2136, 0]
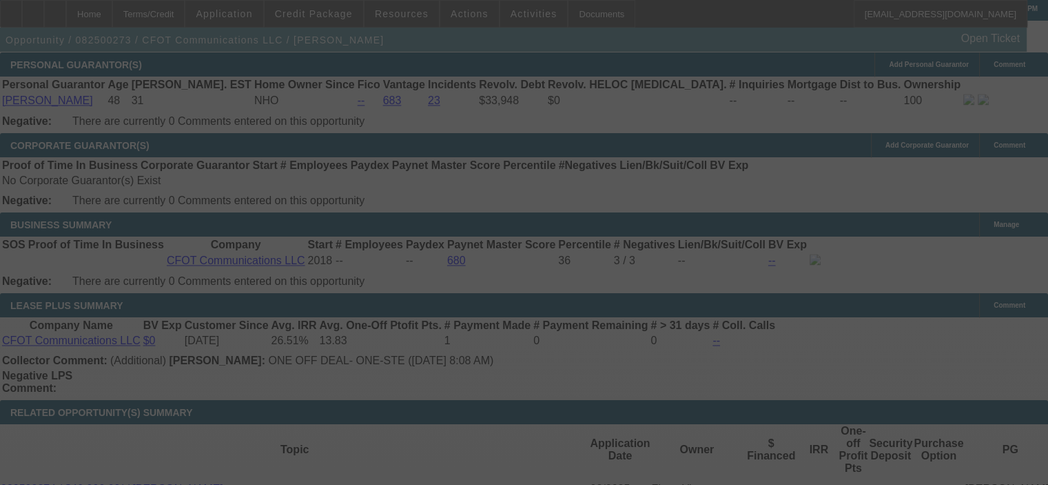
select select "0"
select select "2"
select select "0"
select select "6"
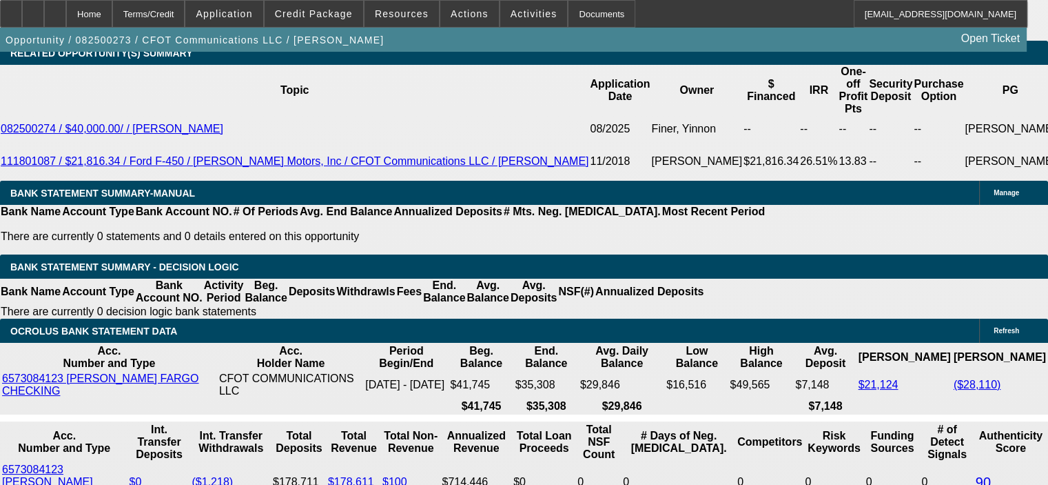
scroll to position [2550, 0]
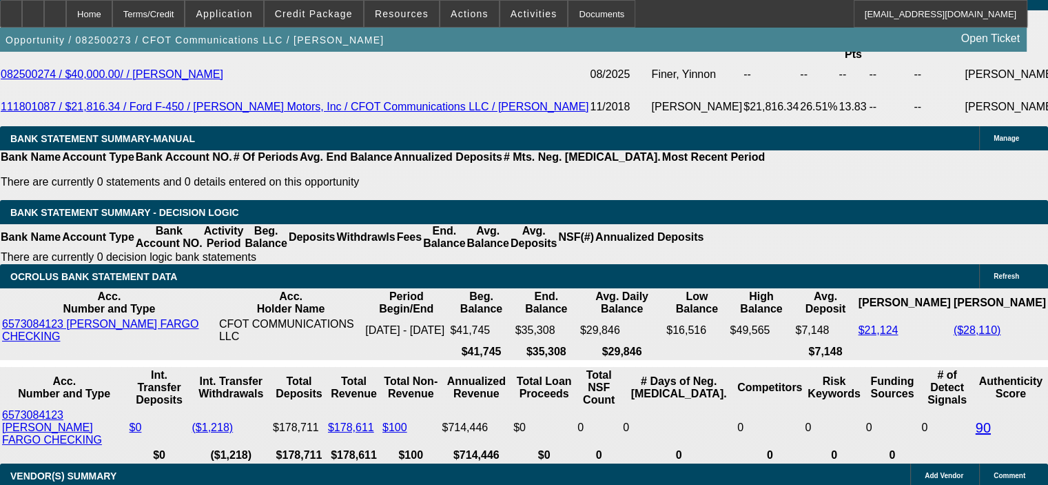
drag, startPoint x: 262, startPoint y: 195, endPoint x: 309, endPoint y: 199, distance: 47.0
type input "UNKNOWN"
type input "9."
type input "$2,488.50"
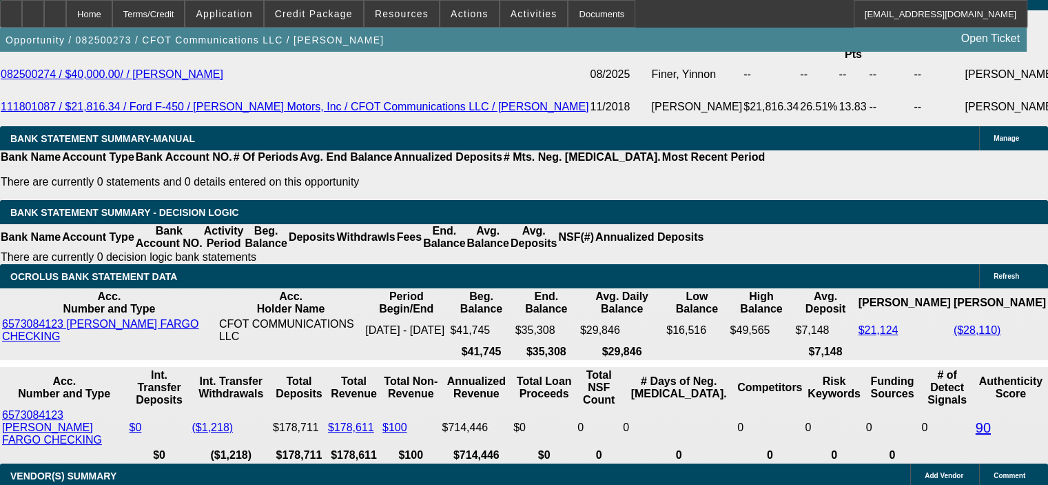
type input "$1,244.25"
type input "9.9"
type input "$2,531.46"
type input "$1,265.73"
type input "9.9"
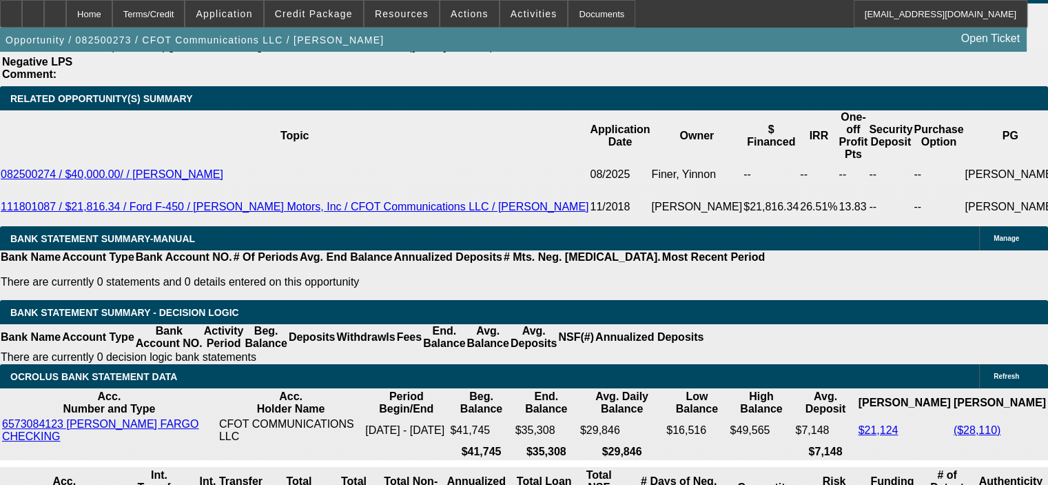
scroll to position [2274, 0]
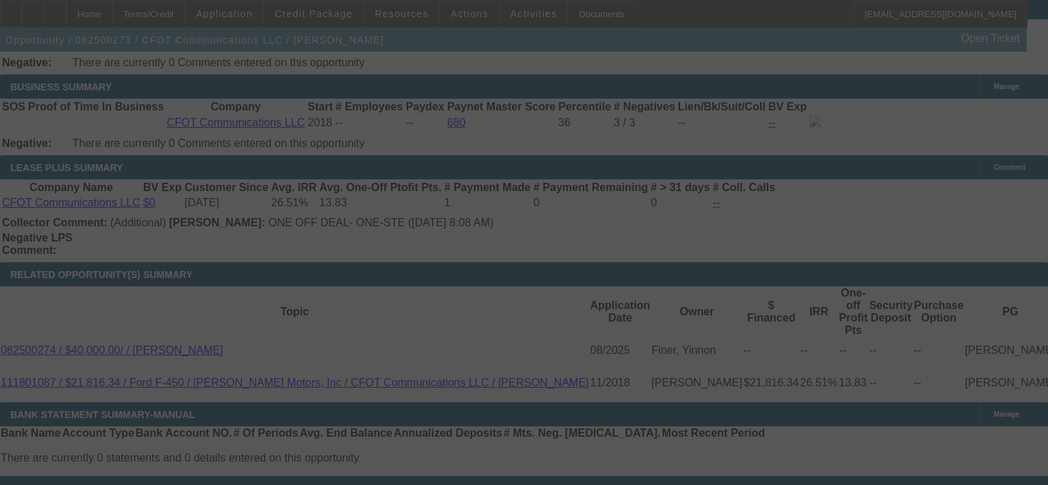
select select "0"
select select "2"
select select "0"
select select "6"
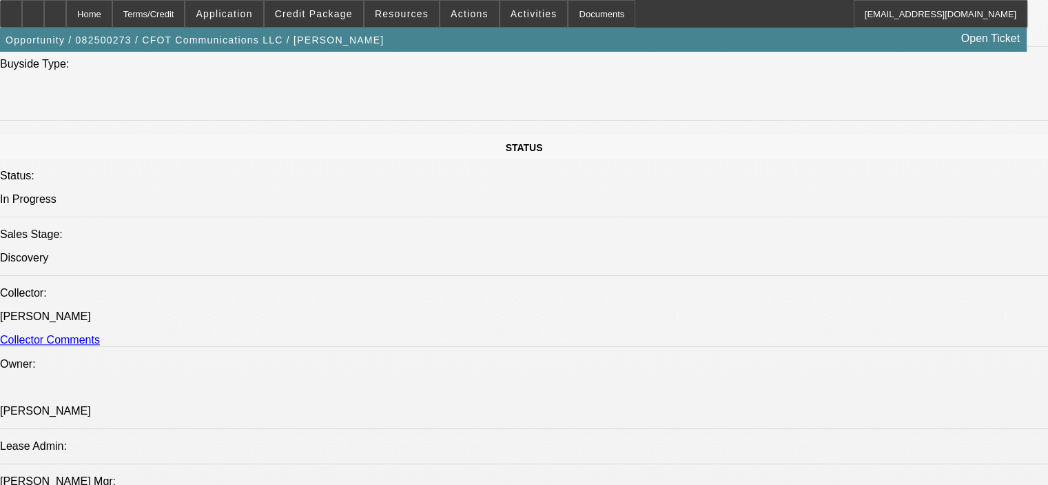
scroll to position [1447, 0]
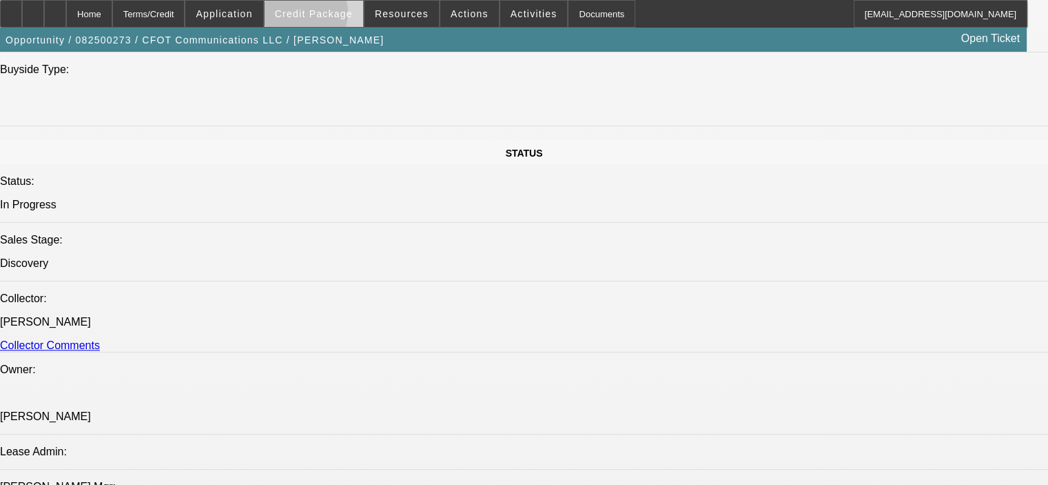
click at [317, 16] on span "Credit Package" at bounding box center [314, 13] width 78 height 11
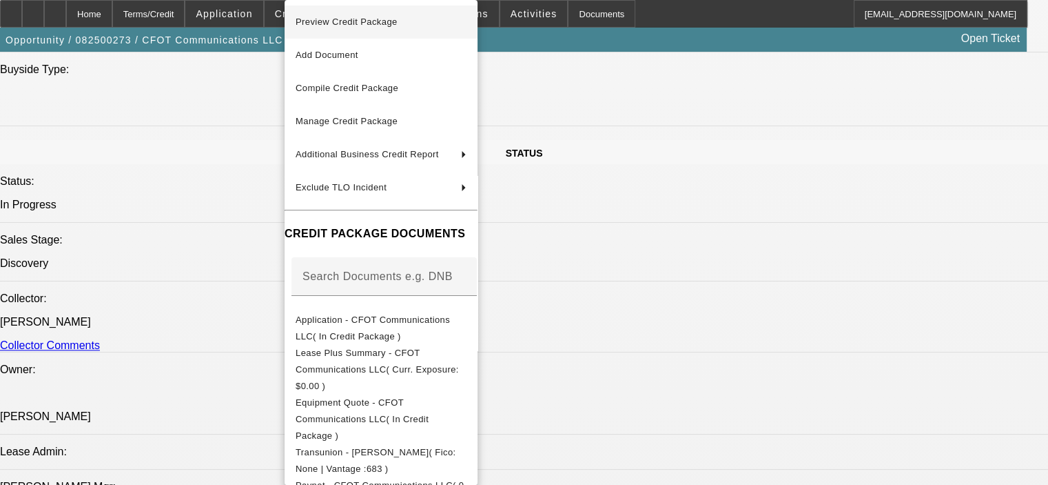
click at [321, 32] on button "Preview Credit Package" at bounding box center [381, 22] width 193 height 33
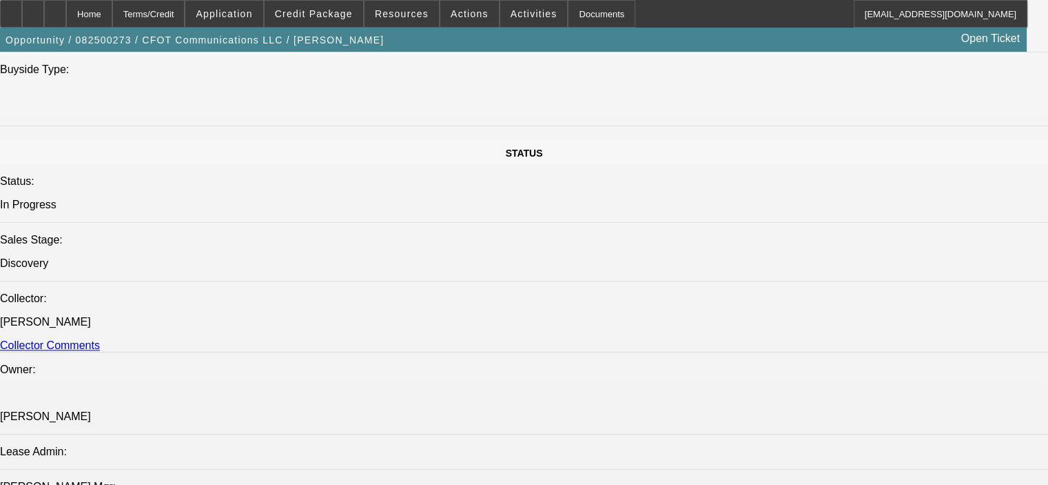
scroll to position [1172, 0]
